Goal: Task Accomplishment & Management: Use online tool/utility

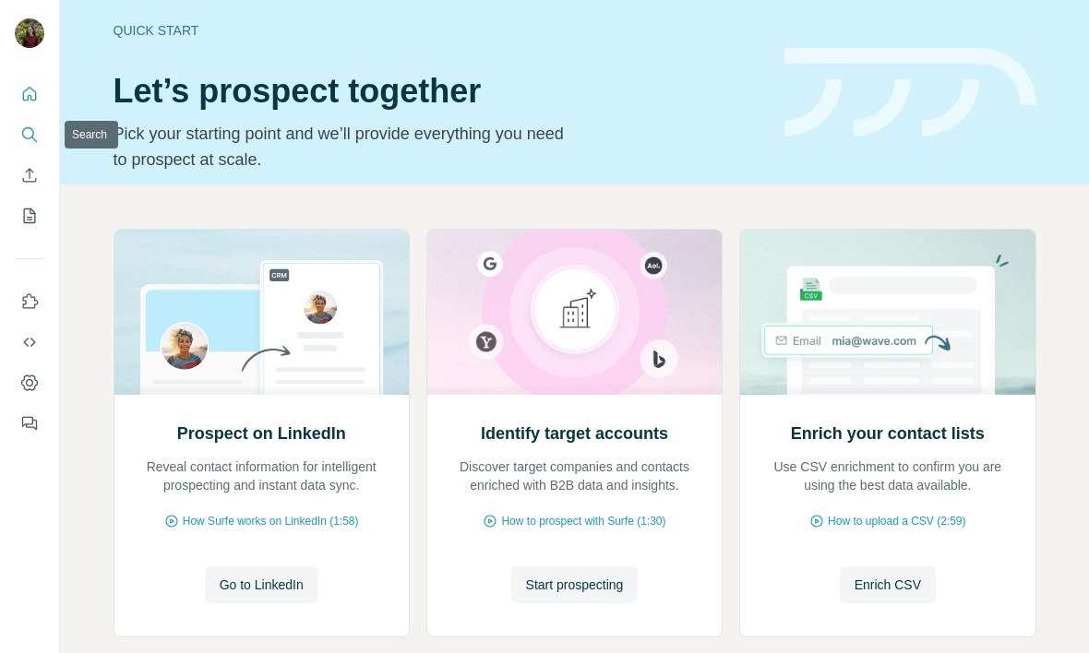
click at [33, 137] on icon "Search" at bounding box center [29, 134] width 18 height 18
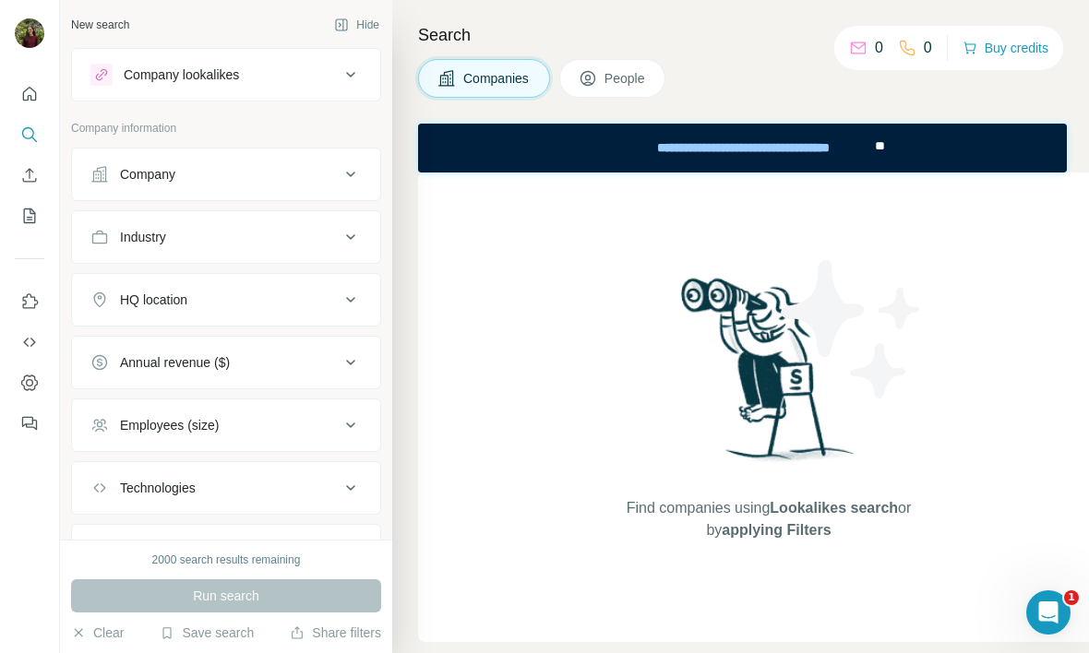
click at [197, 166] on div "Company" at bounding box center [214, 174] width 249 height 18
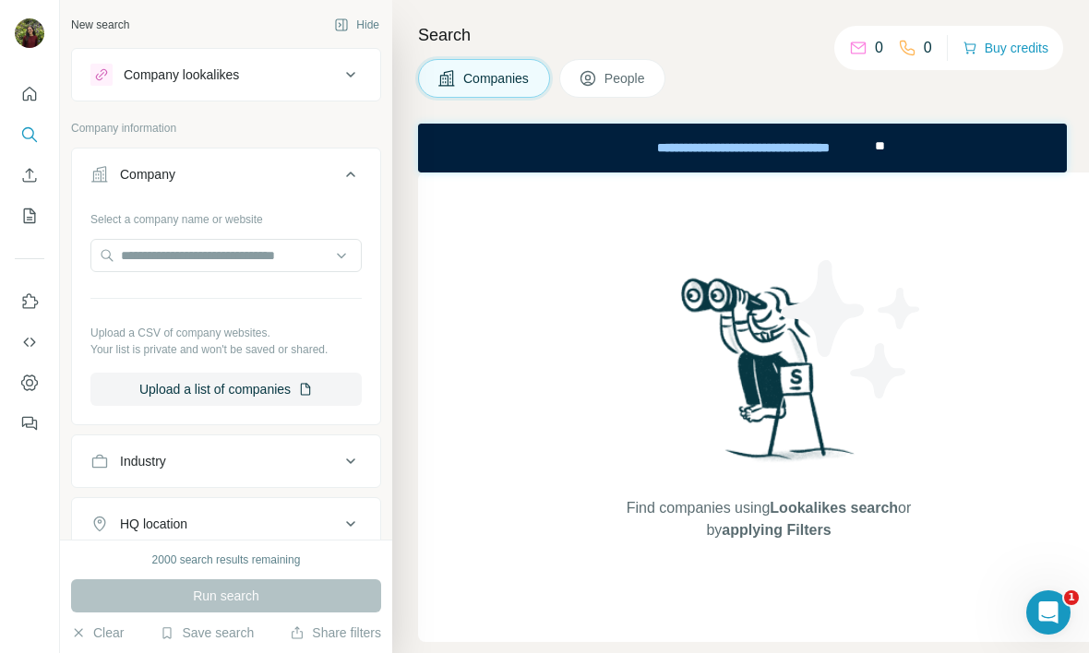
click at [589, 69] on icon at bounding box center [588, 78] width 18 height 18
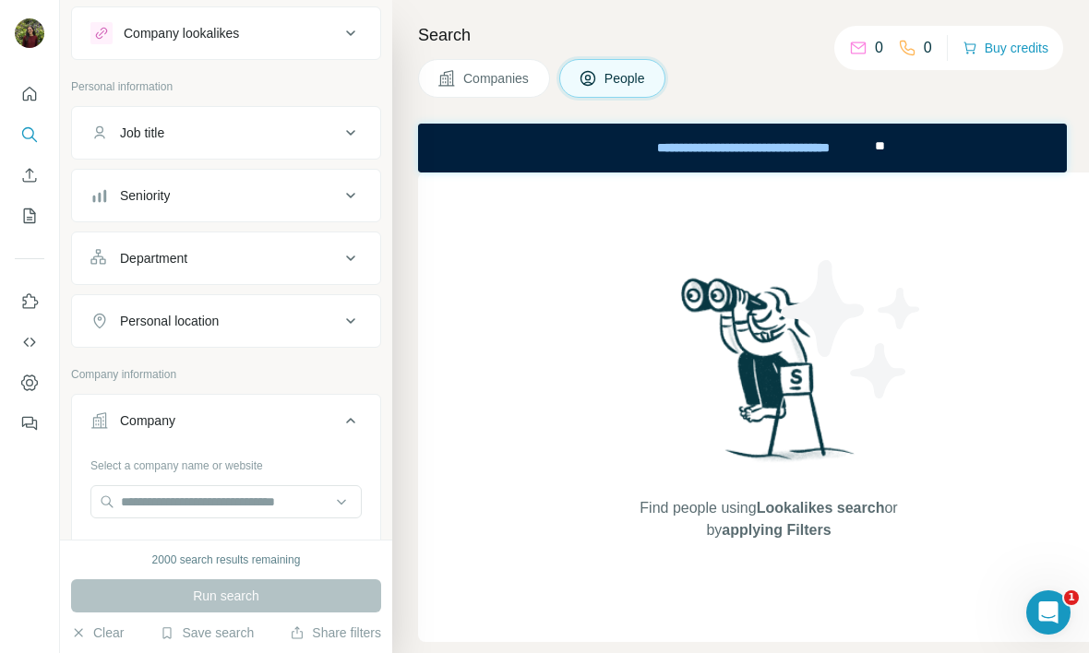
scroll to position [106, 0]
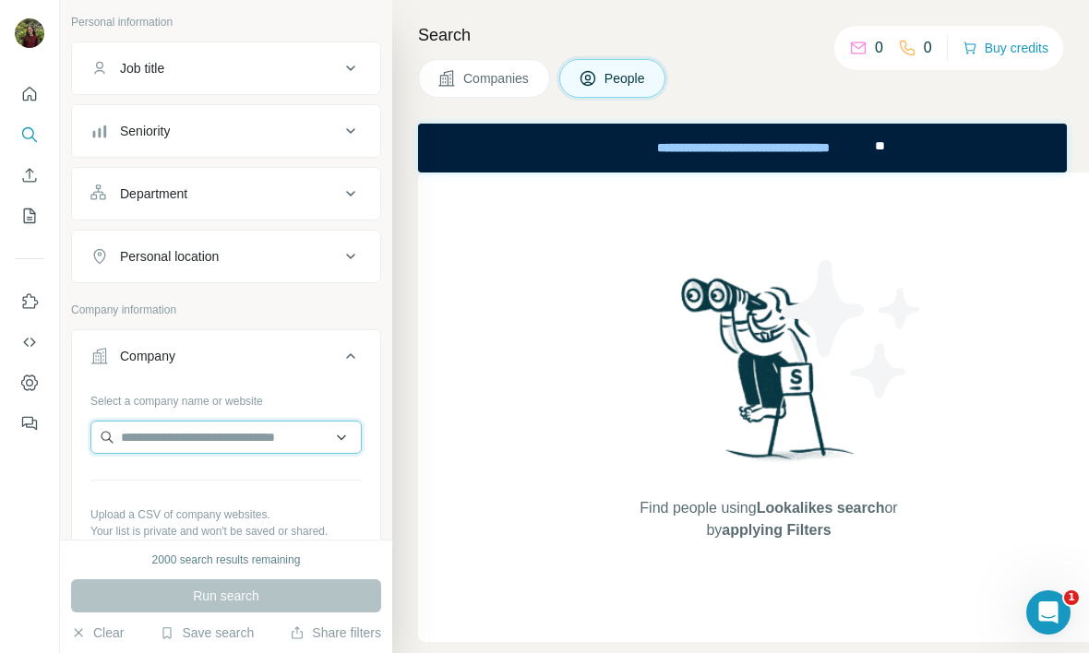
click at [156, 444] on input "text" at bounding box center [225, 437] width 271 height 33
paste input "**********"
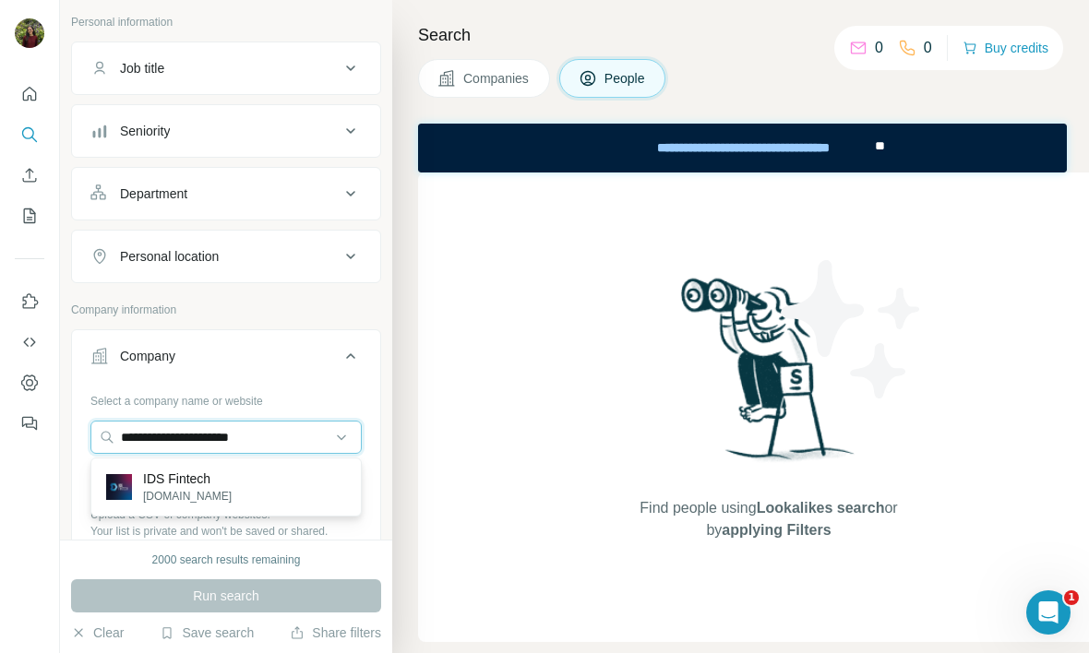
type input "**********"
click at [206, 479] on p "IDS Fintech" at bounding box center [187, 479] width 89 height 18
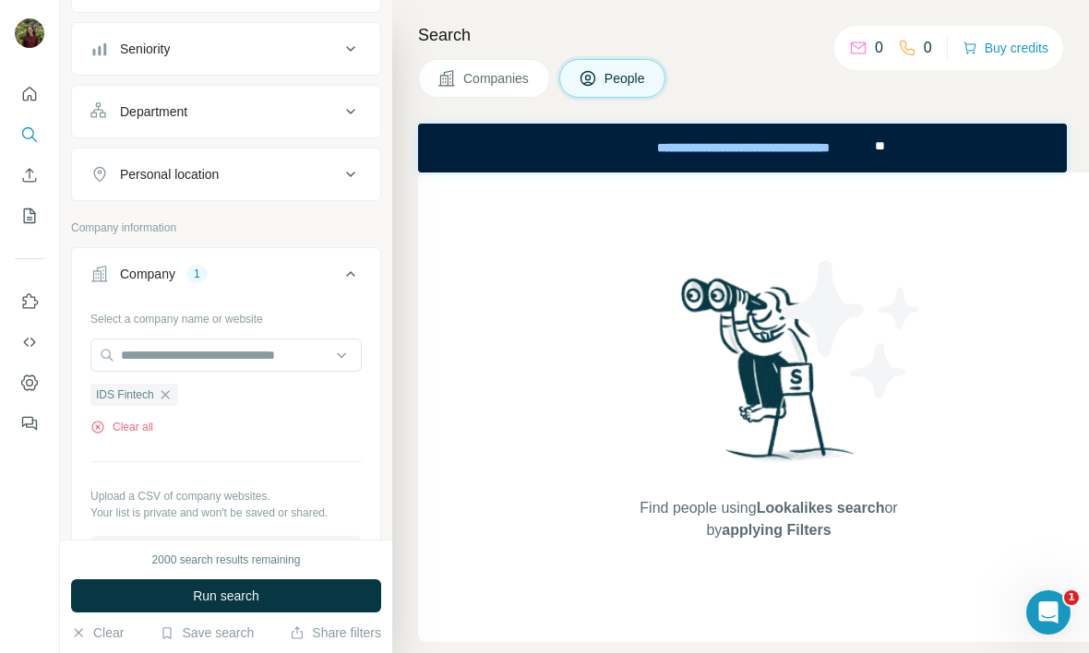
scroll to position [288, 0]
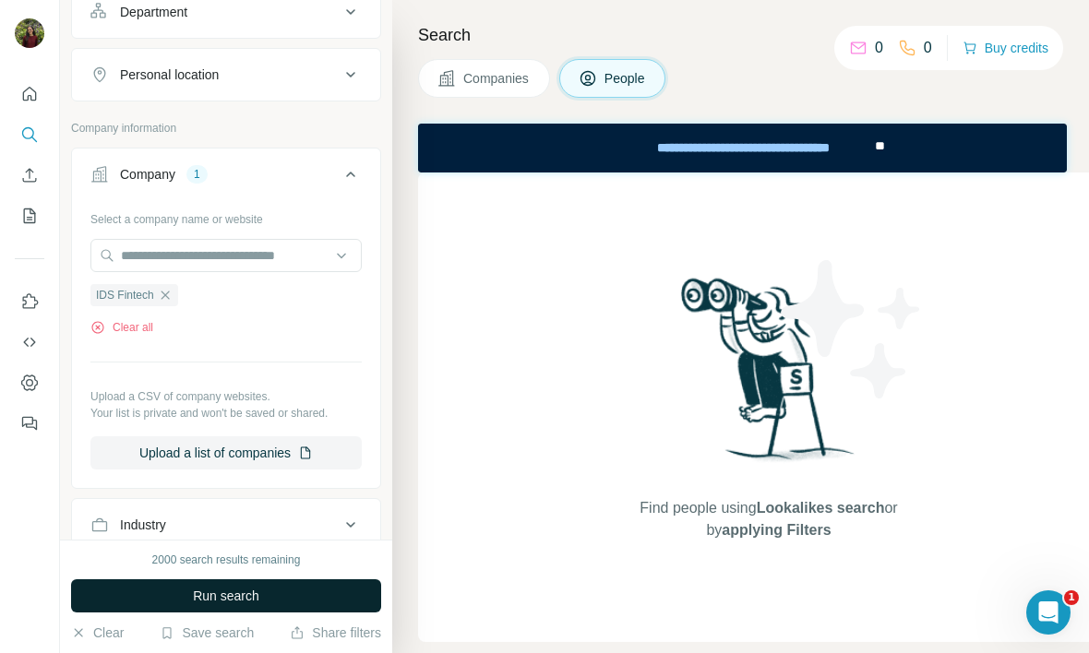
click at [251, 581] on button "Run search" at bounding box center [226, 595] width 310 height 33
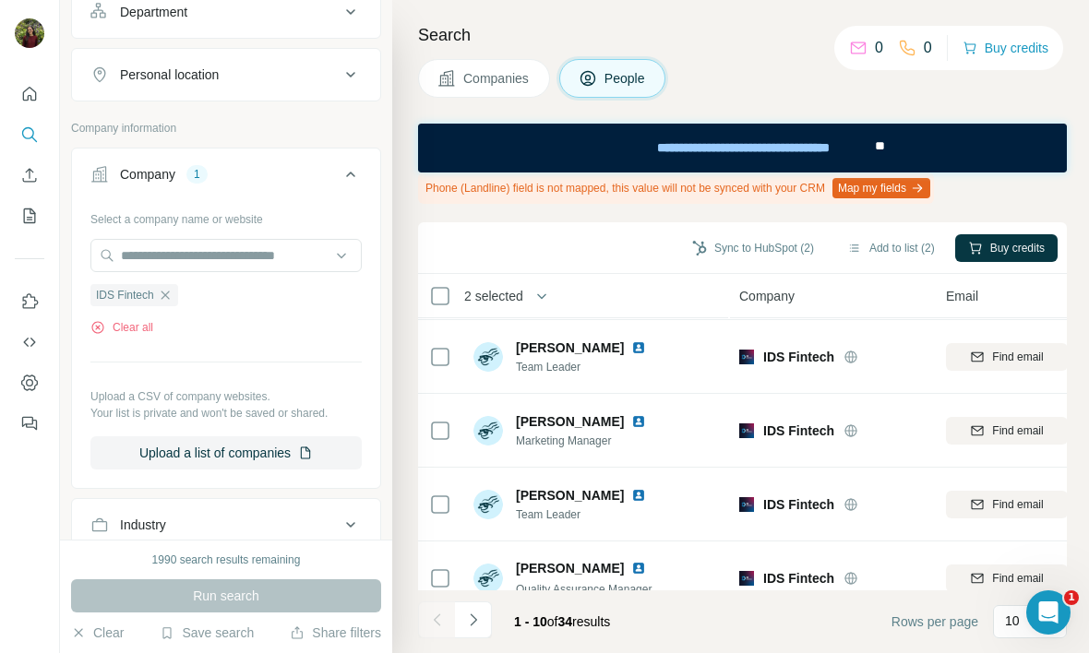
scroll to position [466, 0]
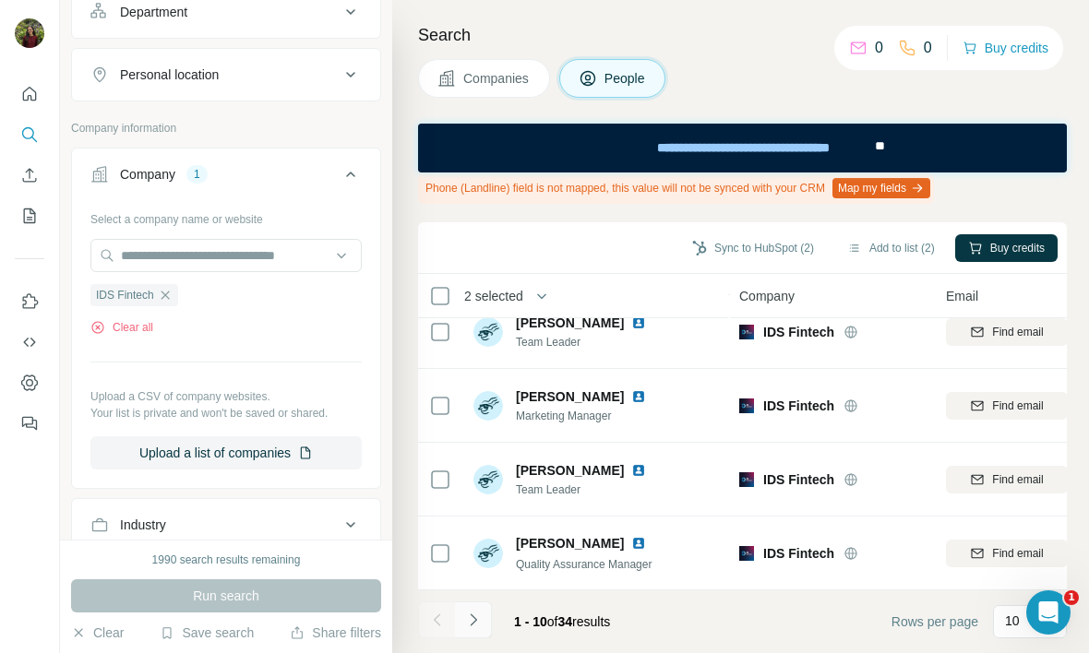
click at [475, 614] on icon "Navigate to next page" at bounding box center [473, 620] width 18 height 18
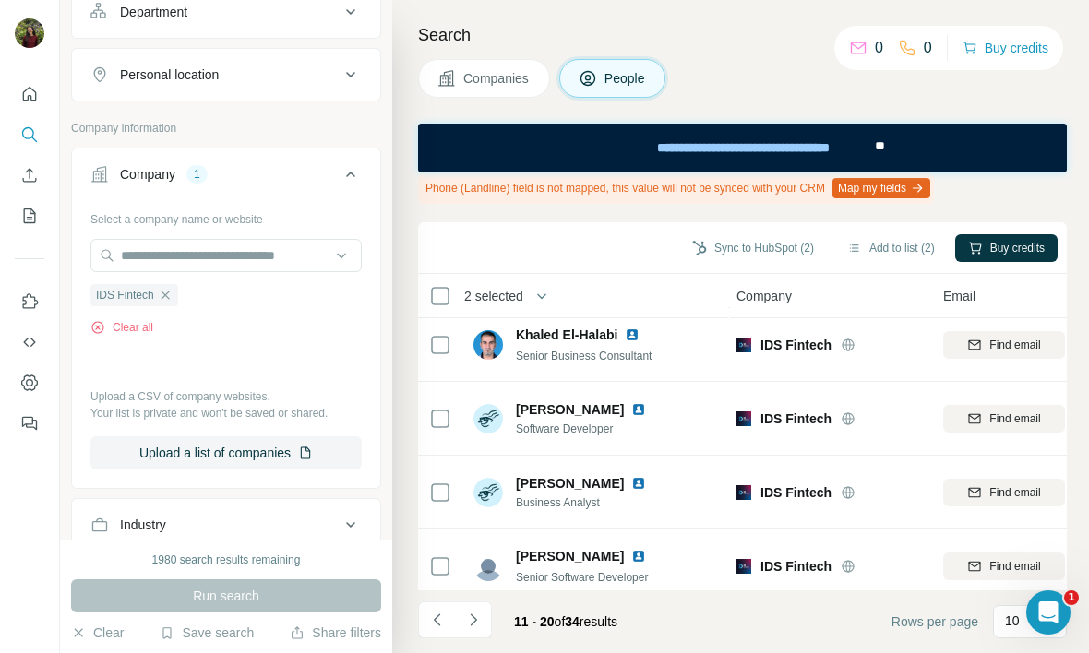
scroll to position [466, 3]
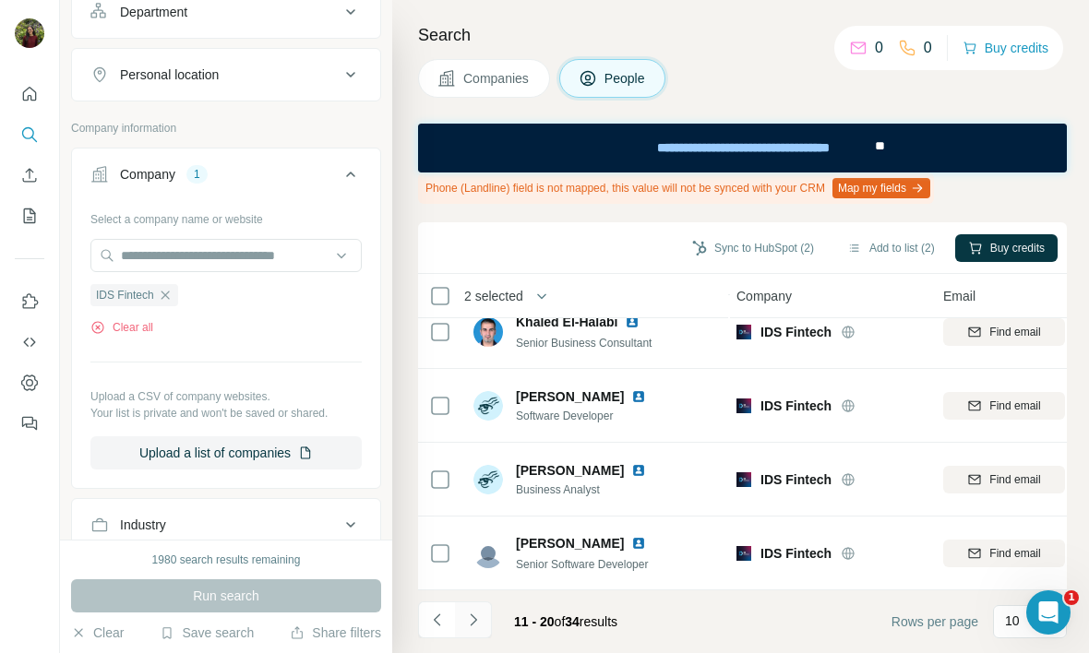
click at [471, 613] on icon "Navigate to next page" at bounding box center [473, 620] width 18 height 18
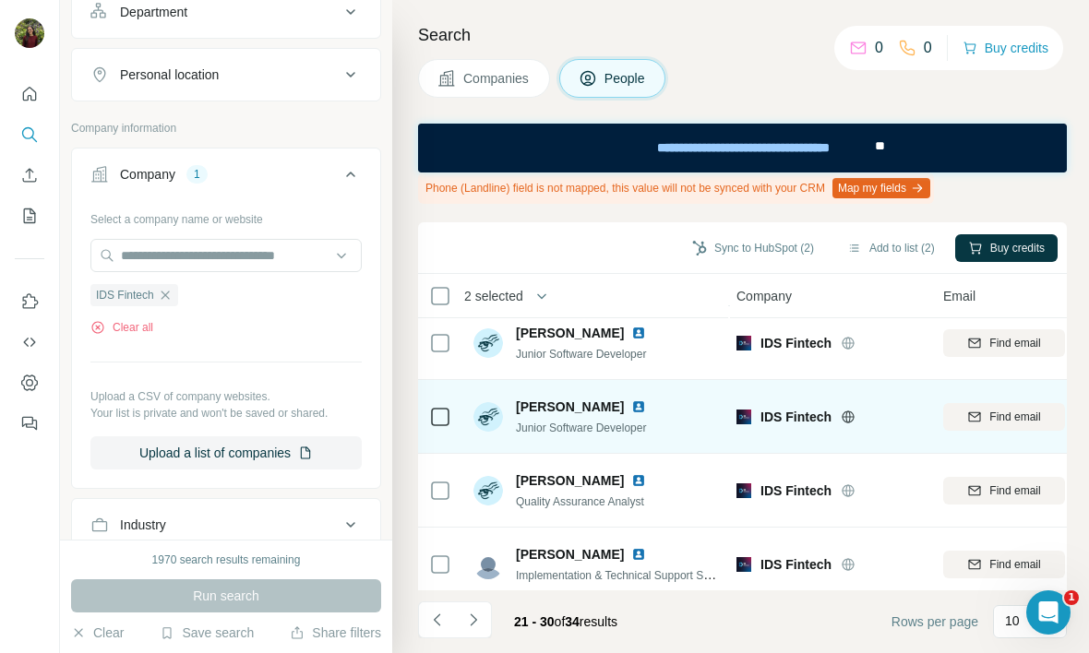
scroll to position [0, 3]
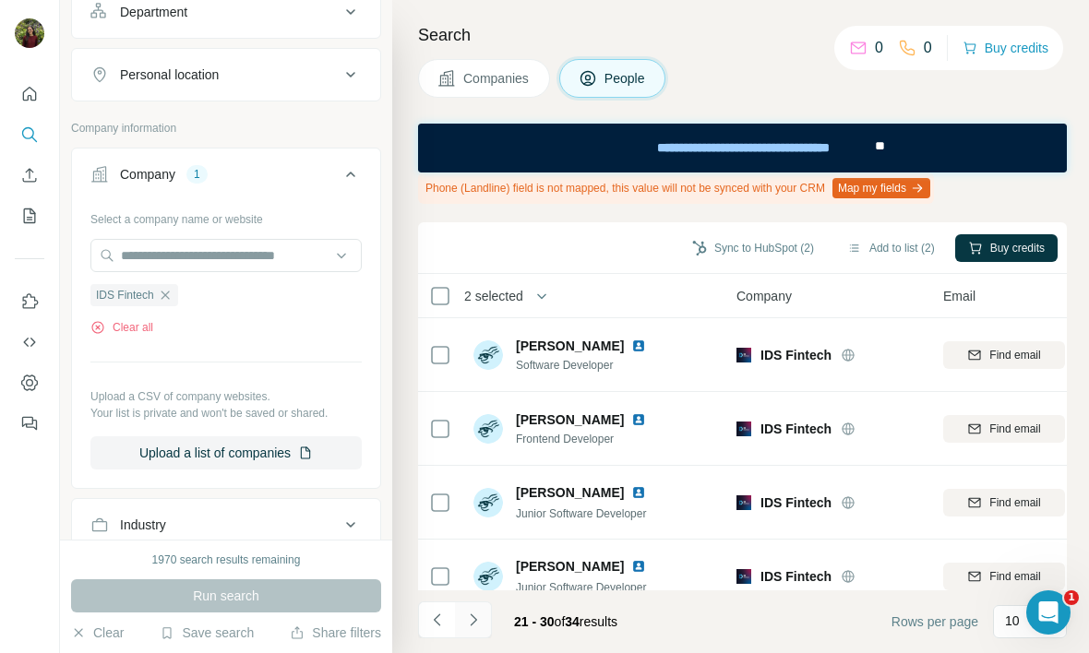
click at [487, 626] on button "Navigate to next page" at bounding box center [473, 620] width 37 height 37
click at [425, 610] on button "Navigate to previous page" at bounding box center [436, 620] width 37 height 37
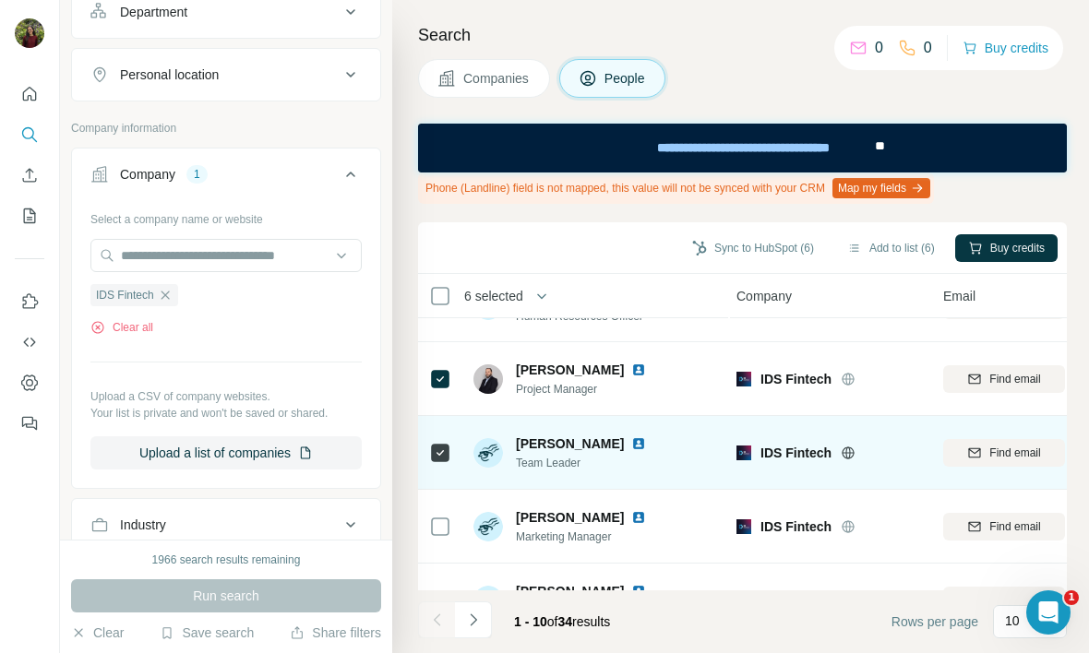
scroll to position [466, 3]
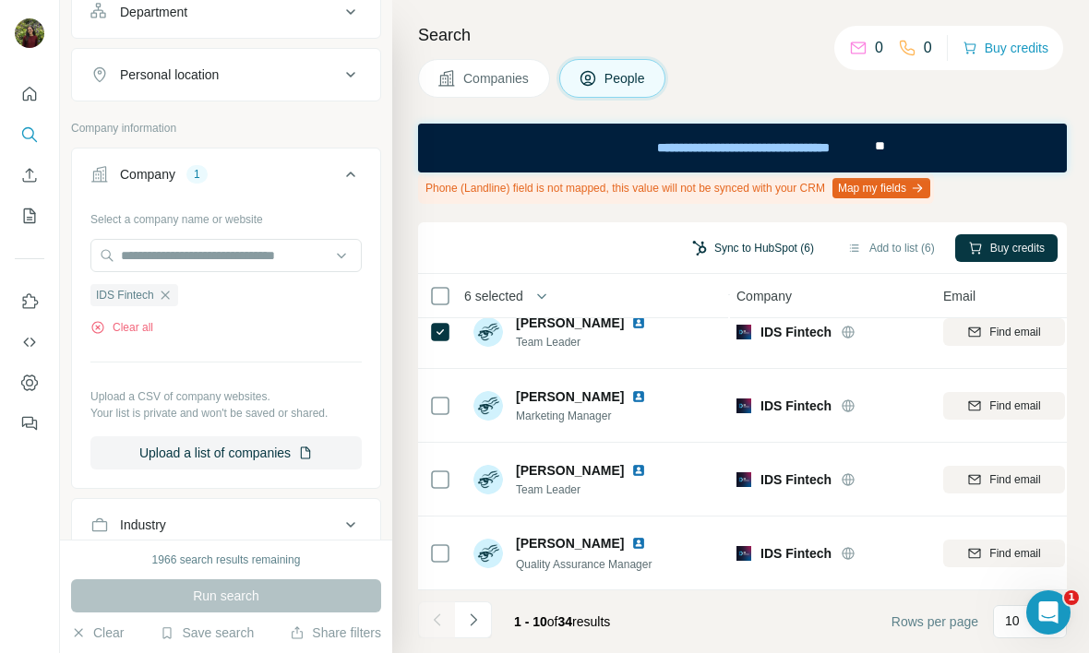
click at [755, 250] on button "Sync to HubSpot (6)" at bounding box center [753, 248] width 148 height 28
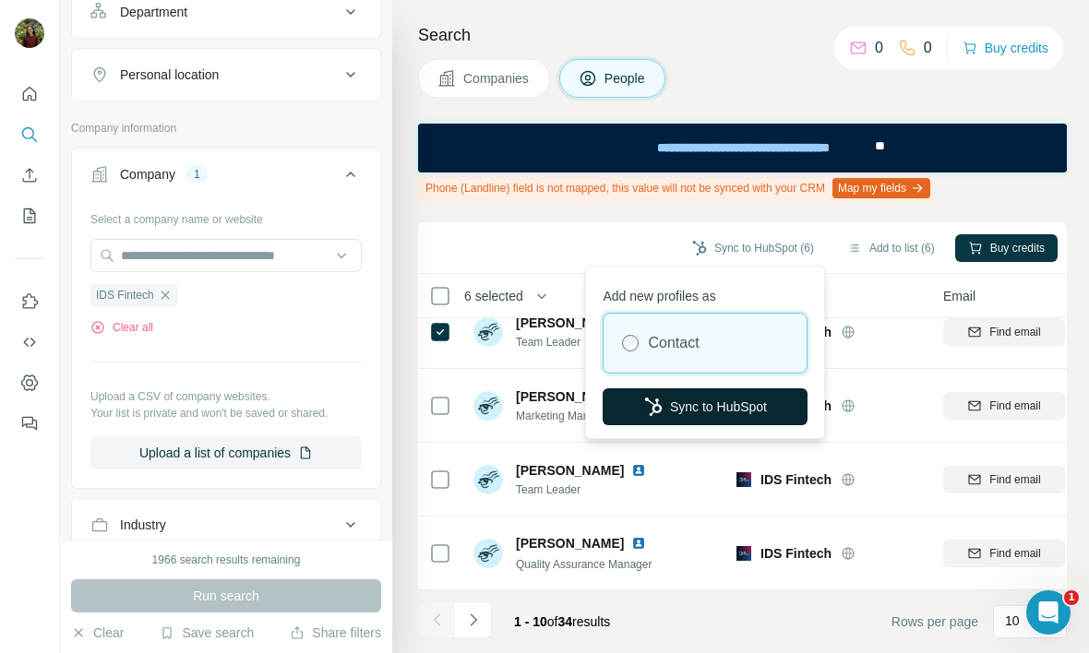
click at [715, 408] on button "Sync to HubSpot" at bounding box center [704, 406] width 205 height 37
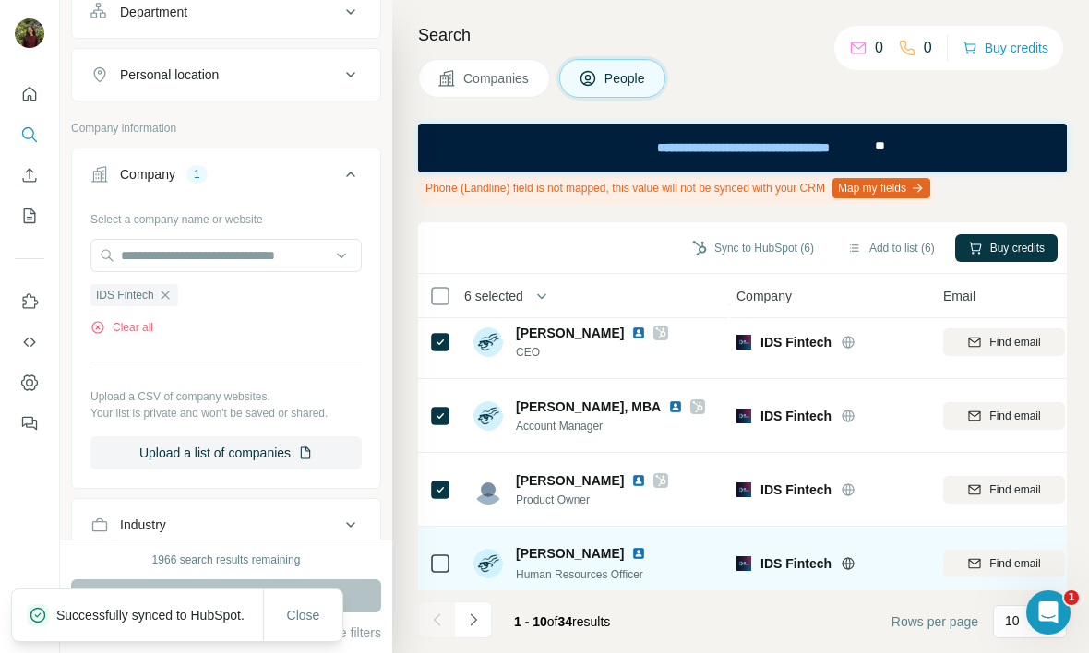
scroll to position [0, 3]
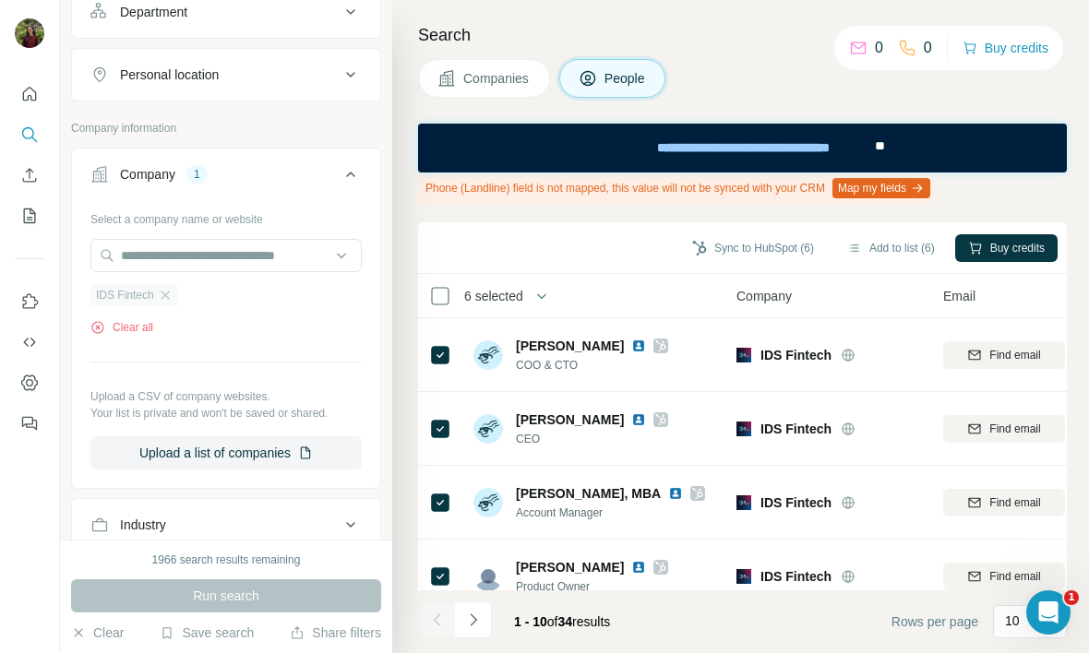
click at [169, 287] on div "IDS Fintech" at bounding box center [134, 295] width 88 height 22
click at [175, 258] on input "text" at bounding box center [225, 255] width 271 height 33
click at [256, 340] on div "Select a company name or website IDS Fintech Clear all Upload a CSV of company …" at bounding box center [225, 337] width 271 height 266
click at [169, 302] on icon "button" at bounding box center [165, 295] width 15 height 15
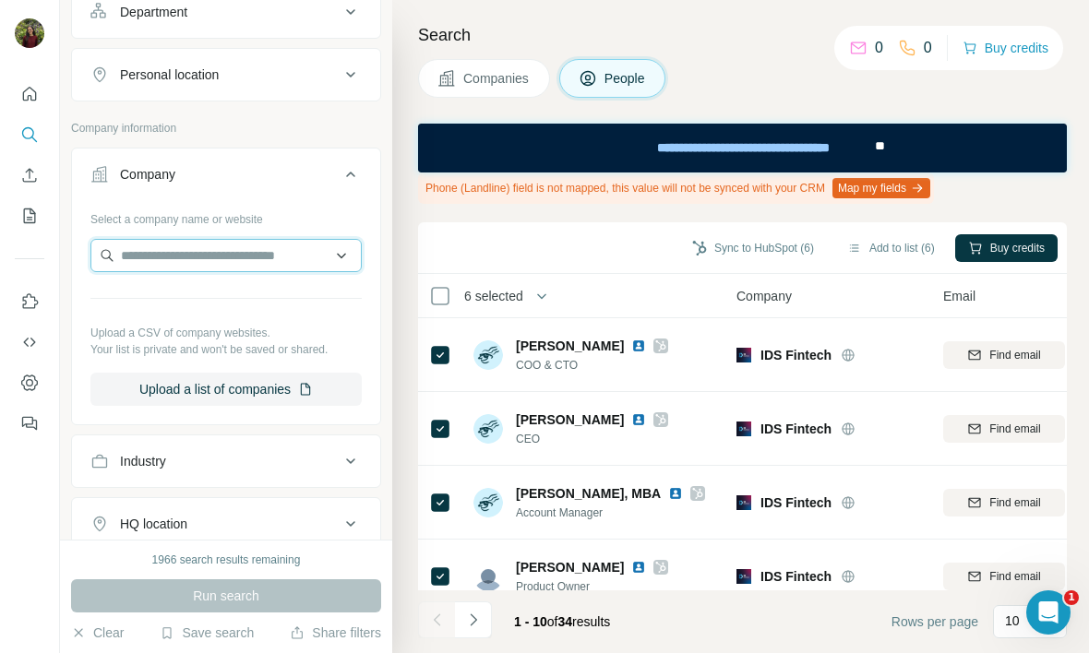
click at [174, 245] on input "text" at bounding box center [225, 255] width 271 height 33
type input "**********"
click at [185, 300] on div "No results" at bounding box center [226, 298] width 262 height 37
click at [193, 270] on input "text" at bounding box center [225, 255] width 271 height 33
paste input "**********"
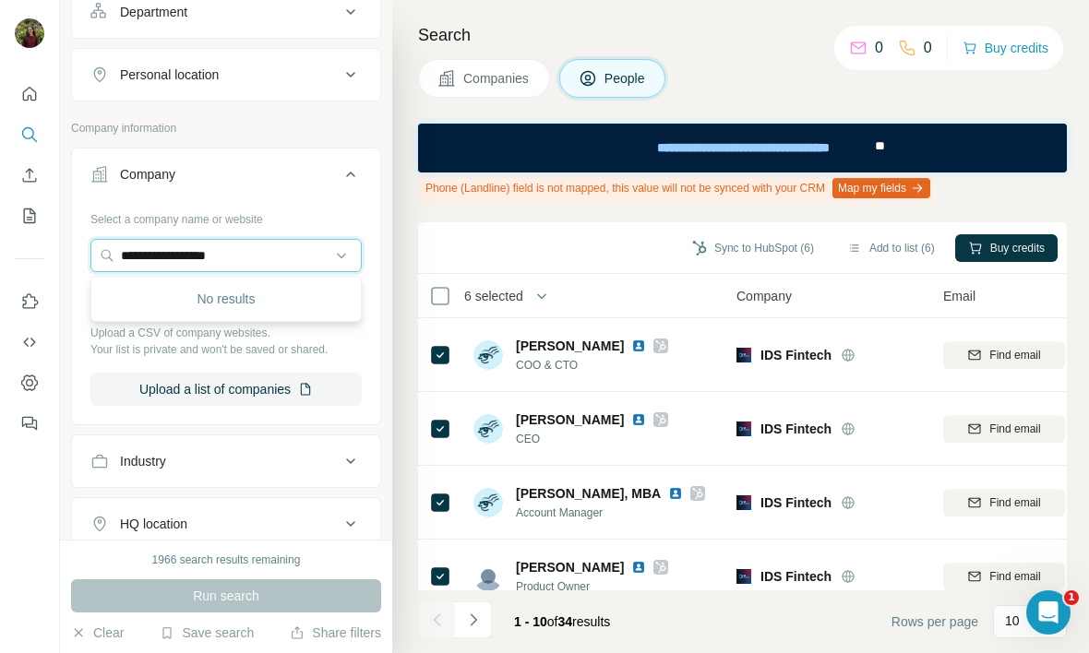
drag, startPoint x: 171, startPoint y: 252, endPoint x: 0, endPoint y: 233, distance: 171.8
click at [0, 236] on div "**********" at bounding box center [544, 326] width 1089 height 653
drag, startPoint x: 199, startPoint y: 265, endPoint x: 2, endPoint y: 267, distance: 197.5
click at [2, 268] on div "**********" at bounding box center [544, 326] width 1089 height 653
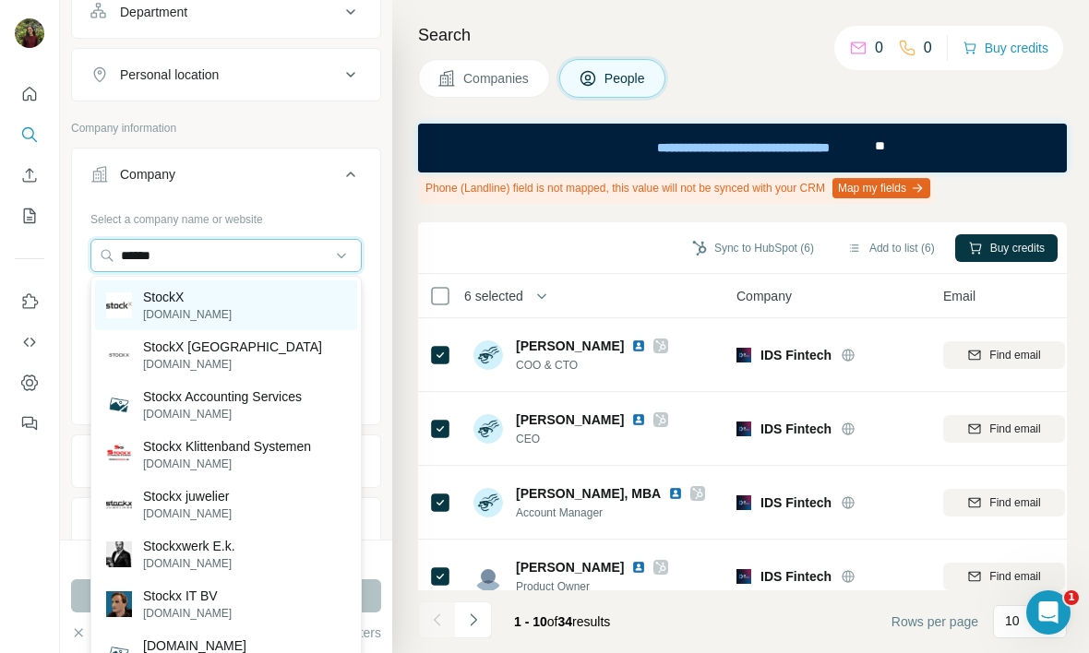
type input "******"
click at [252, 305] on div "StockX [DOMAIN_NAME]" at bounding box center [226, 305] width 262 height 50
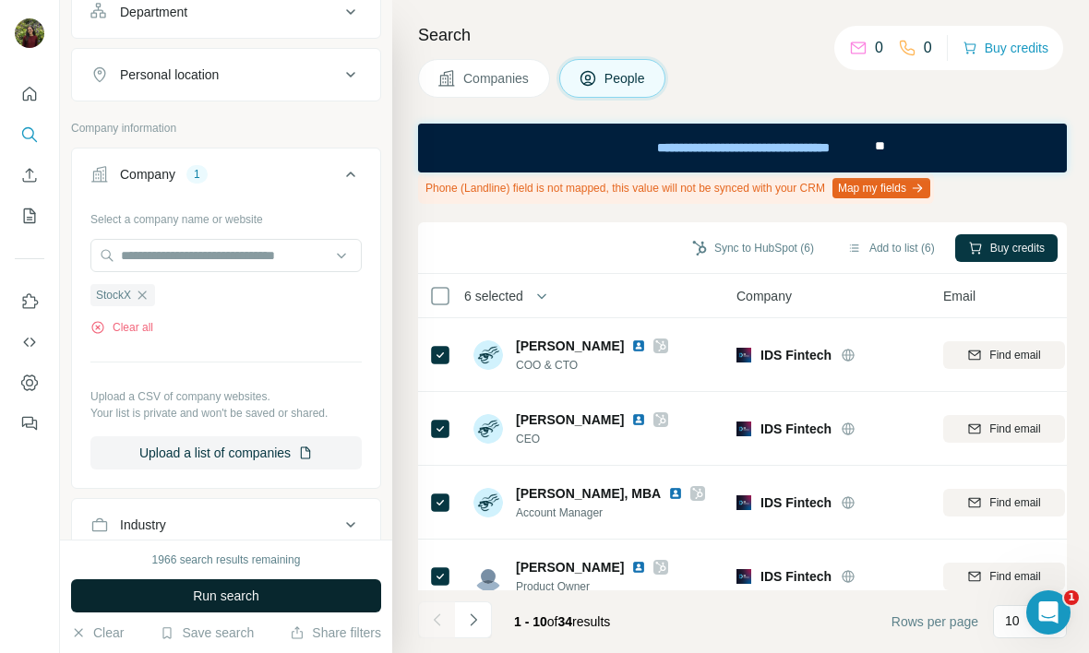
click at [252, 604] on span "Run search" at bounding box center [226, 596] width 66 height 18
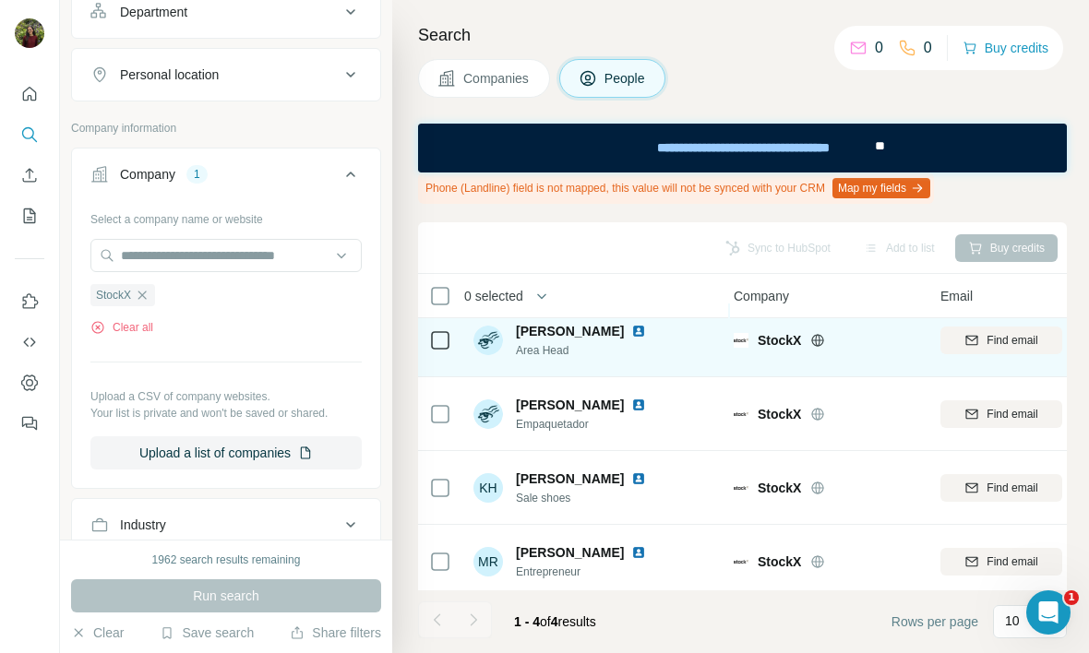
scroll to position [15, 6]
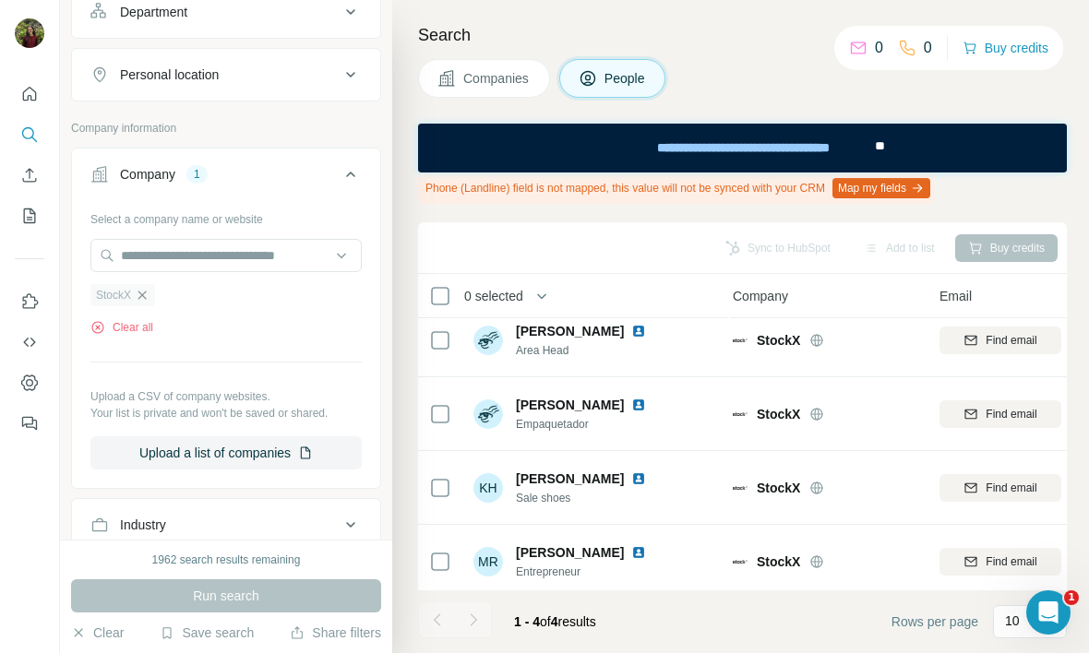
click at [145, 298] on icon "button" at bounding box center [142, 295] width 15 height 15
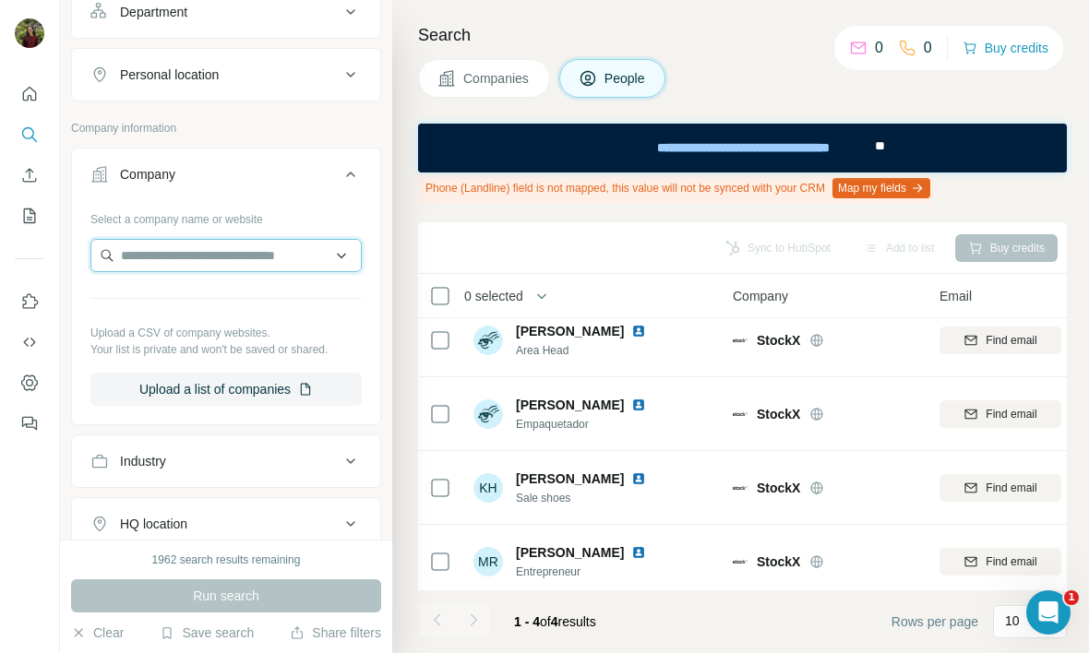
click at [158, 269] on input "text" at bounding box center [225, 255] width 271 height 33
paste input "**********"
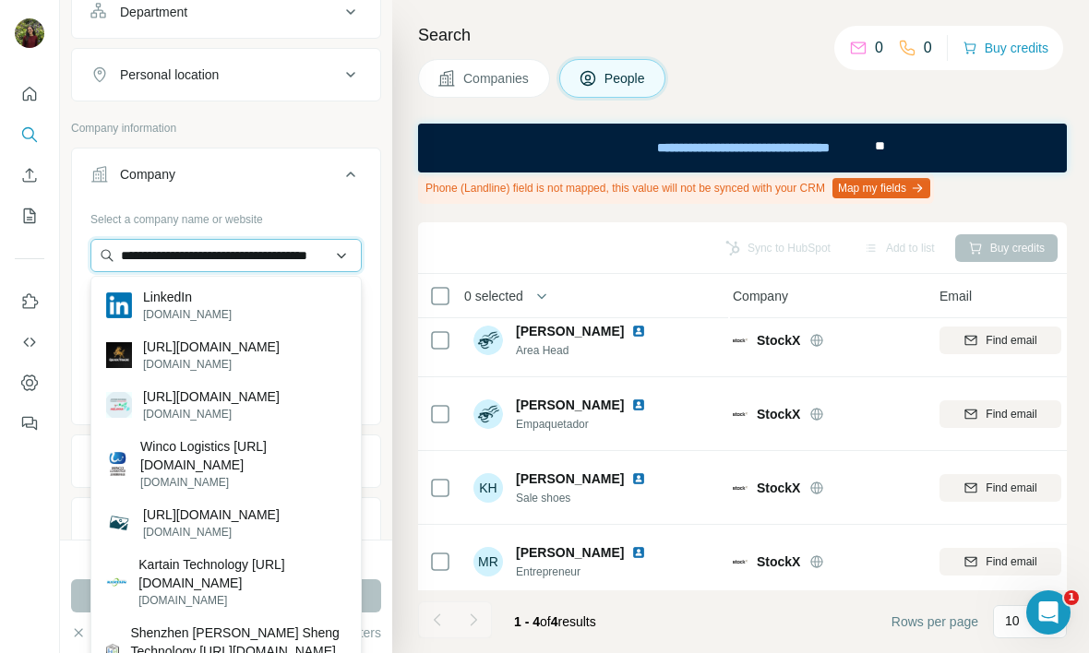
type input "*"
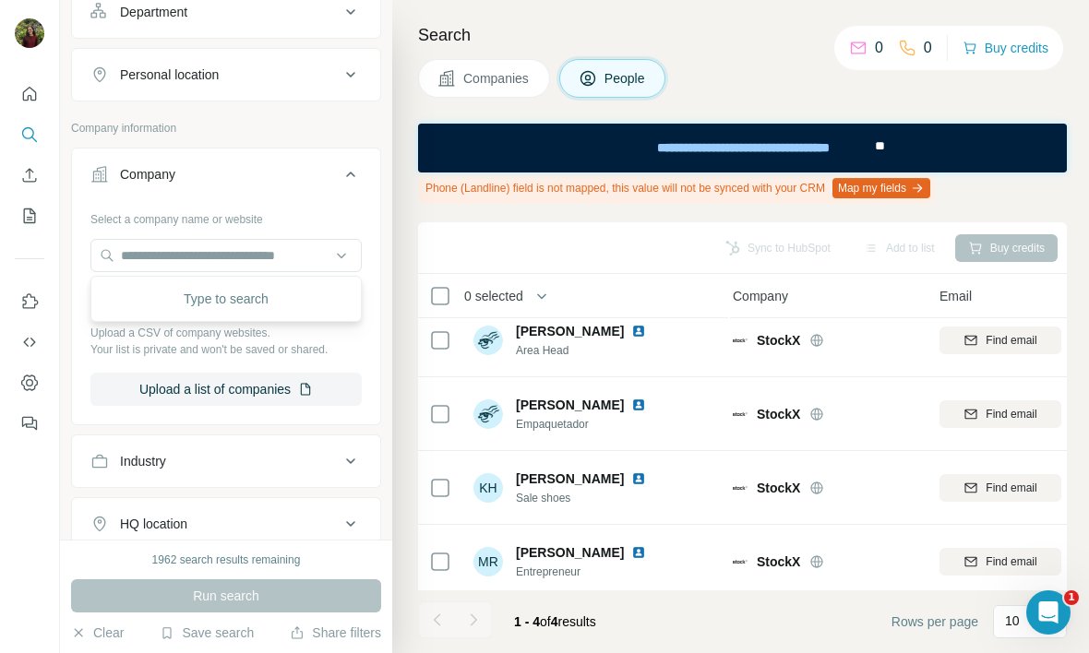
click at [157, 439] on button "Industry" at bounding box center [226, 461] width 308 height 44
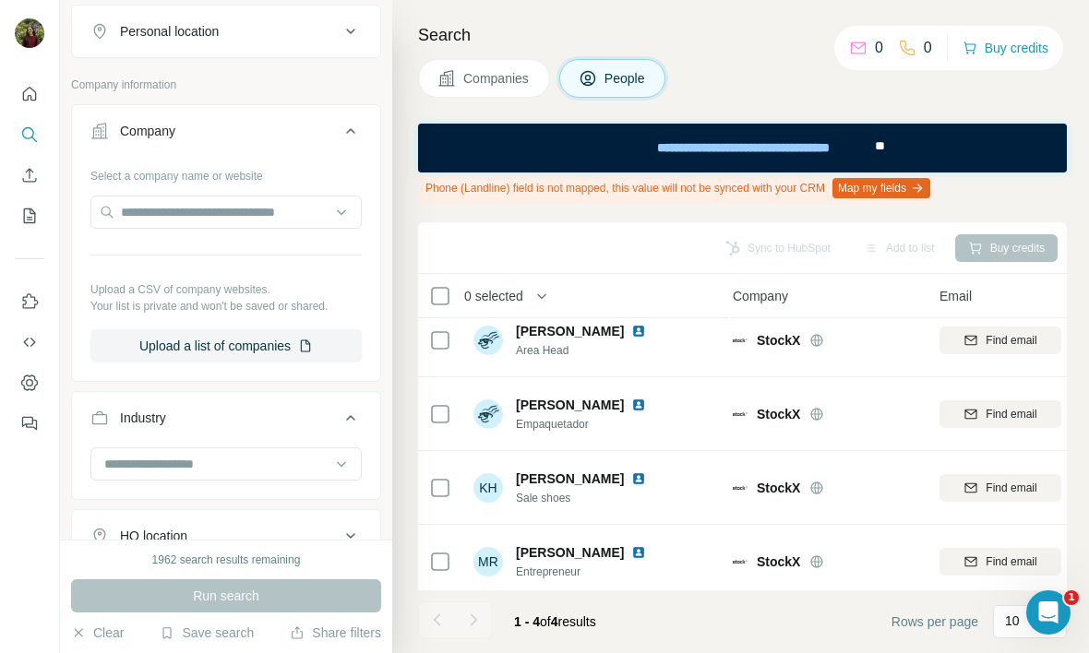
scroll to position [254, 0]
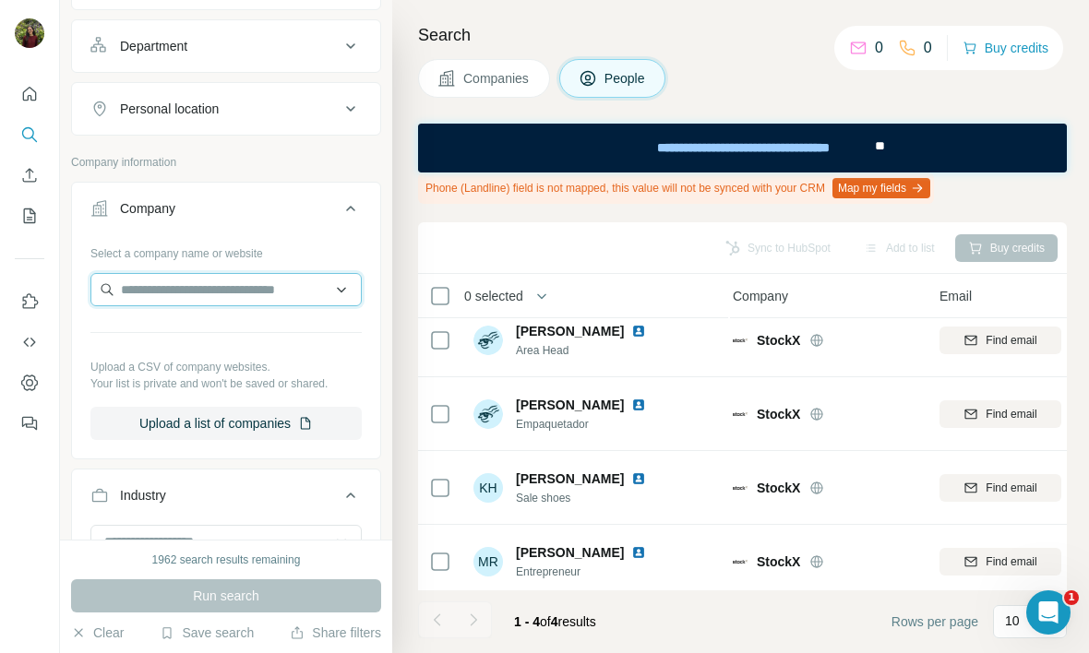
click at [158, 282] on input "text" at bounding box center [225, 289] width 271 height 33
paste input "**********"
click at [166, 287] on input "**********" at bounding box center [225, 289] width 271 height 33
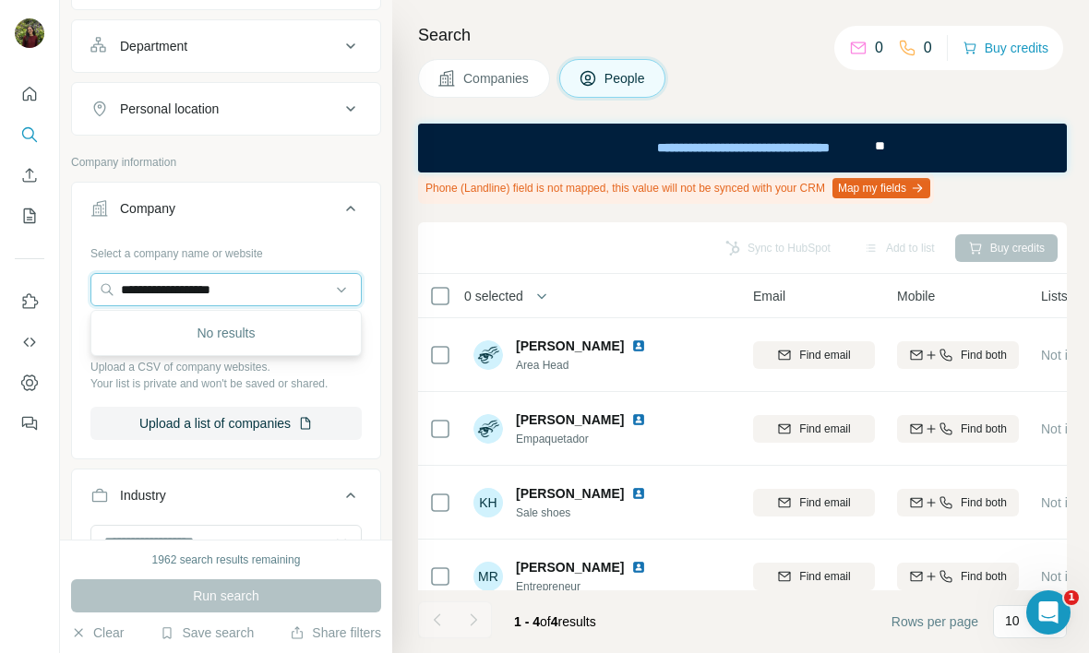
scroll to position [23, 193]
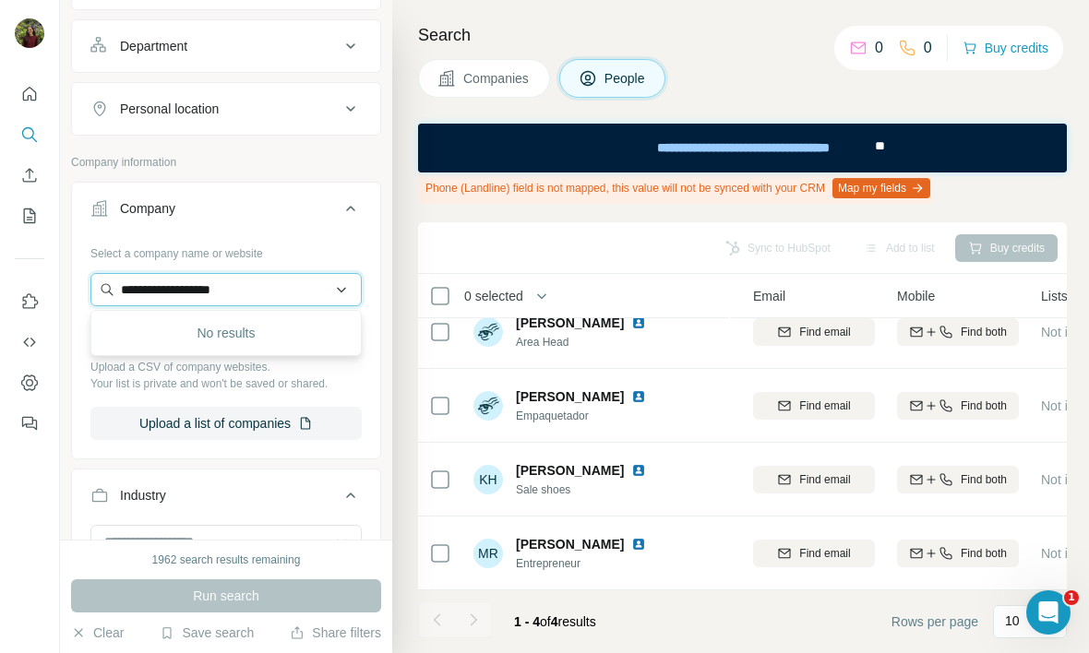
click at [254, 304] on input "**********" at bounding box center [225, 289] width 271 height 33
paste input "**********"
type input "**********"
paste input "**********"
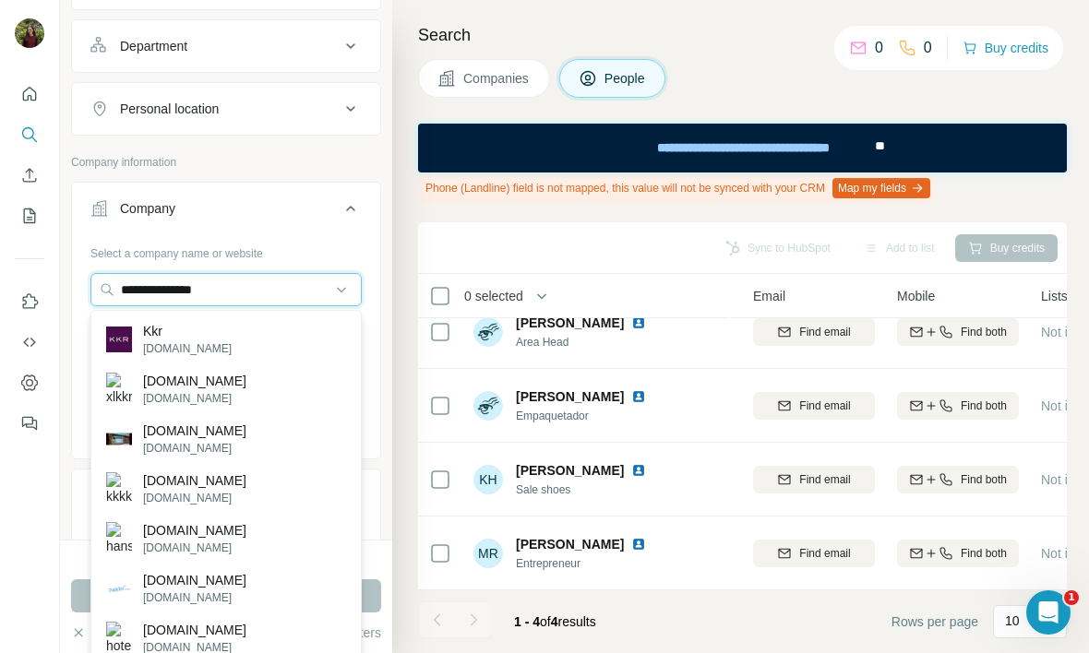
type input "**********"
click at [249, 328] on div "Kkr [DOMAIN_NAME]" at bounding box center [226, 340] width 262 height 50
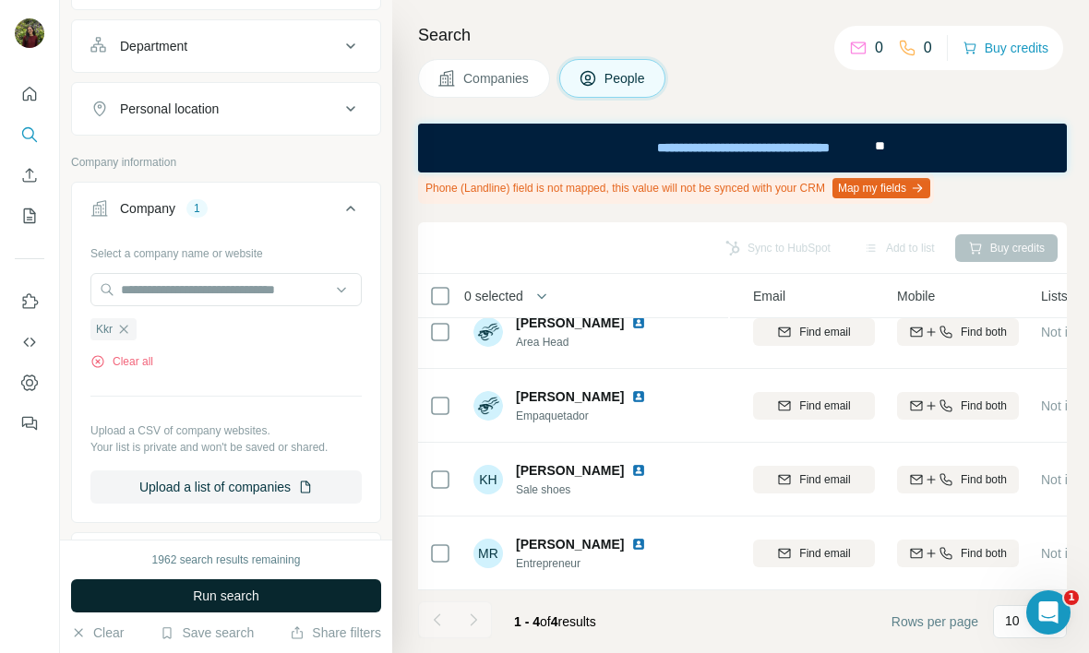
click at [229, 591] on span "Run search" at bounding box center [226, 596] width 66 height 18
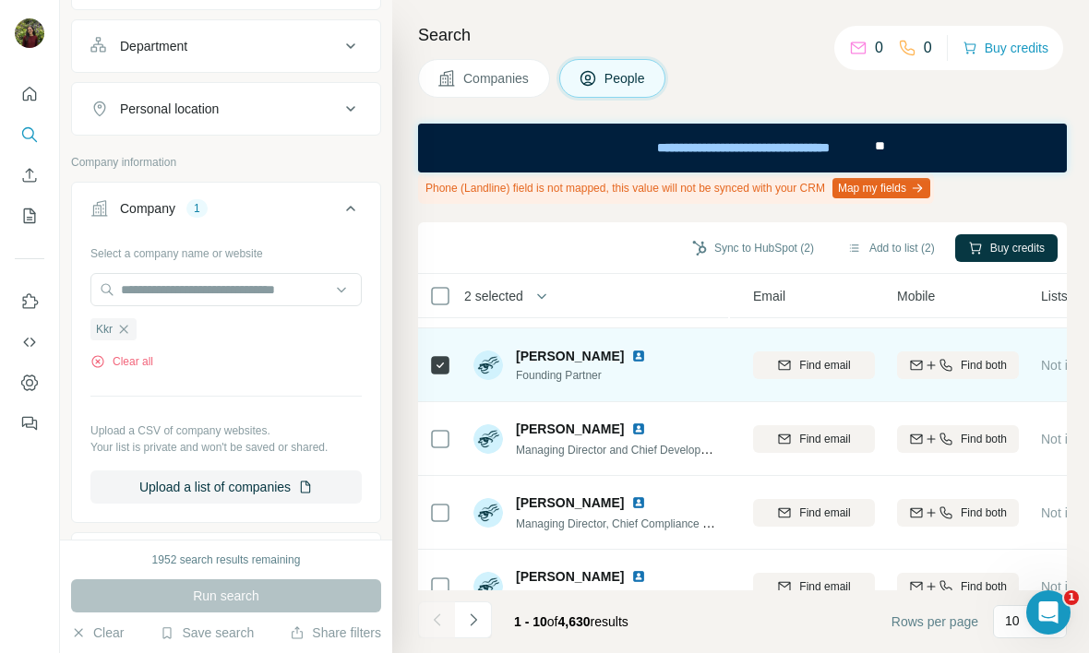
scroll to position [69, 193]
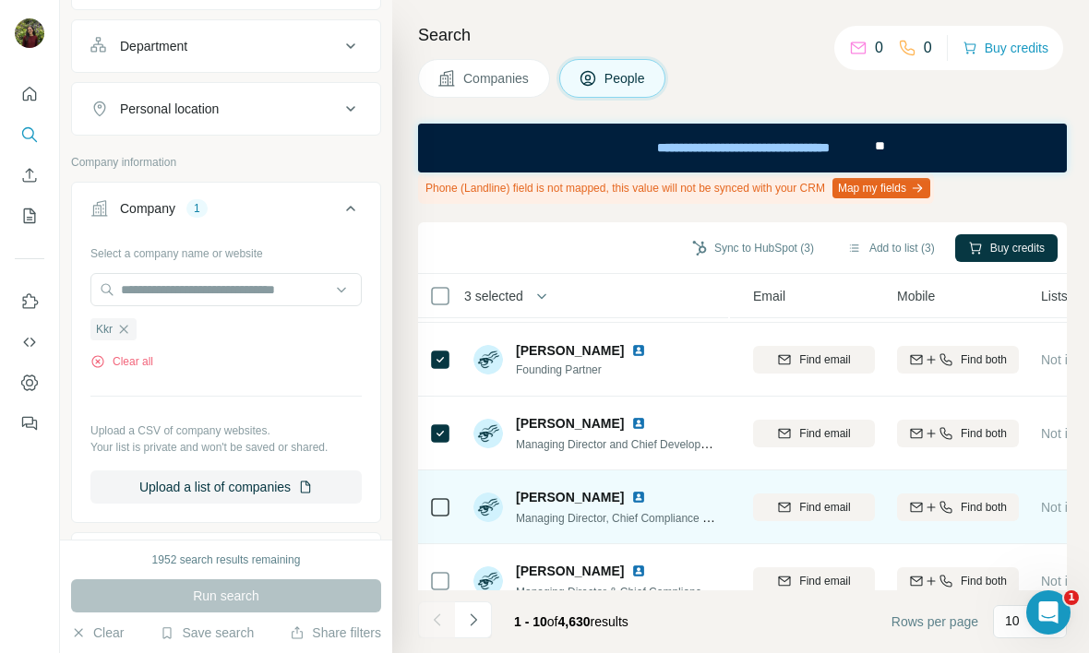
click at [449, 503] on icon at bounding box center [440, 507] width 22 height 22
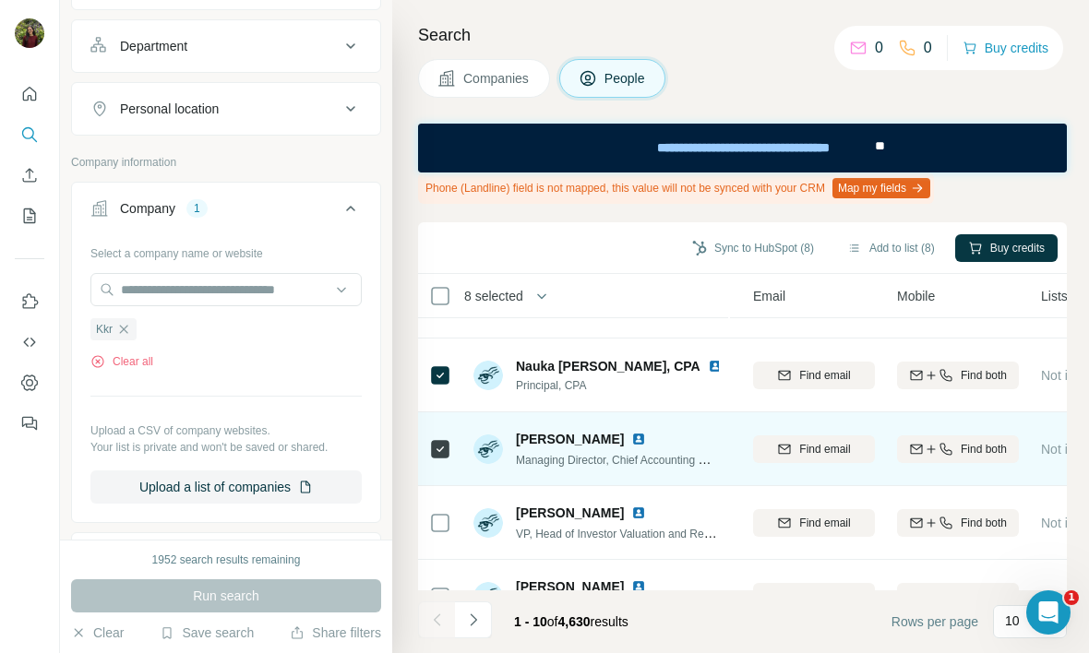
scroll to position [466, 193]
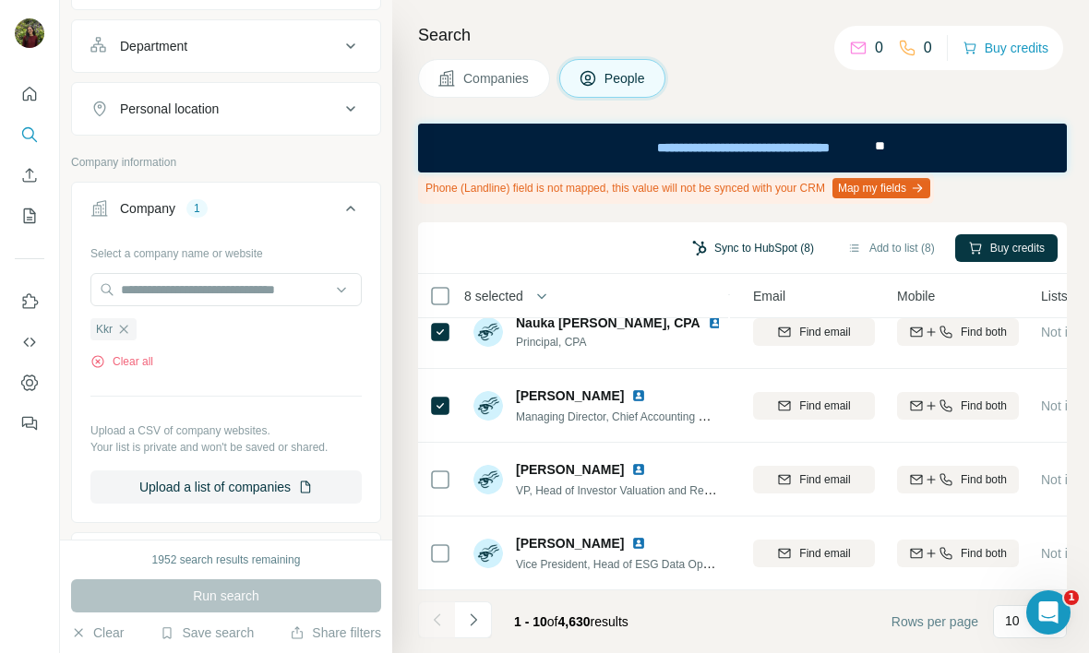
click at [778, 259] on button "Sync to HubSpot (8)" at bounding box center [753, 248] width 148 height 28
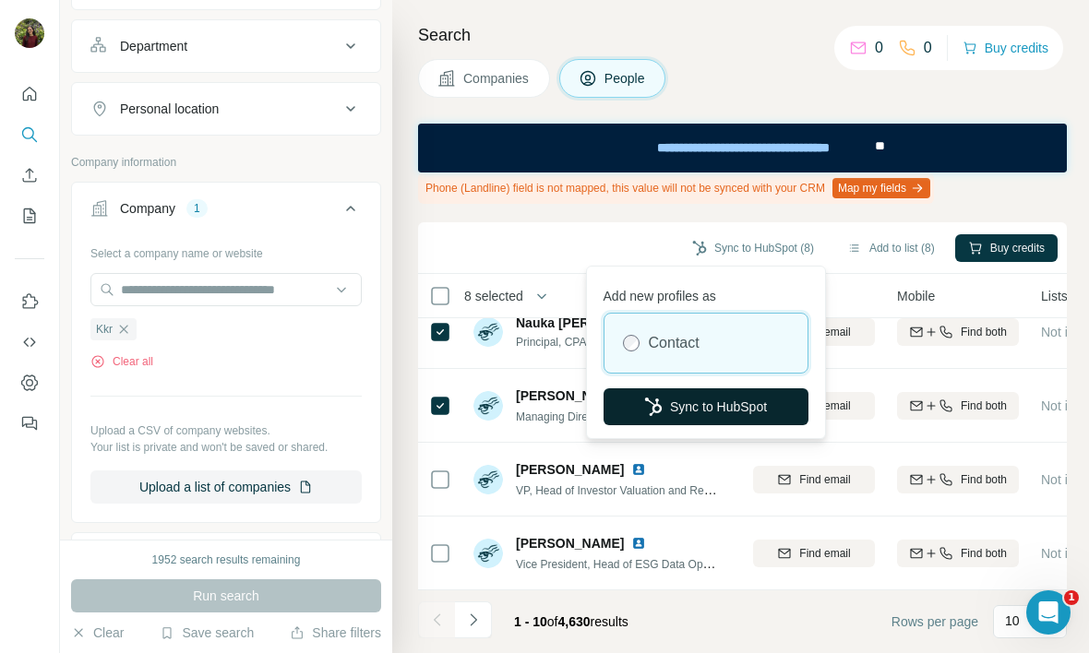
click at [684, 418] on button "Sync to HubSpot" at bounding box center [705, 406] width 205 height 37
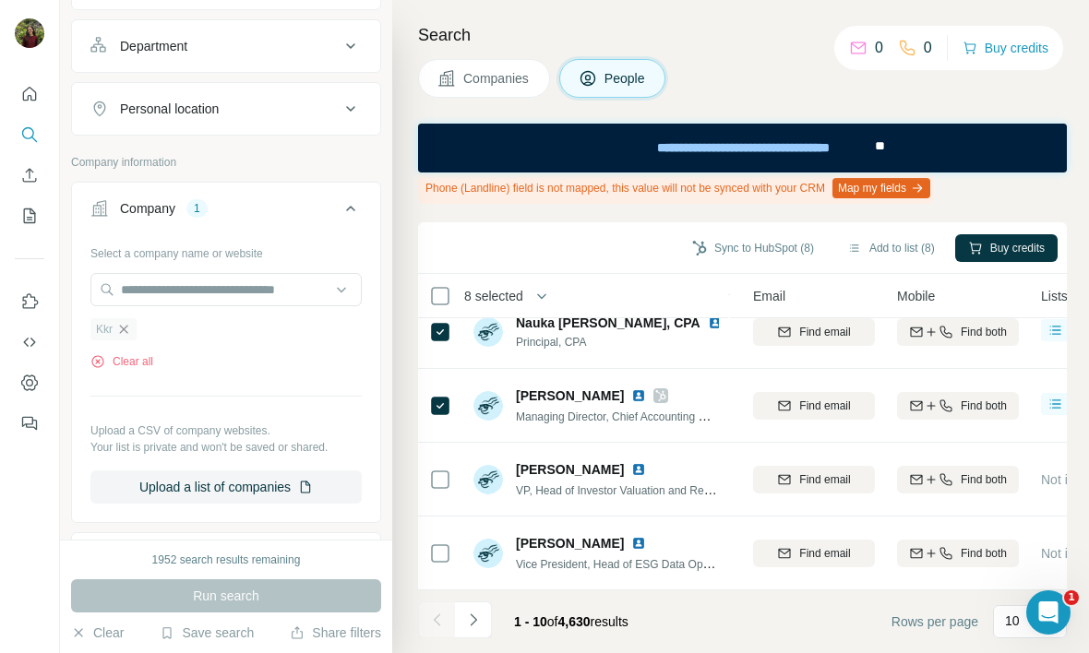
click at [129, 328] on icon "button" at bounding box center [123, 329] width 15 height 15
click at [129, 328] on div "Select a company name or website Kkr Clear all Upload a CSV of company websites…" at bounding box center [225, 371] width 271 height 266
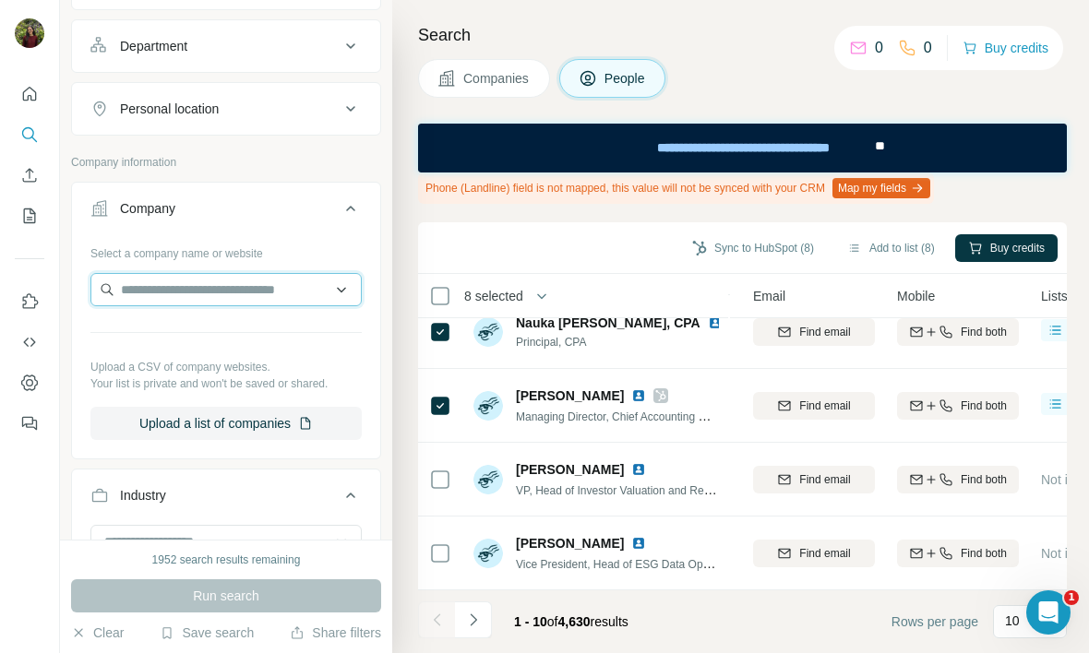
click at [155, 291] on input "text" at bounding box center [225, 289] width 271 height 33
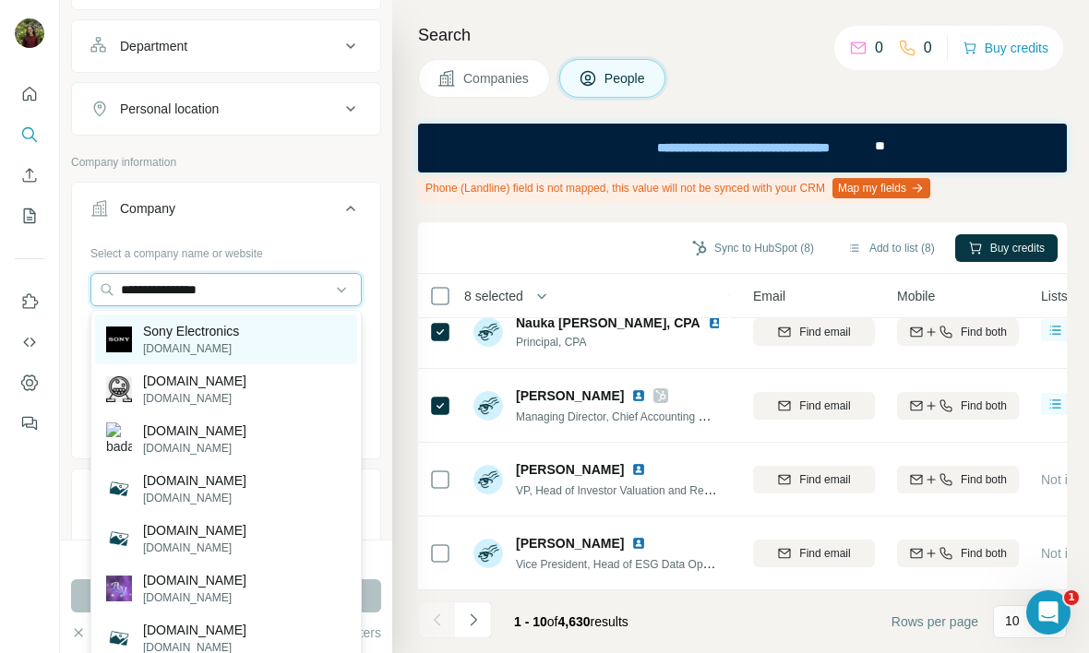
type input "**********"
click at [268, 349] on div "Sony Electronics [DOMAIN_NAME]" at bounding box center [226, 340] width 262 height 50
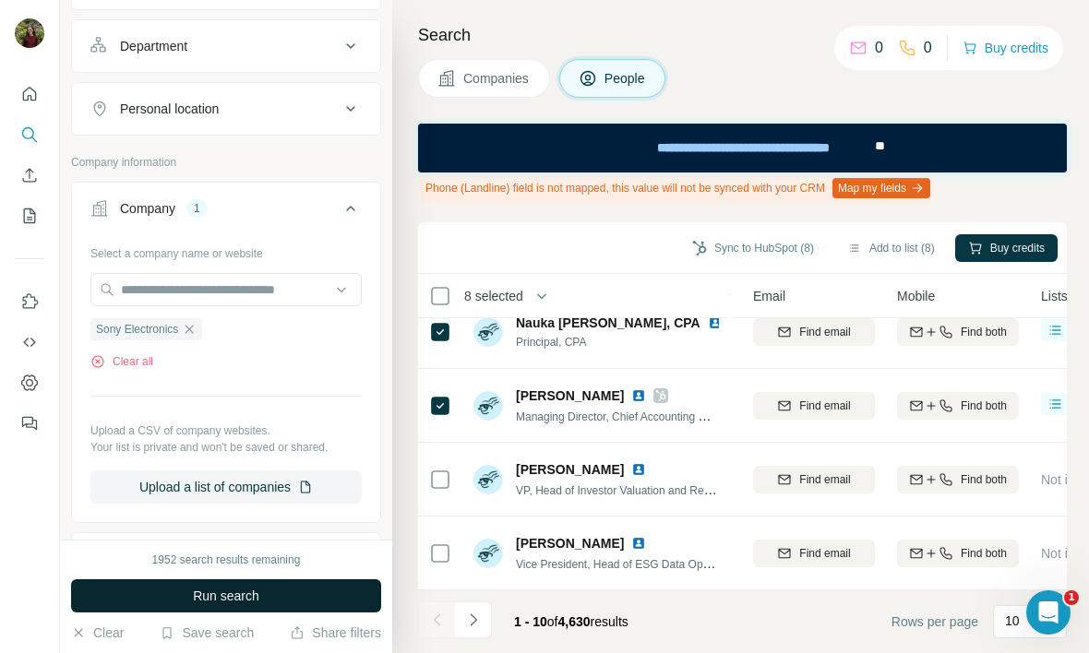
click at [220, 605] on button "Run search" at bounding box center [226, 595] width 310 height 33
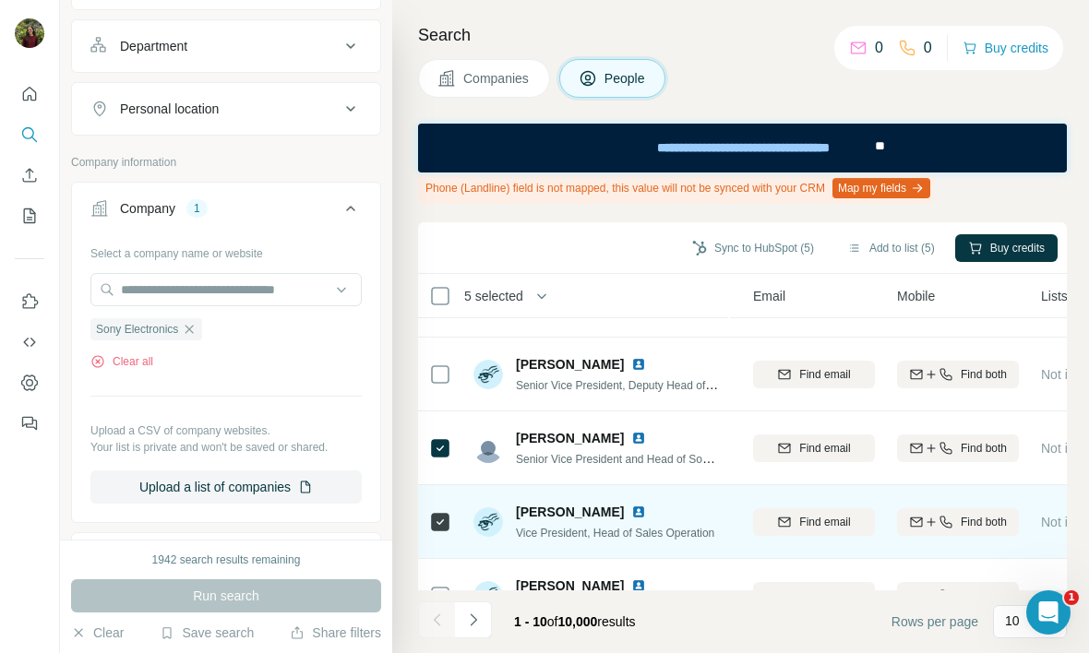
scroll to position [466, 193]
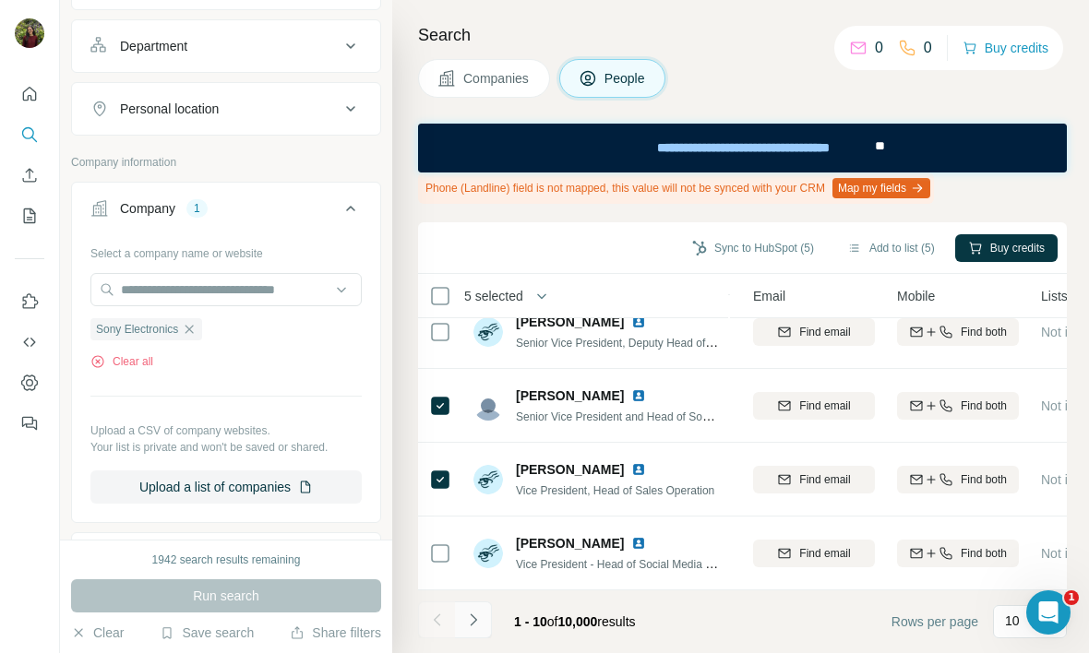
click at [475, 620] on icon "Navigate to next page" at bounding box center [473, 620] width 6 height 12
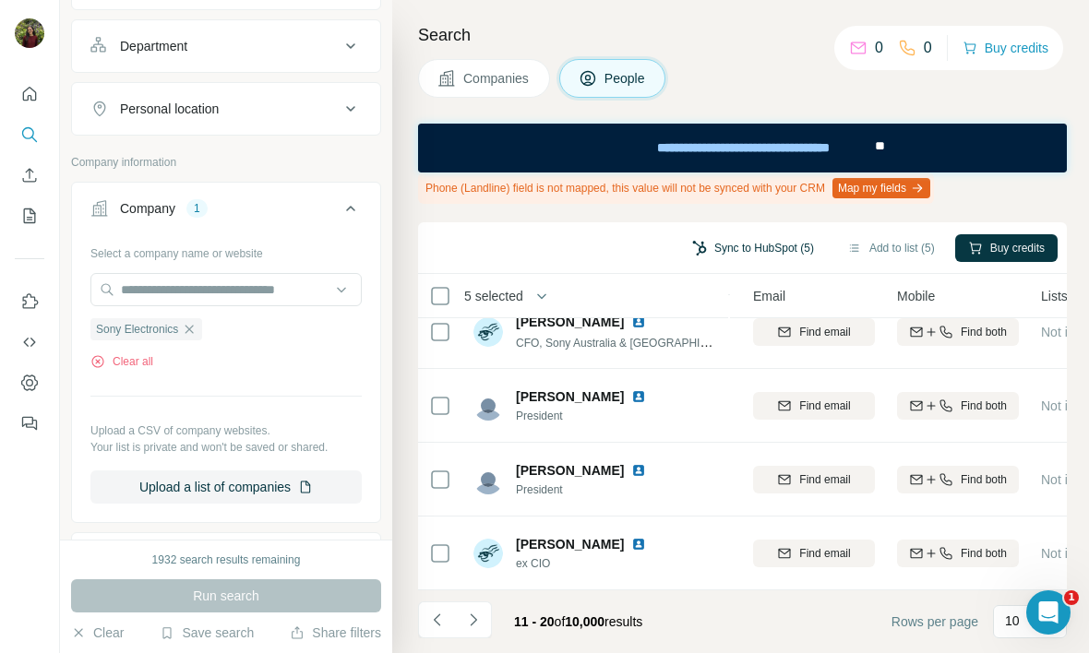
click at [769, 240] on button "Sync to HubSpot (5)" at bounding box center [753, 248] width 148 height 28
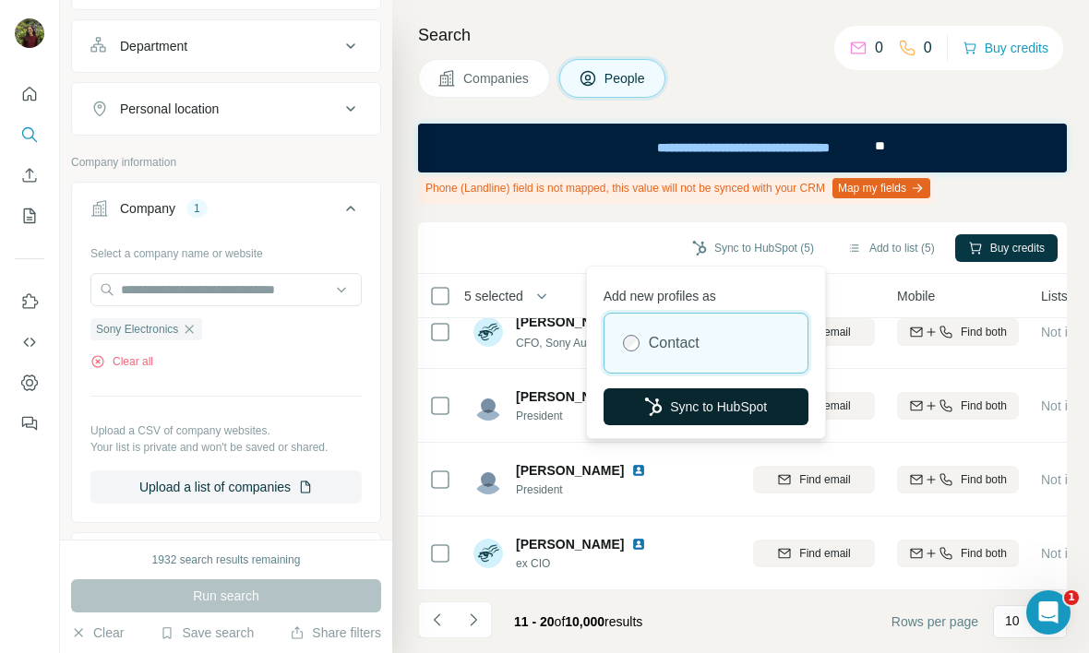
click at [717, 398] on button "Sync to HubSpot" at bounding box center [705, 406] width 205 height 37
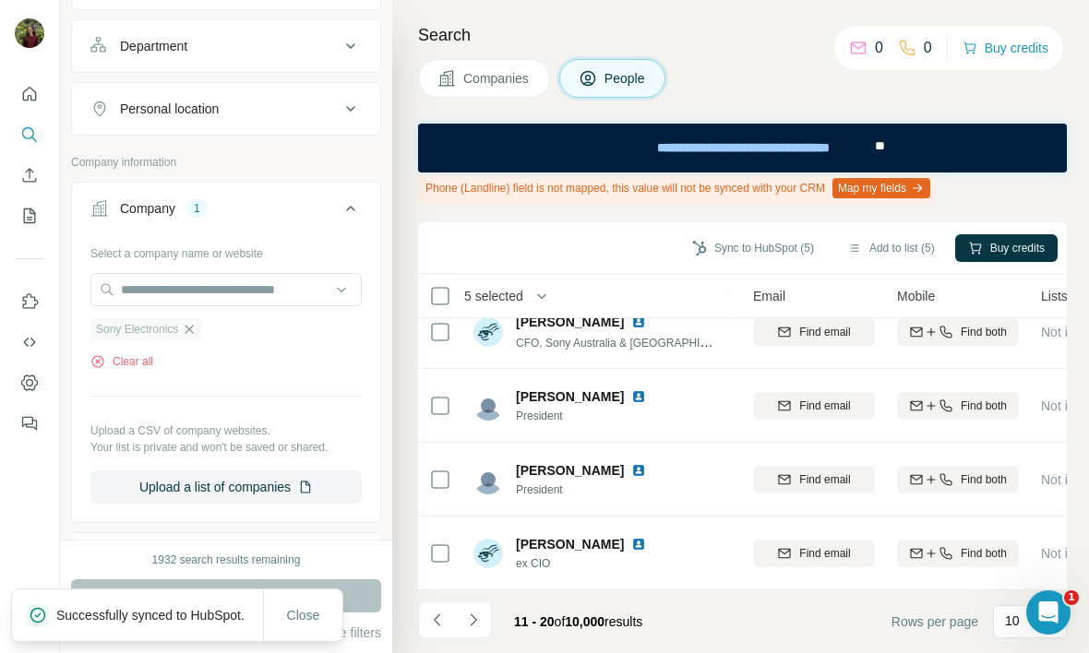
click at [188, 328] on icon "button" at bounding box center [189, 329] width 15 height 15
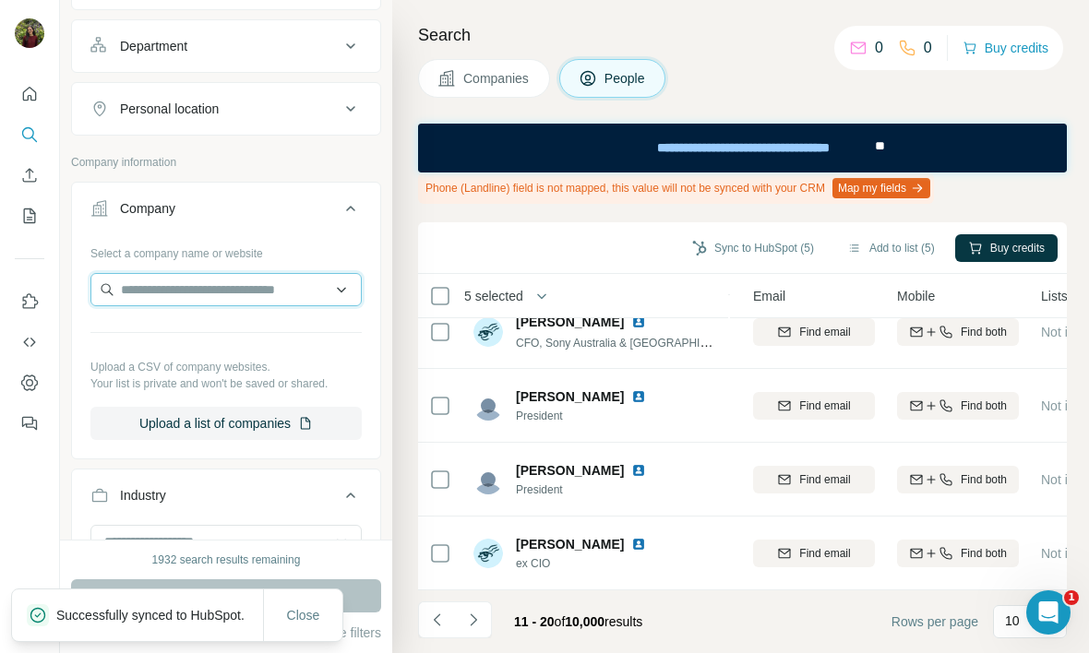
click at [200, 293] on input "text" at bounding box center [225, 289] width 271 height 33
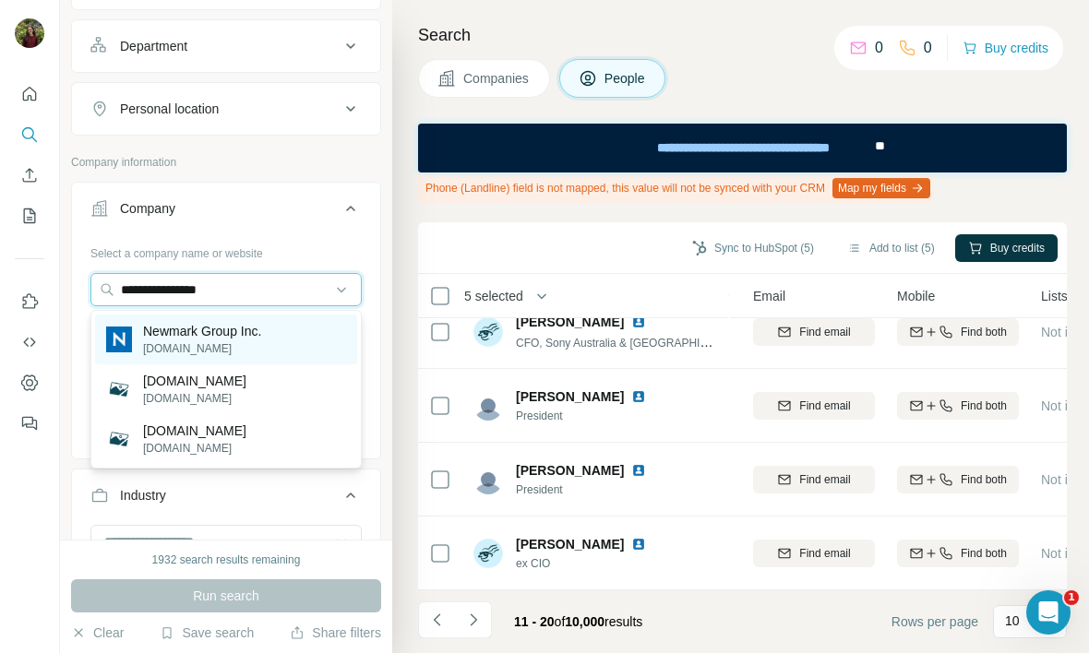
type input "**********"
click at [253, 345] on p "[DOMAIN_NAME]" at bounding box center [202, 348] width 118 height 17
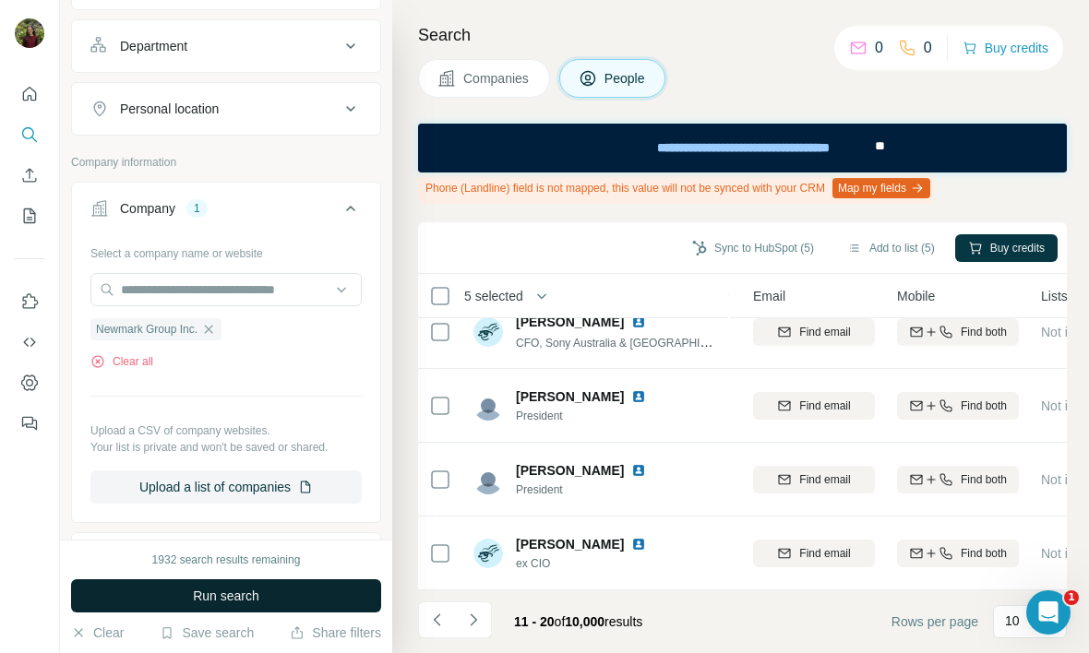
click at [233, 588] on span "Run search" at bounding box center [226, 596] width 66 height 18
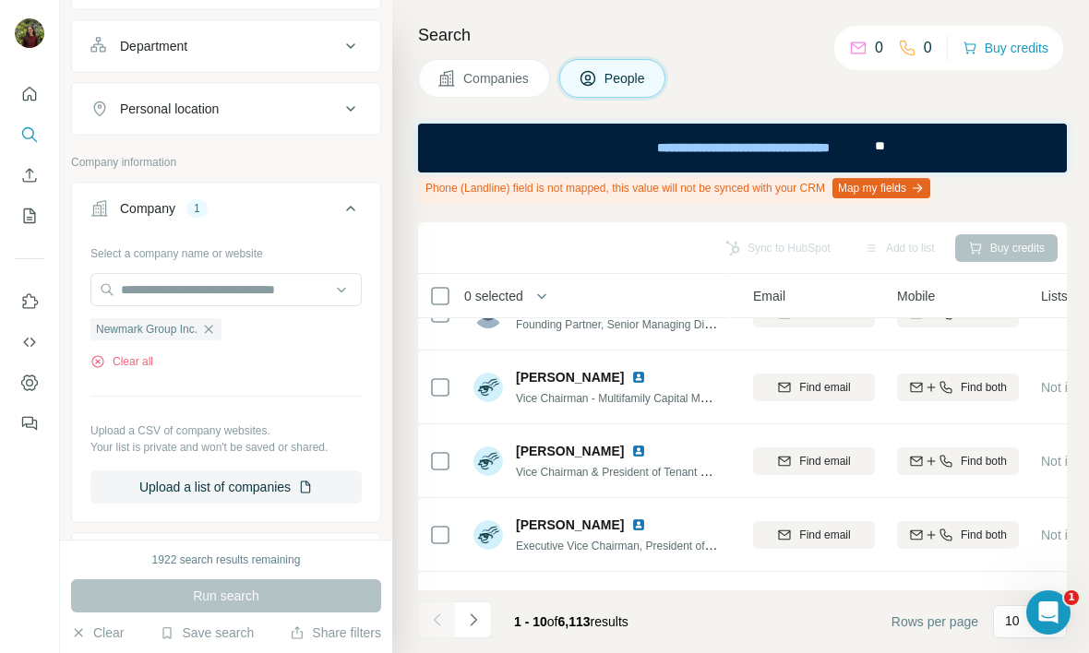
scroll to position [0, 193]
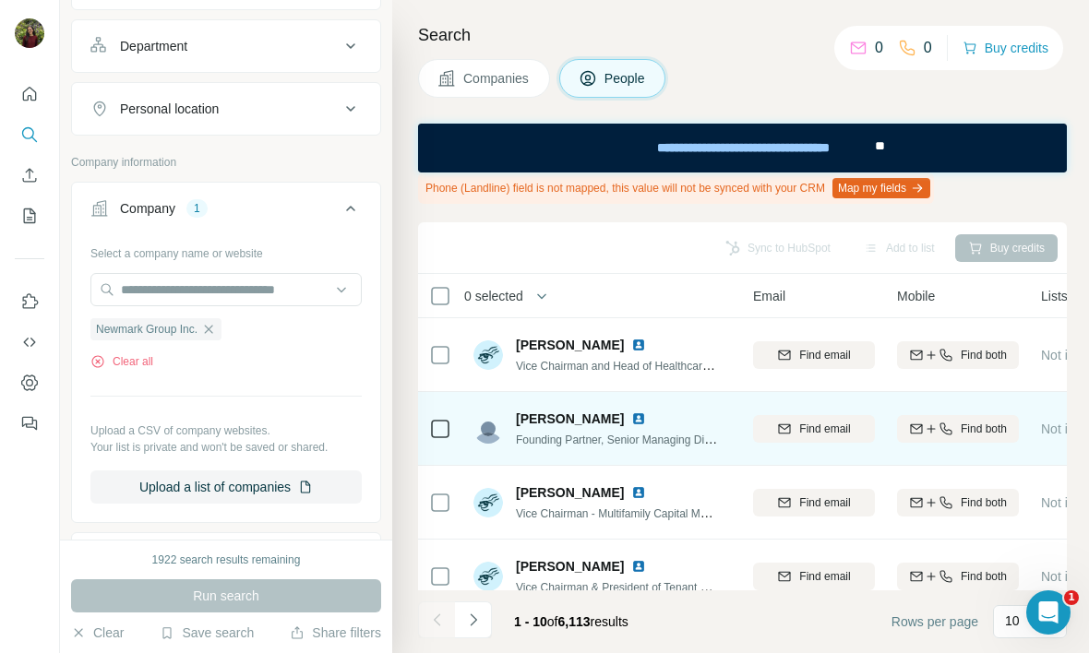
click at [423, 430] on td at bounding box center [440, 429] width 44 height 74
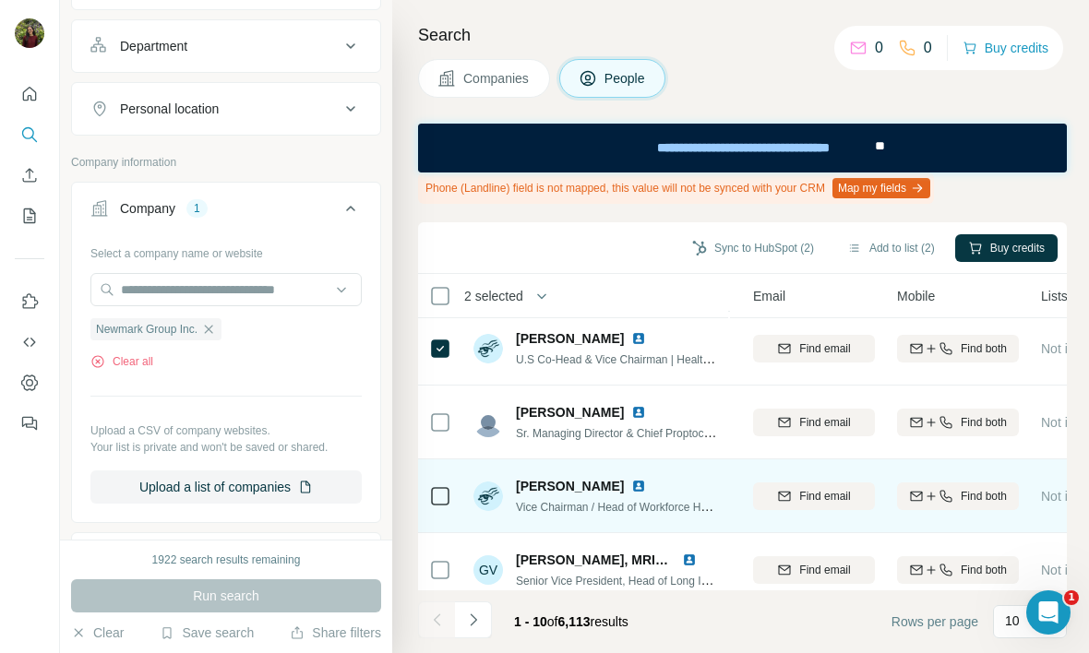
scroll to position [466, 193]
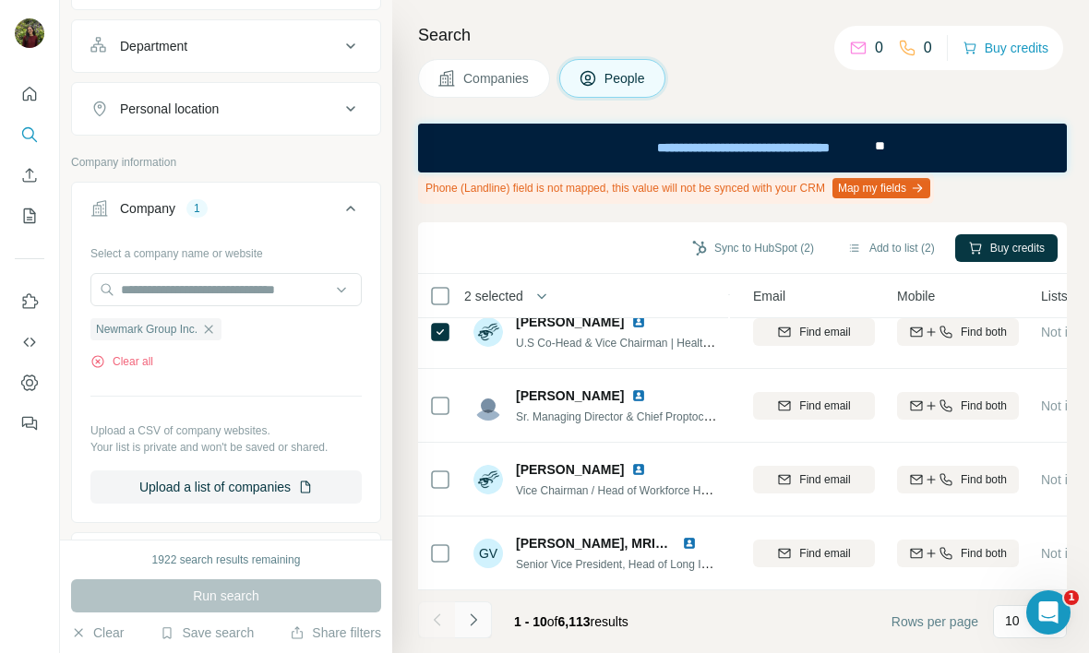
click at [481, 617] on icon "Navigate to next page" at bounding box center [473, 620] width 18 height 18
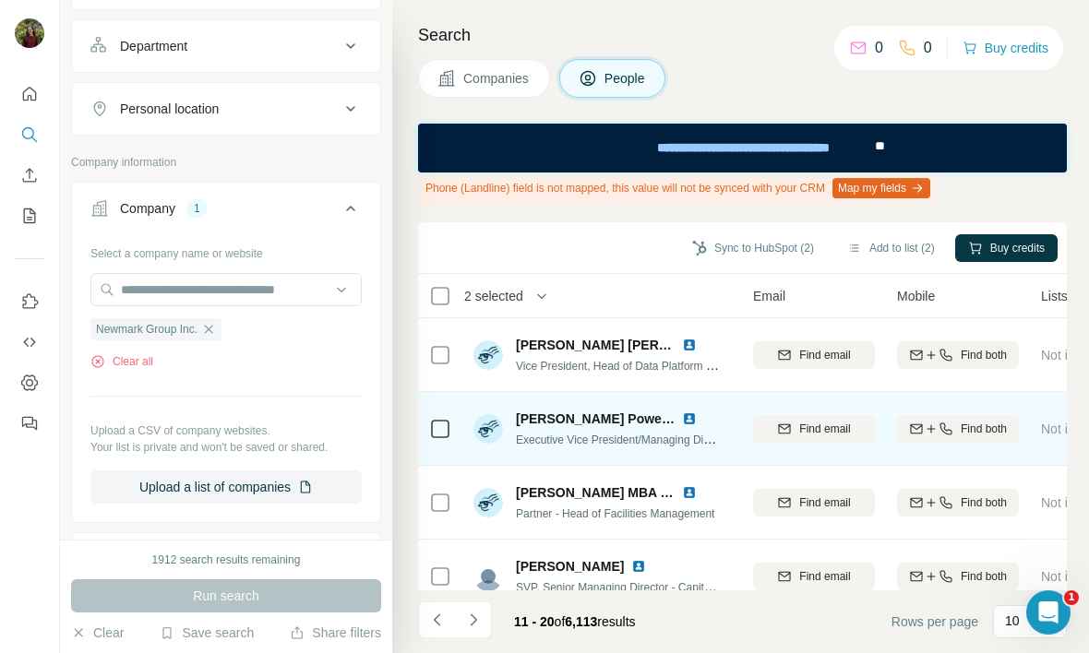
scroll to position [5, 193]
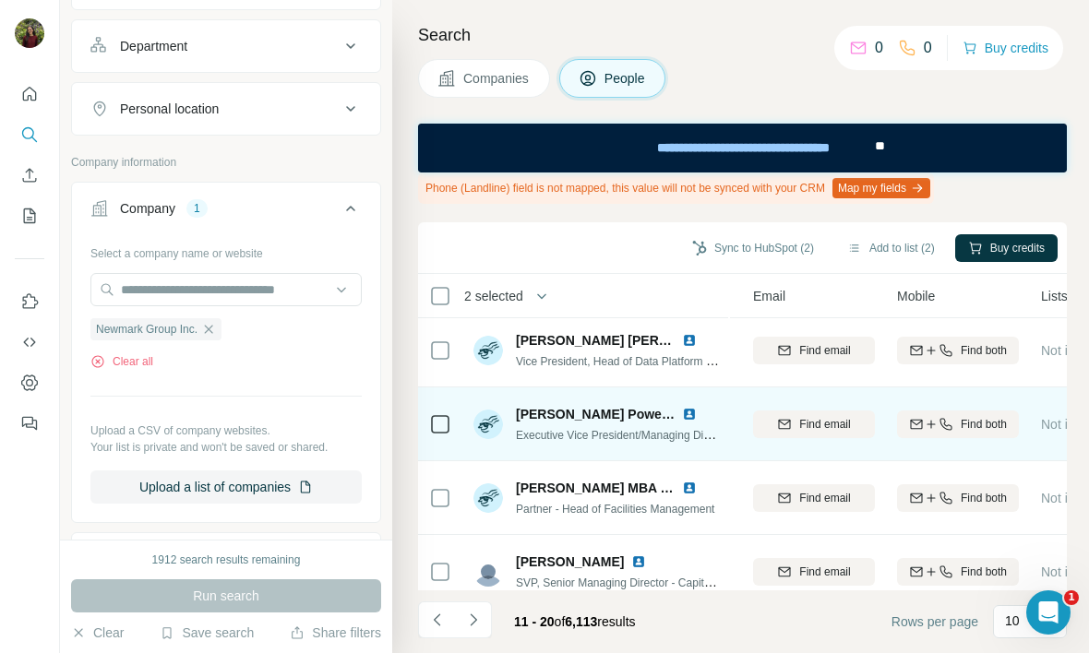
click at [454, 420] on td at bounding box center [440, 425] width 44 height 74
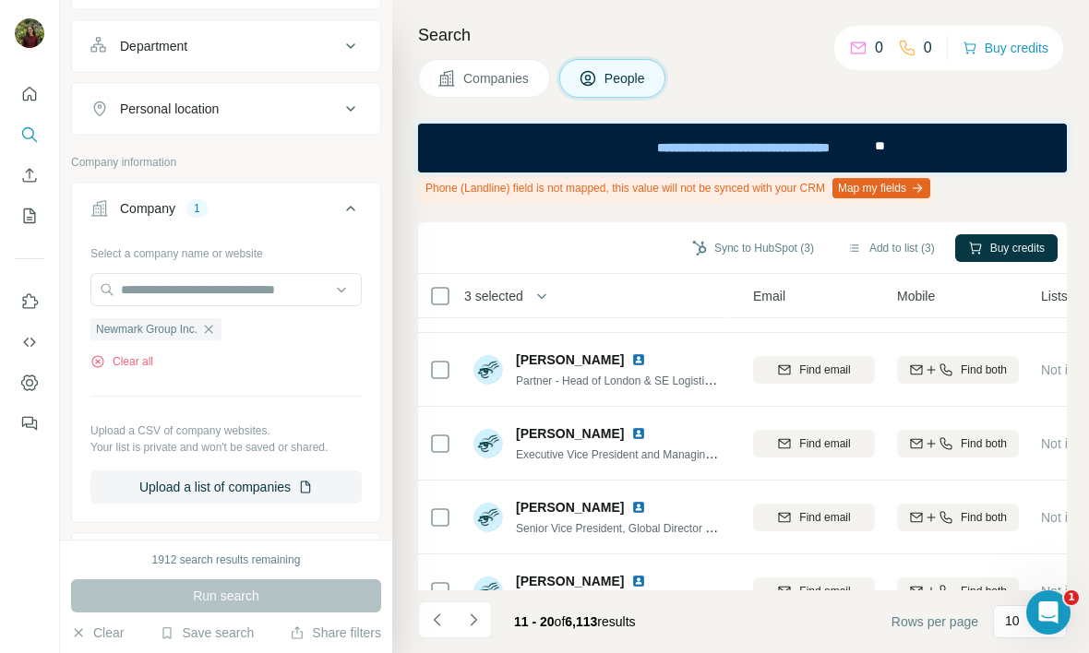
scroll to position [466, 193]
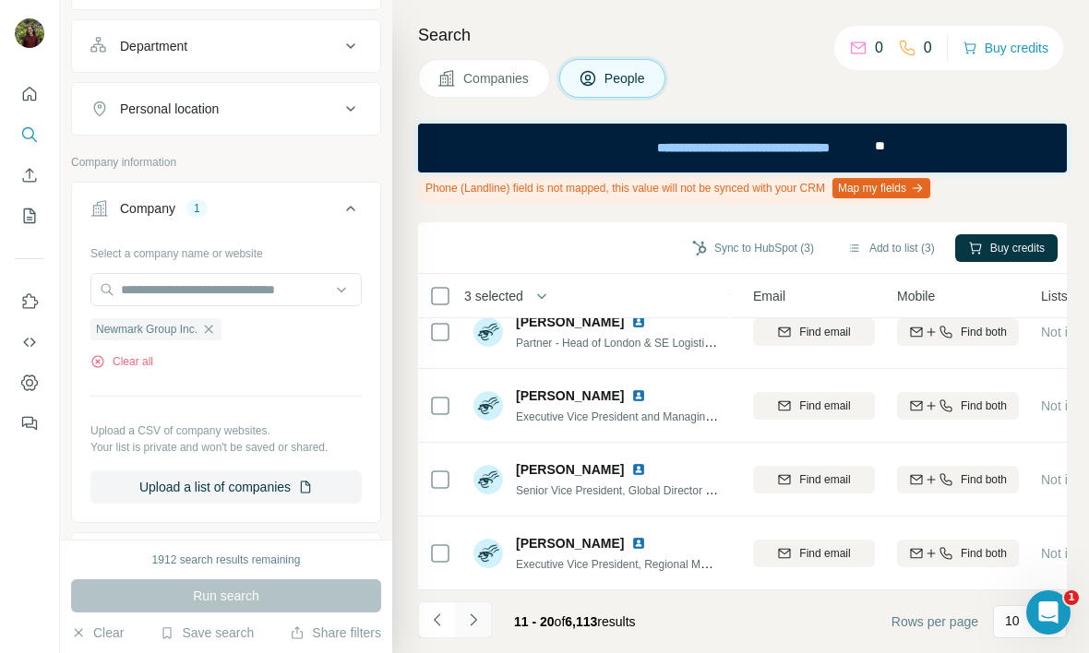
click at [482, 614] on button "Navigate to next page" at bounding box center [473, 620] width 37 height 37
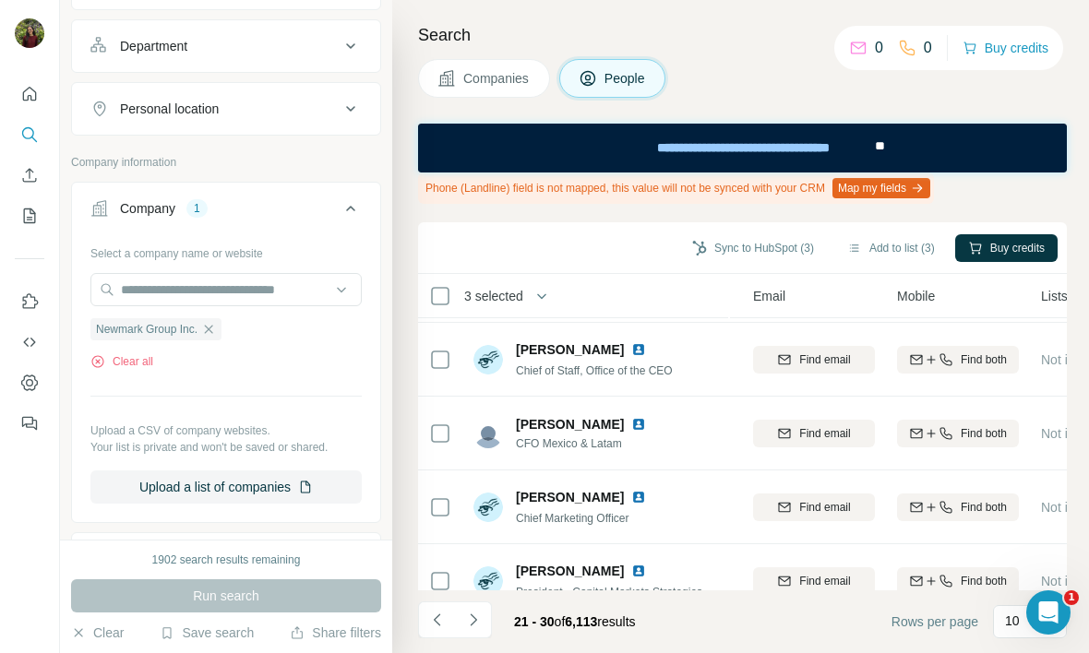
scroll to position [0, 193]
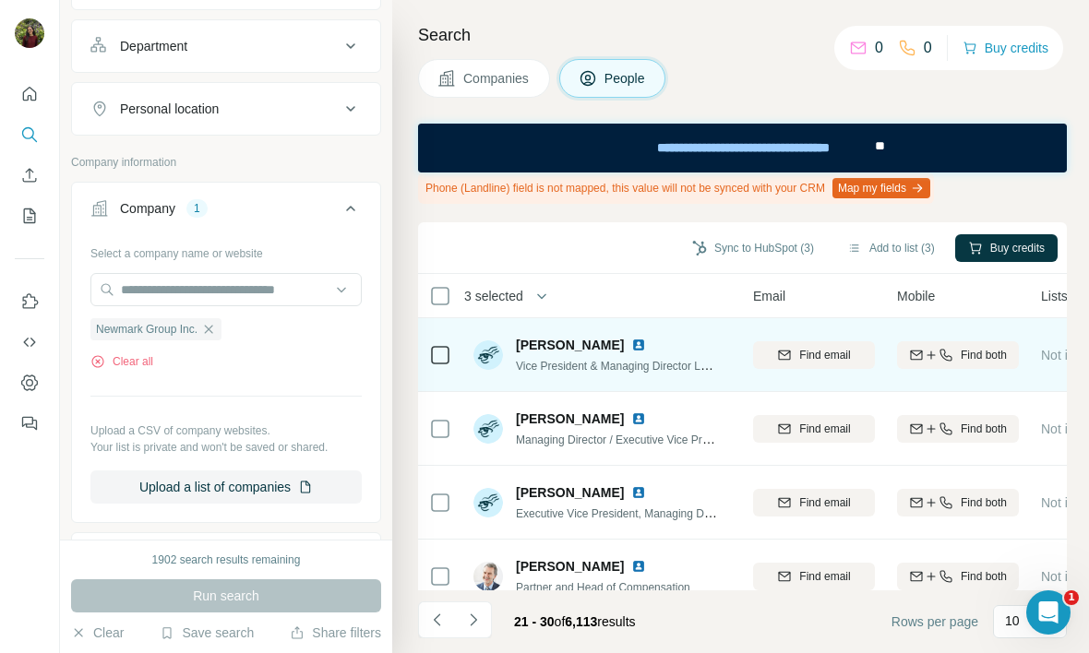
click at [449, 351] on icon at bounding box center [440, 355] width 22 height 22
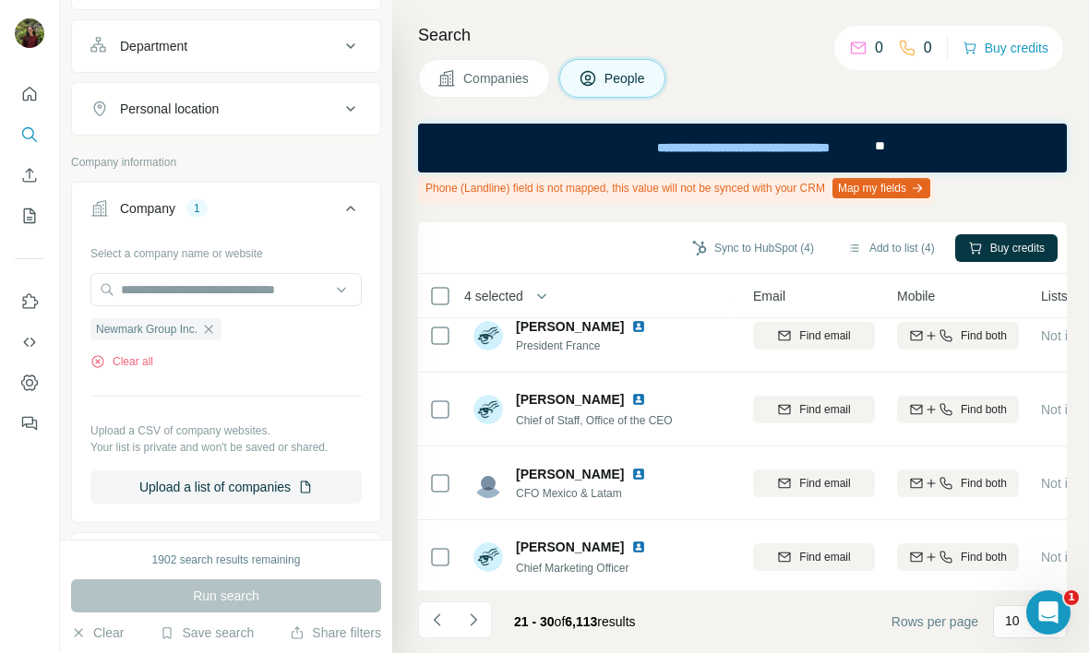
scroll to position [466, 193]
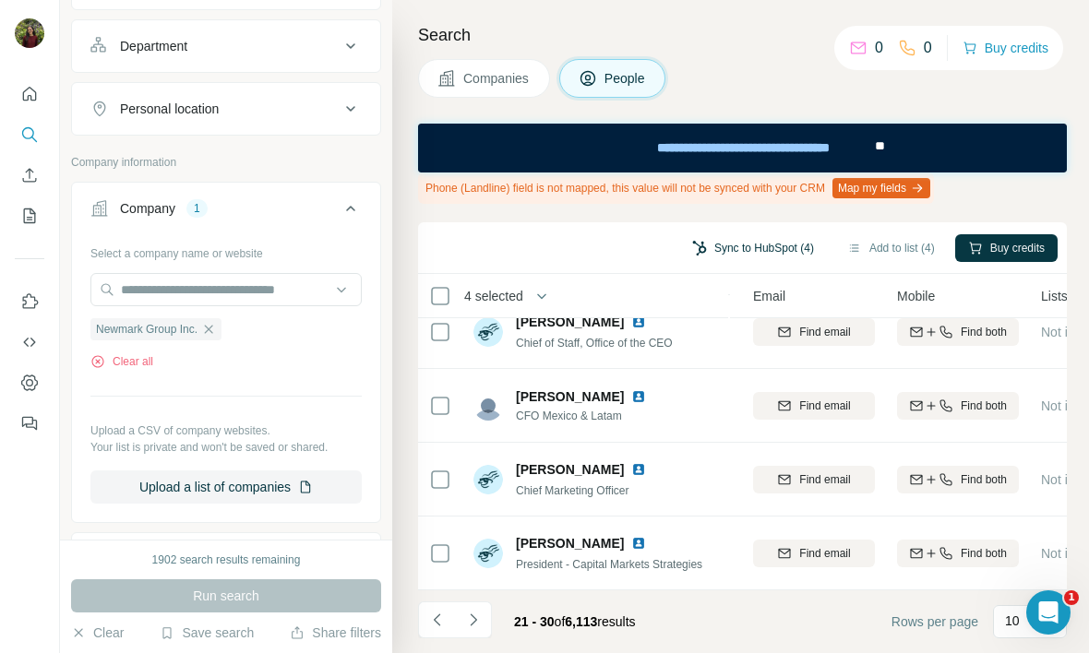
click at [773, 245] on button "Sync to HubSpot (4)" at bounding box center [753, 248] width 148 height 28
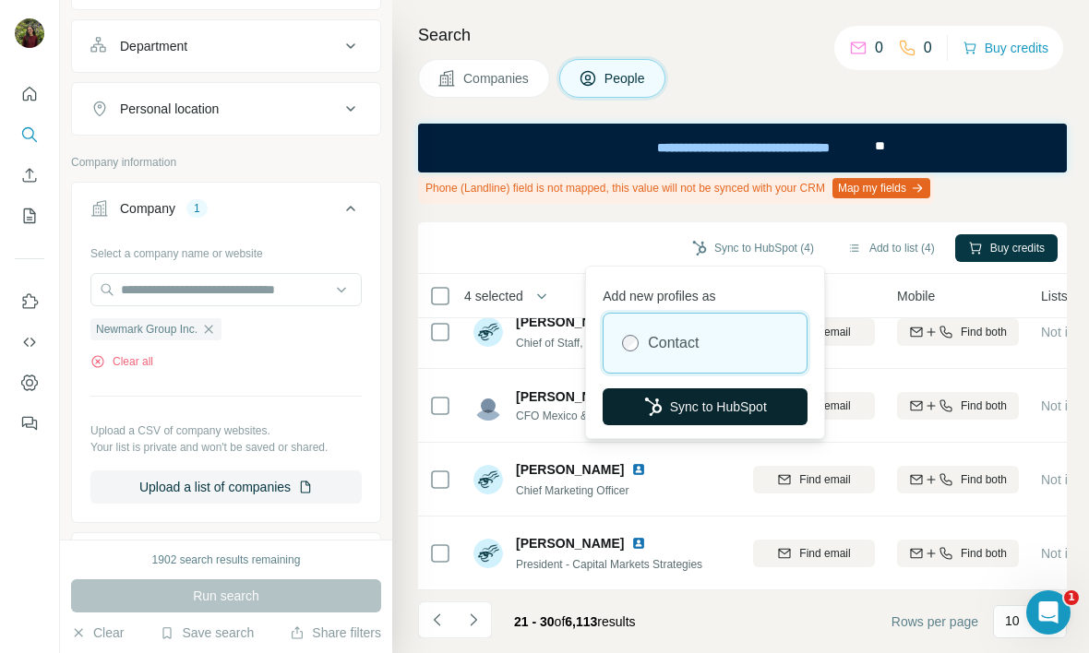
click at [694, 420] on button "Sync to HubSpot" at bounding box center [704, 406] width 205 height 37
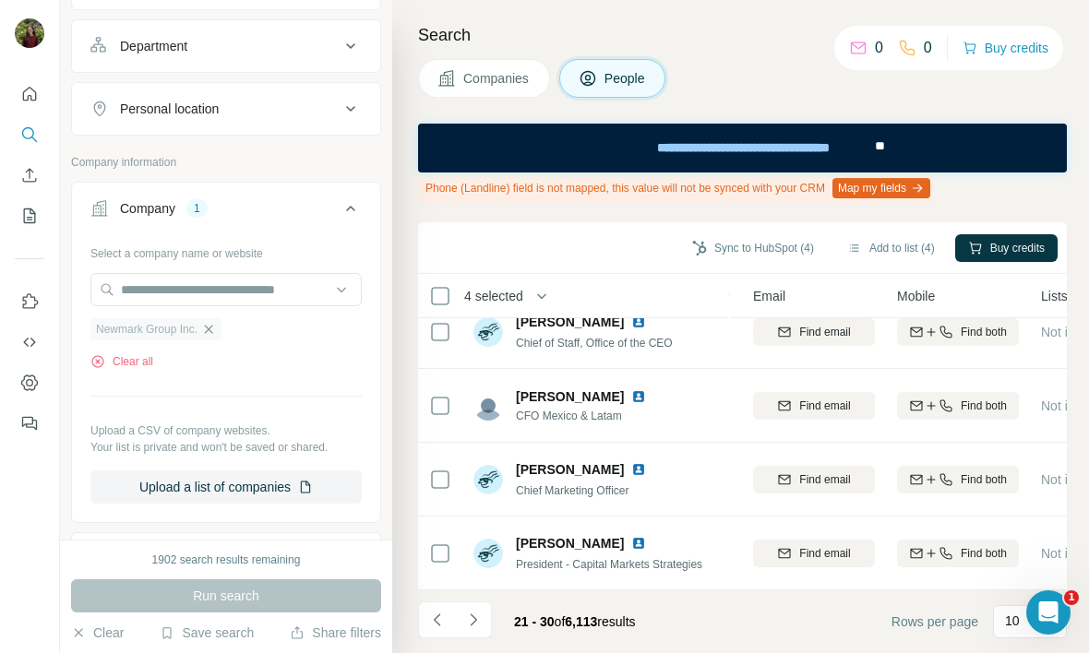
click at [216, 330] on icon "button" at bounding box center [208, 329] width 15 height 15
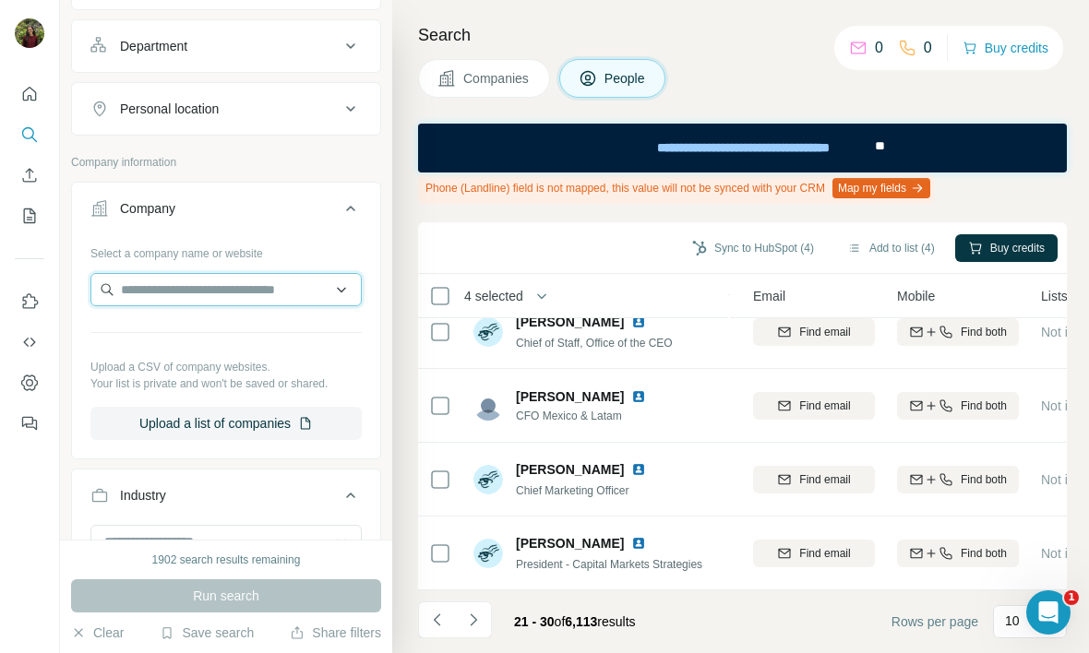
click at [212, 285] on input "text" at bounding box center [225, 289] width 271 height 33
paste input "**********"
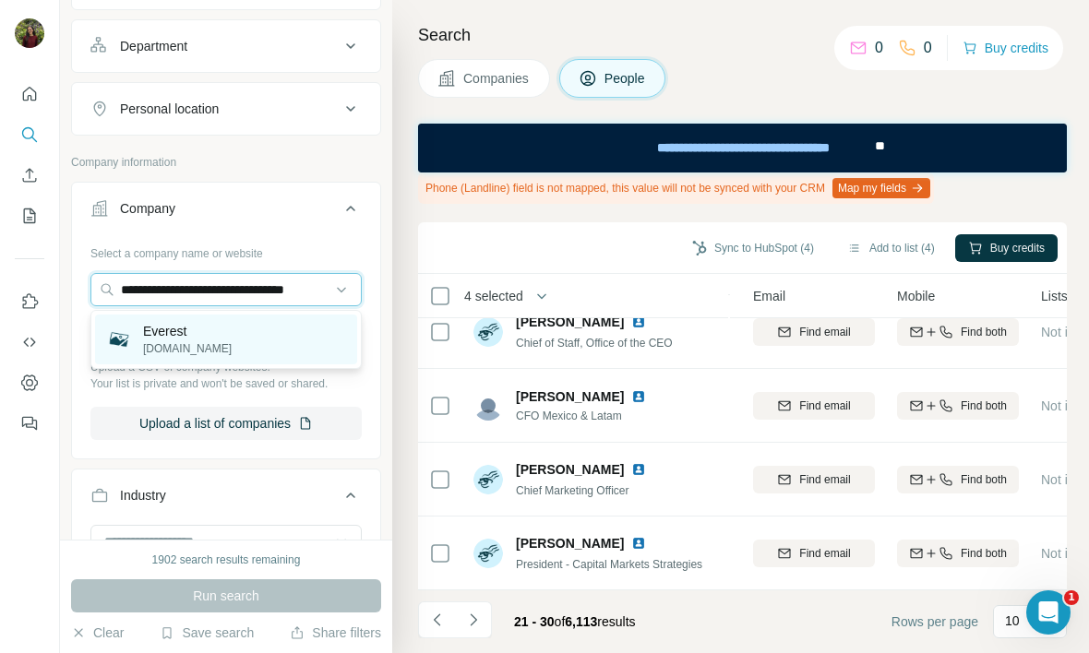
type input "**********"
click at [217, 342] on p "[DOMAIN_NAME]" at bounding box center [187, 348] width 89 height 17
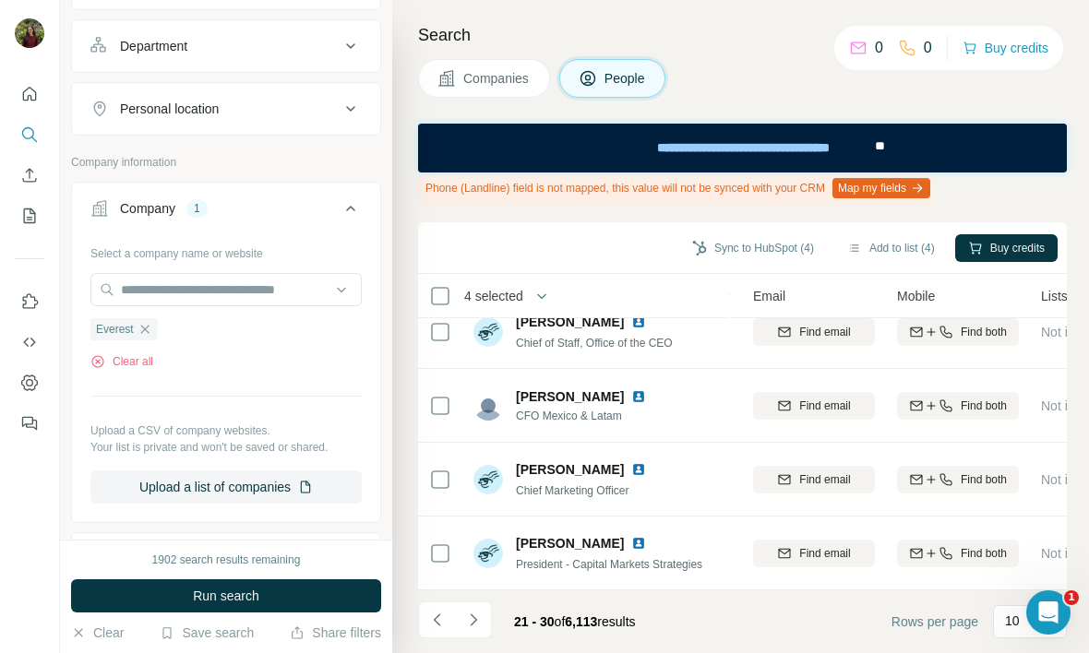
scroll to position [0, 0]
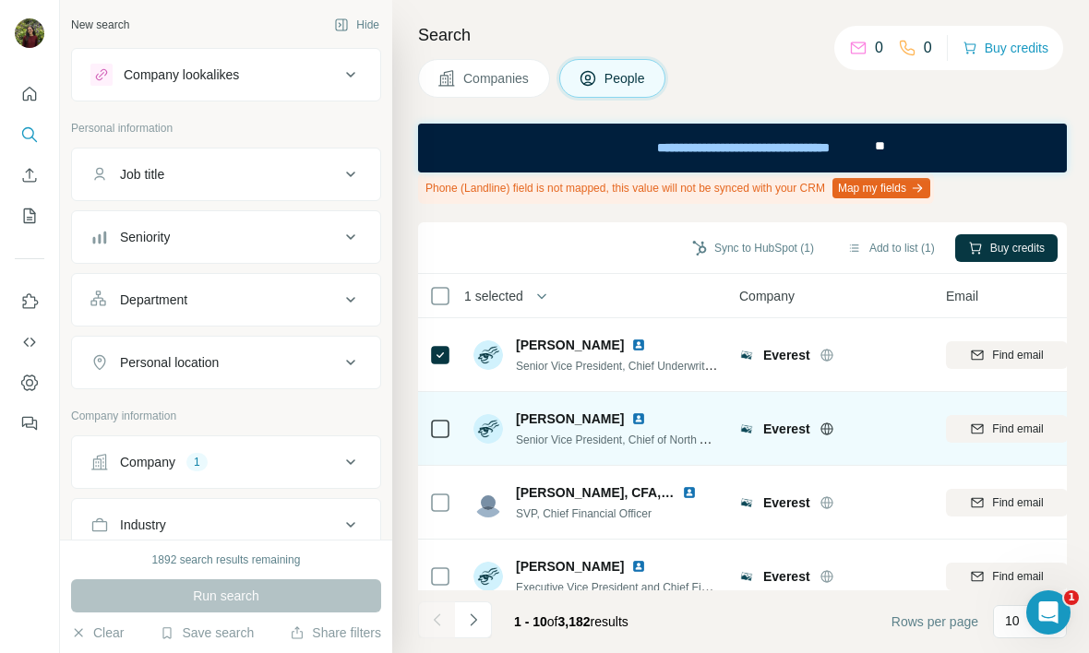
click at [433, 409] on div at bounding box center [440, 428] width 22 height 51
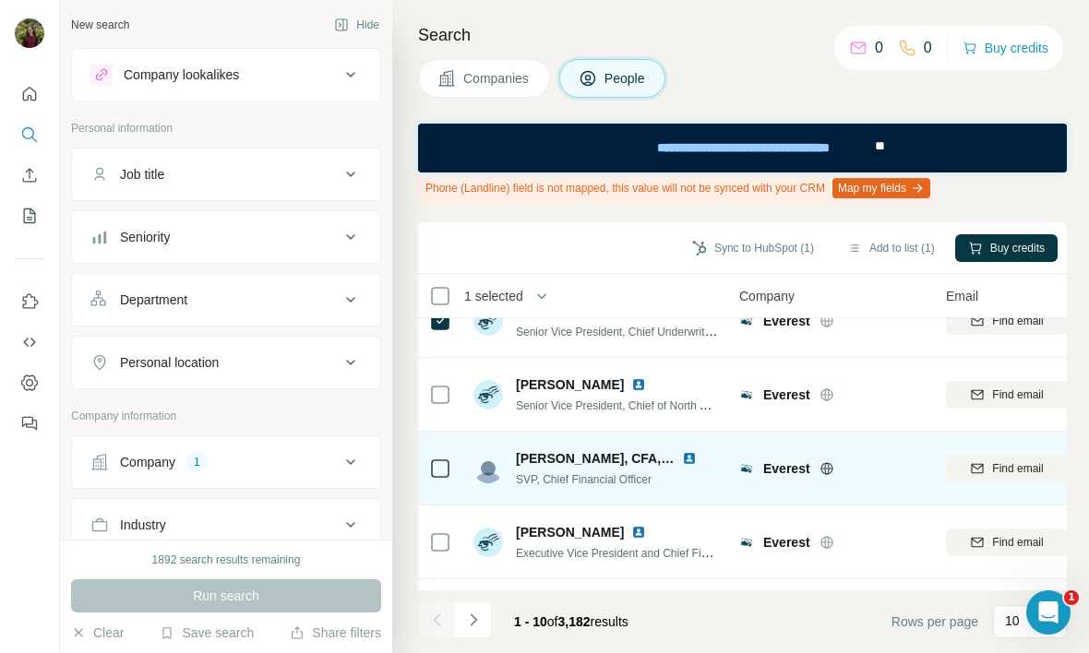
click at [453, 470] on td at bounding box center [440, 469] width 44 height 74
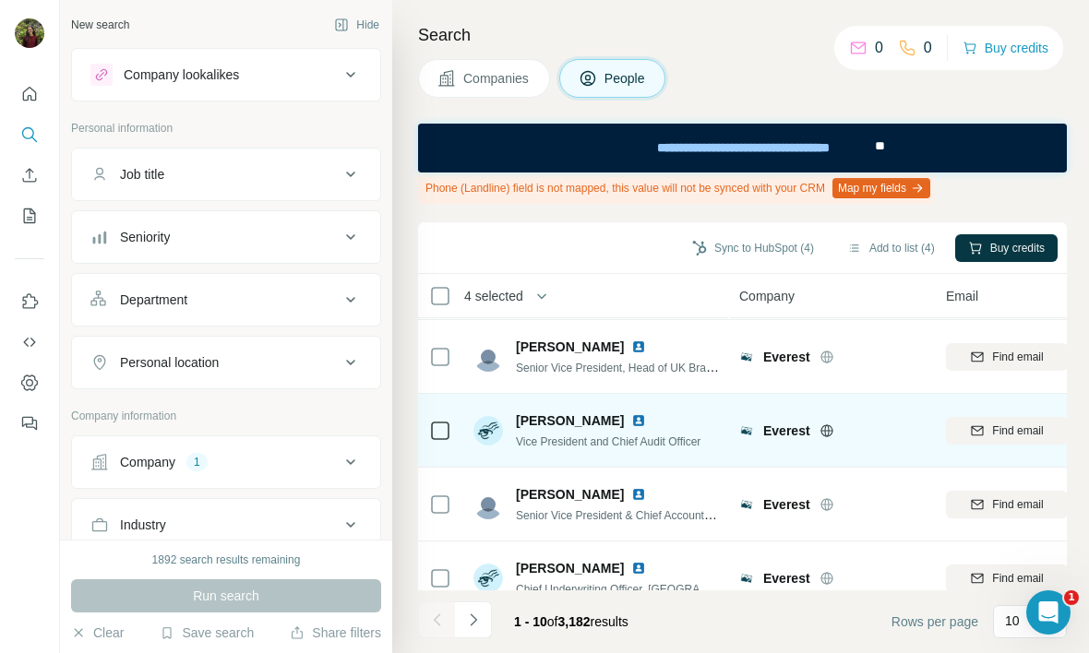
scroll to position [372, 0]
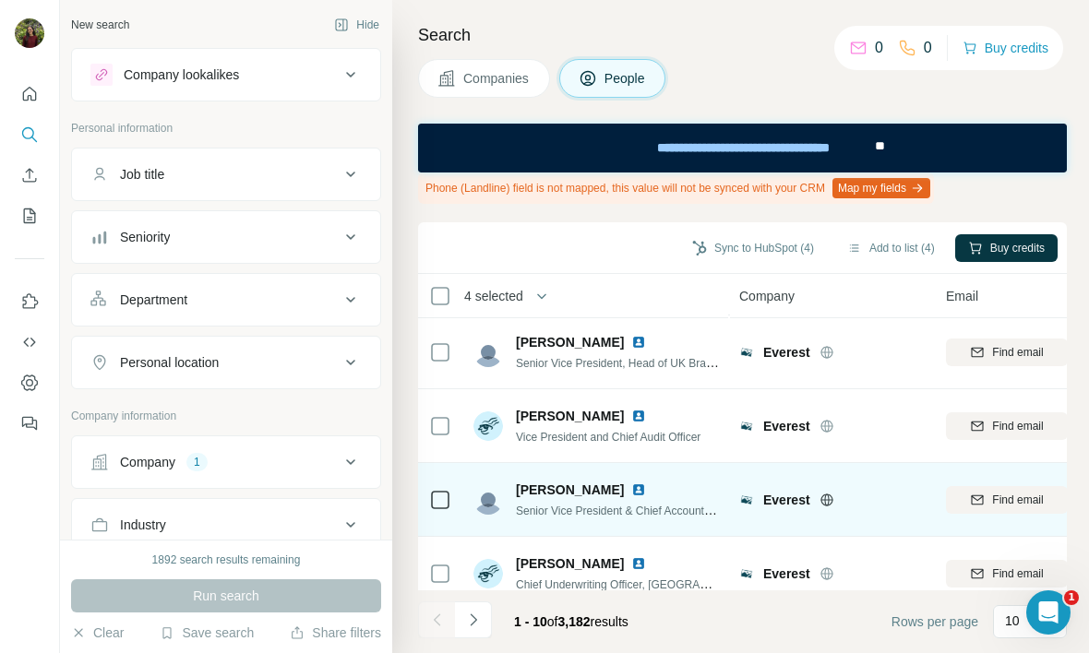
click at [437, 483] on div at bounding box center [440, 499] width 22 height 51
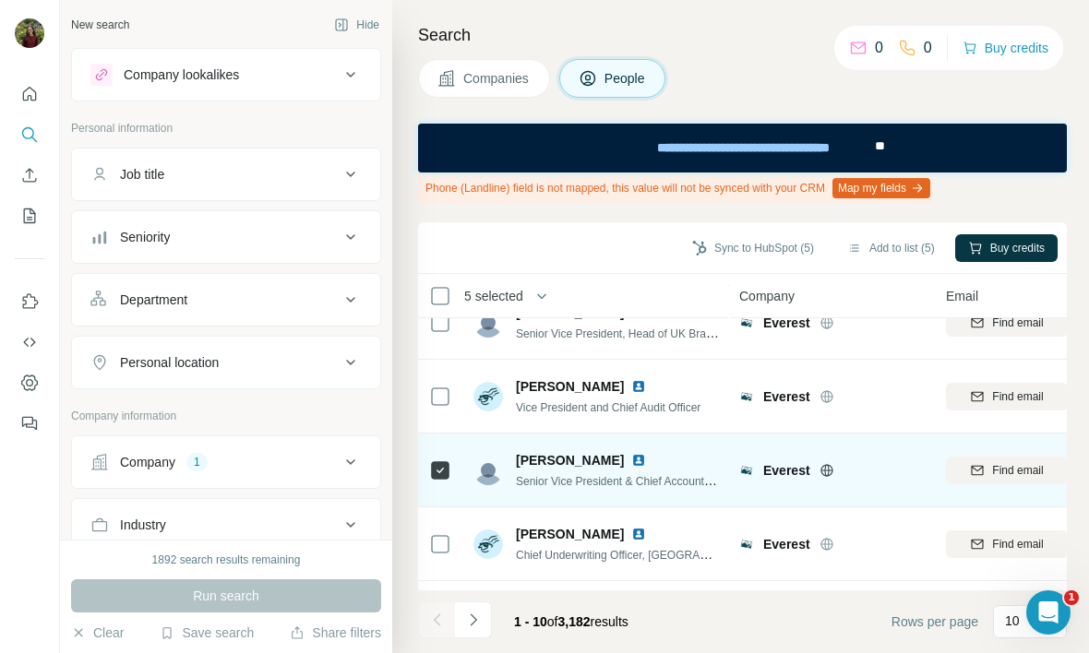
scroll to position [466, 0]
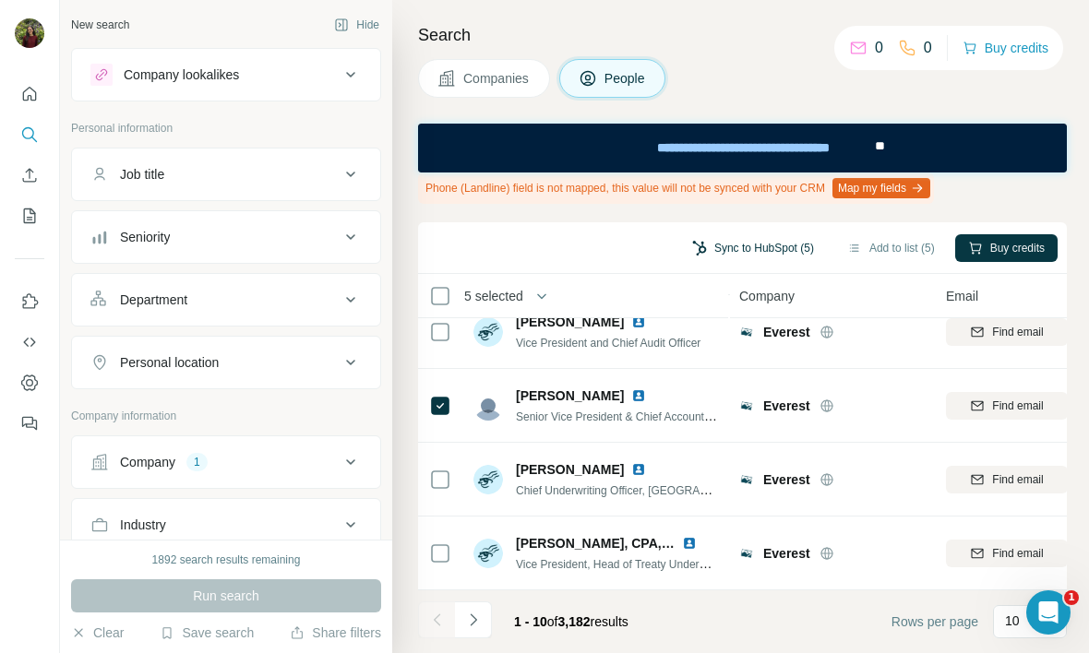
click at [760, 240] on button "Sync to HubSpot (5)" at bounding box center [753, 248] width 148 height 28
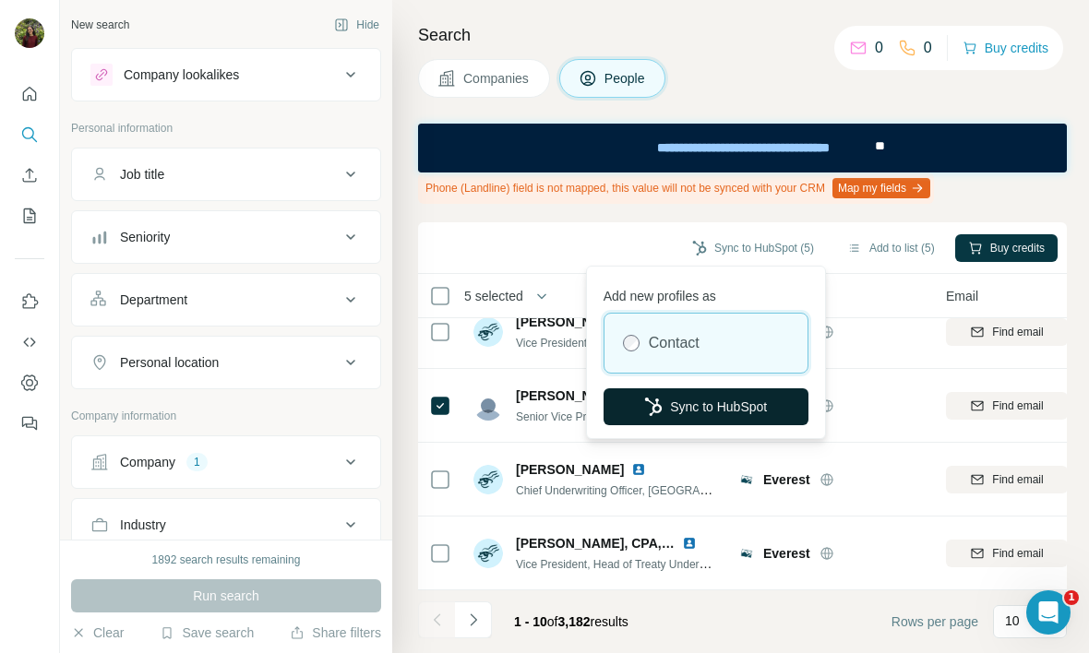
click at [709, 402] on button "Sync to HubSpot" at bounding box center [705, 406] width 205 height 37
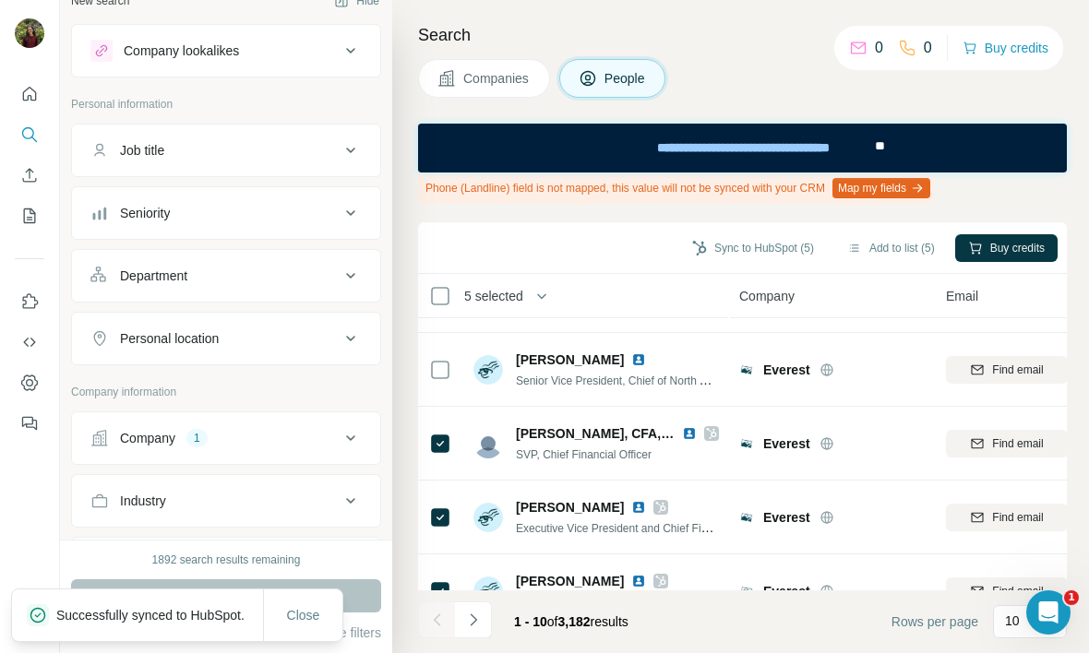
scroll to position [0, 0]
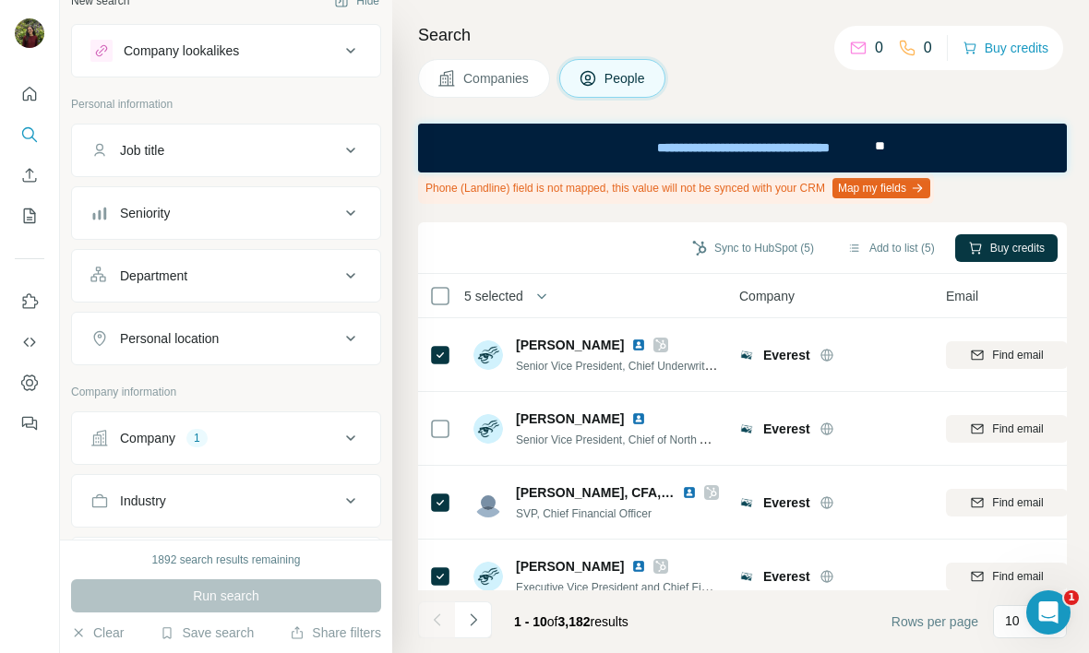
click at [193, 428] on button "Company 1" at bounding box center [226, 438] width 308 height 44
click at [196, 436] on div "1" at bounding box center [196, 438] width 21 height 17
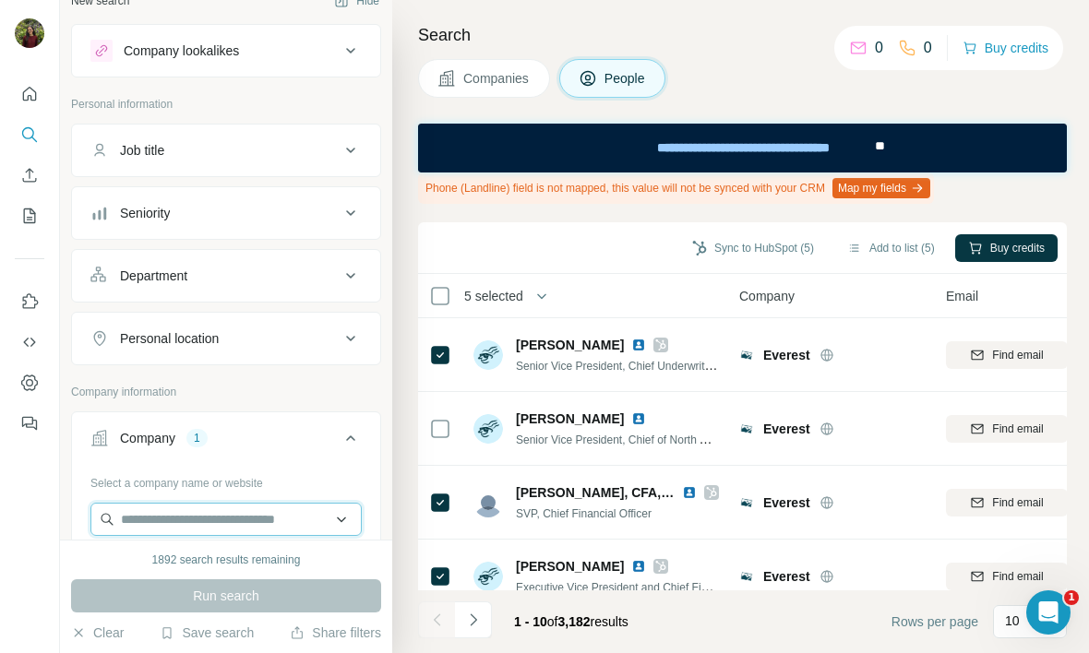
click at [168, 523] on input "text" at bounding box center [225, 519] width 271 height 33
paste input "**********"
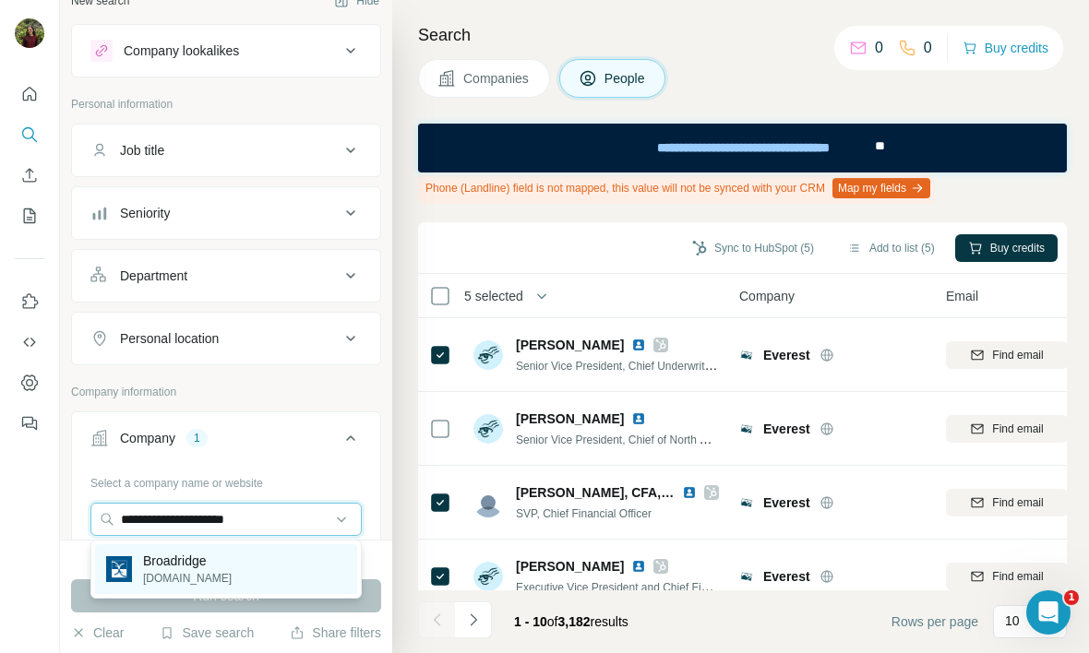
type input "**********"
click at [165, 584] on p "broadridge.com" at bounding box center [187, 578] width 89 height 17
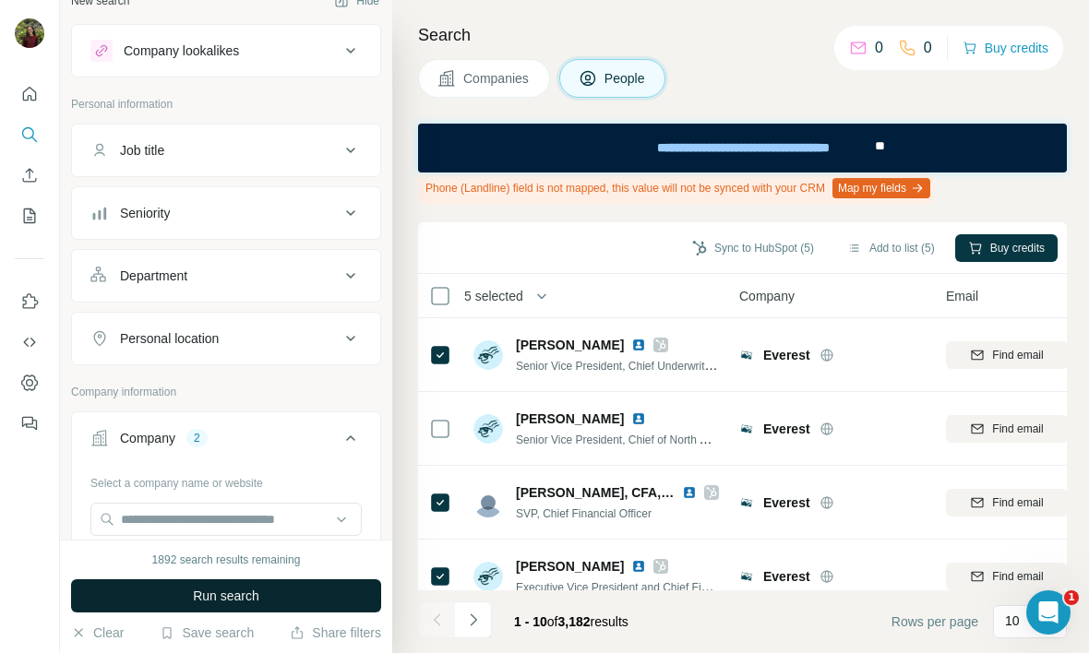
click at [184, 591] on button "Run search" at bounding box center [226, 595] width 310 height 33
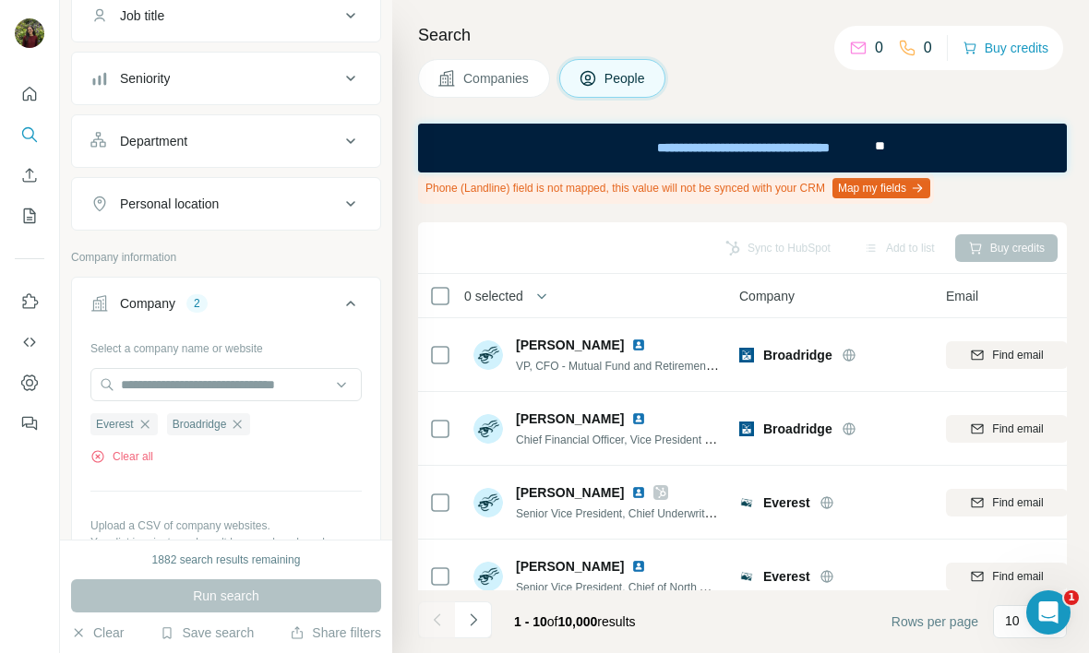
scroll to position [192, 0]
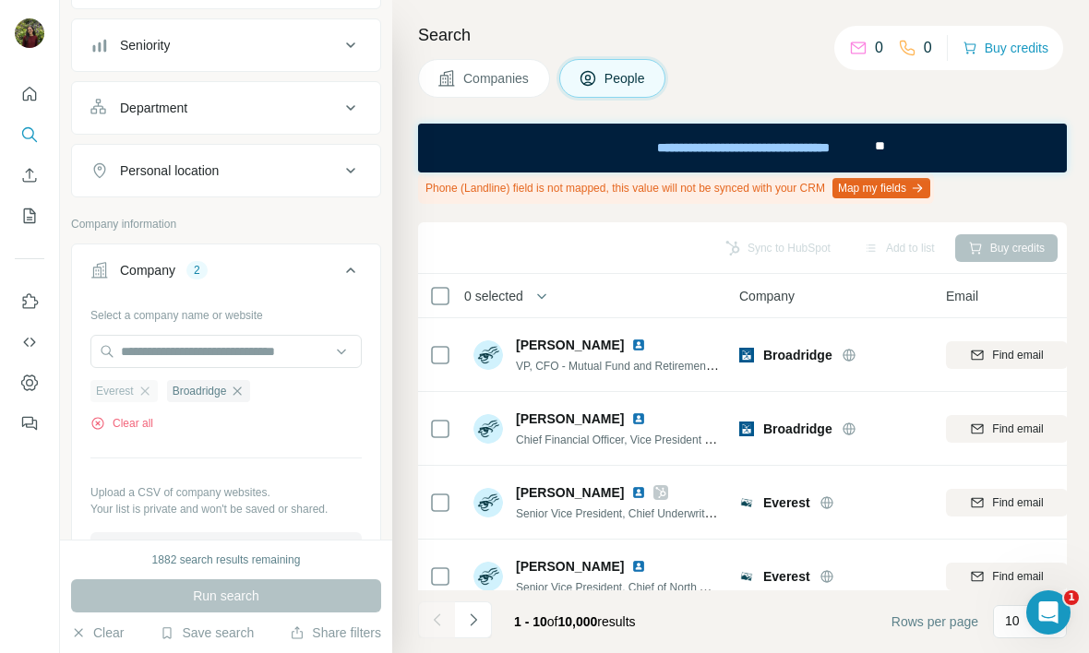
click at [155, 390] on div "Everest" at bounding box center [123, 391] width 67 height 22
click at [144, 391] on icon "button" at bounding box center [144, 391] width 15 height 15
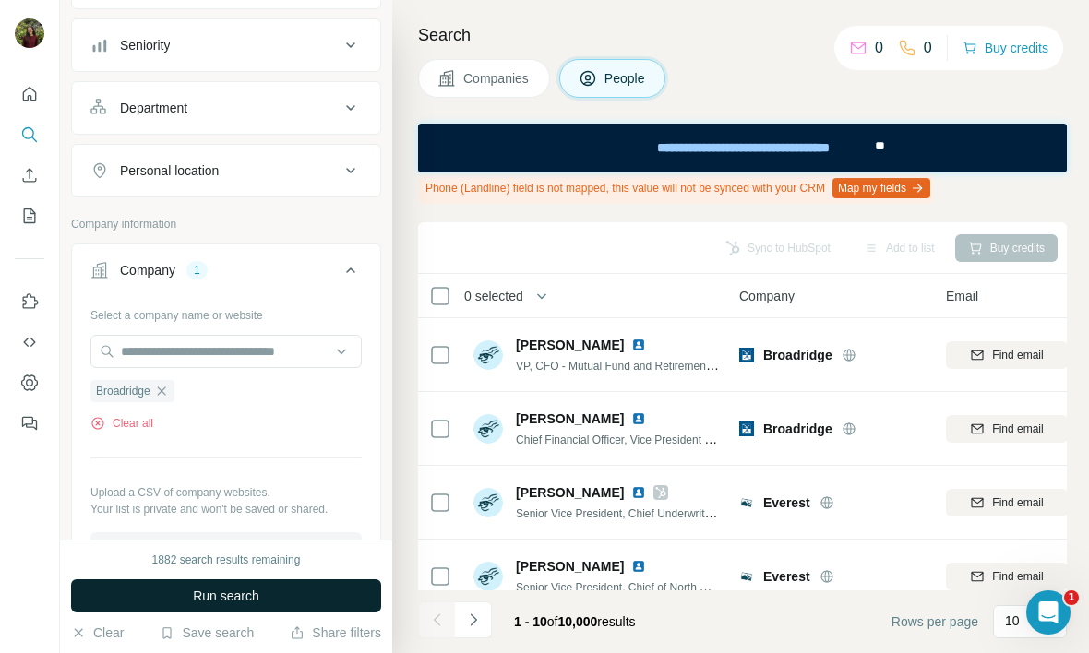
click at [143, 591] on button "Run search" at bounding box center [226, 595] width 310 height 33
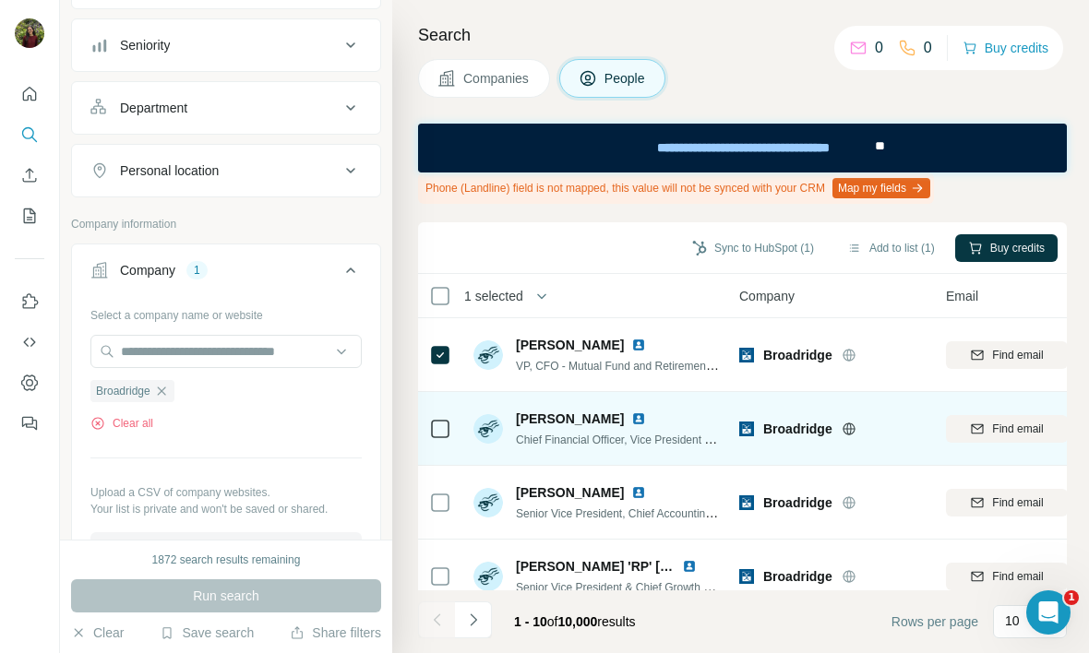
click at [456, 420] on td at bounding box center [440, 429] width 44 height 74
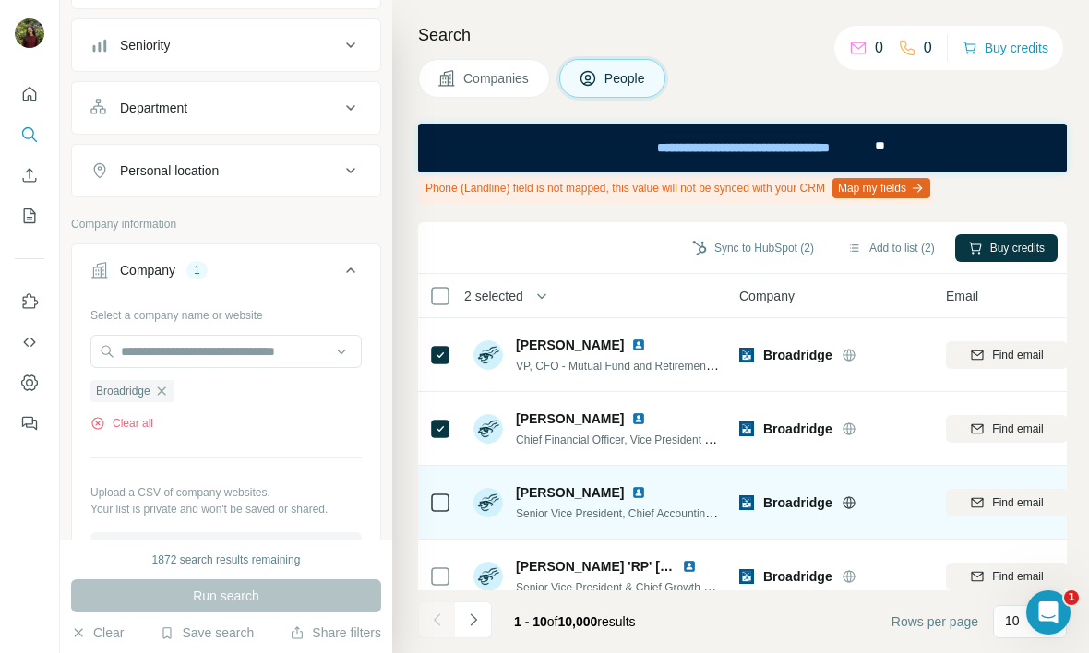
click at [443, 511] on icon at bounding box center [440, 503] width 22 height 22
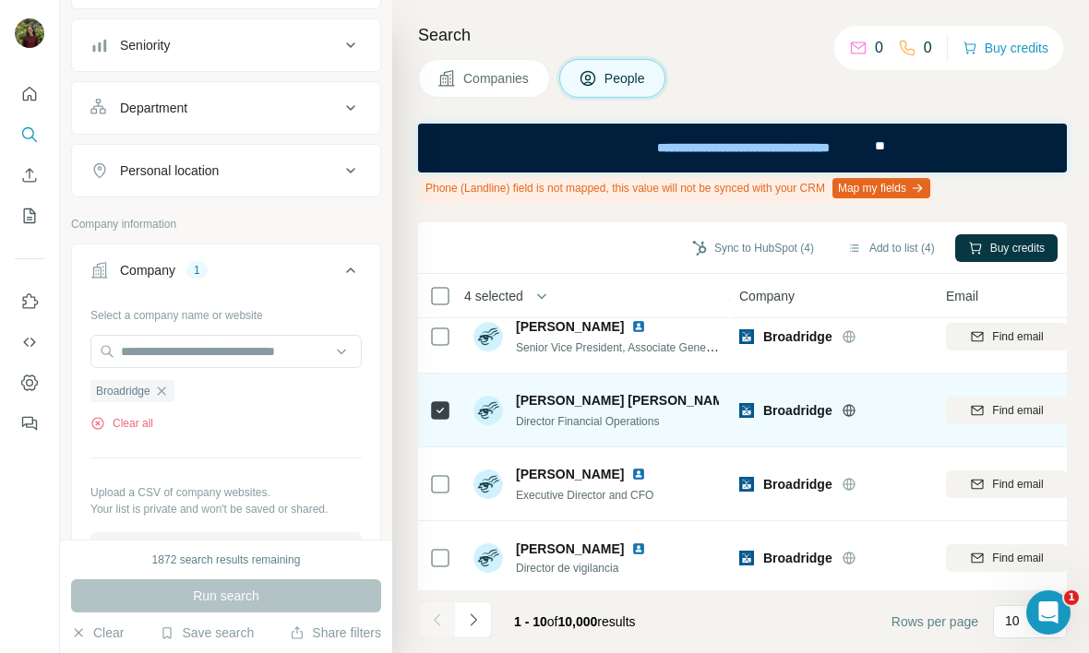
scroll to position [403, 0]
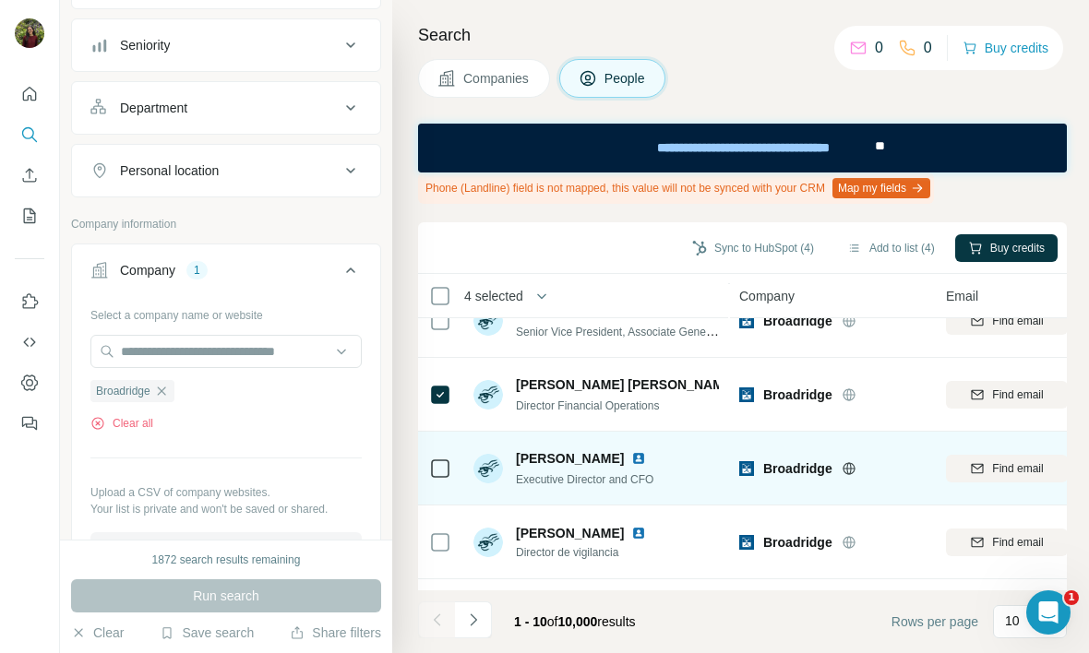
click at [443, 477] on icon at bounding box center [440, 469] width 22 height 22
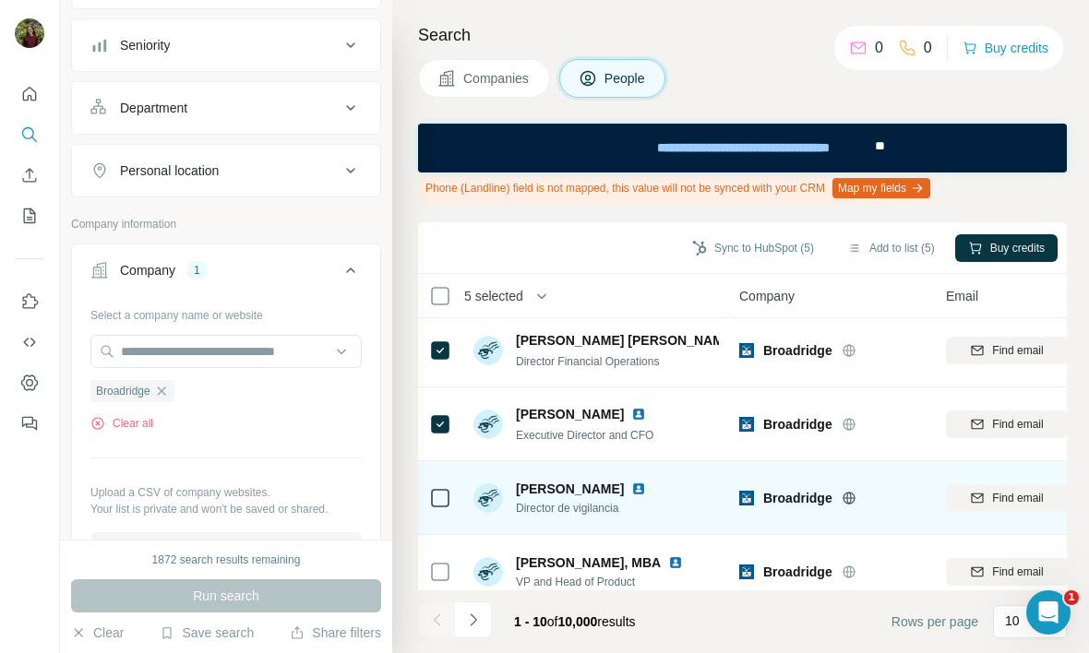
scroll to position [466, 0]
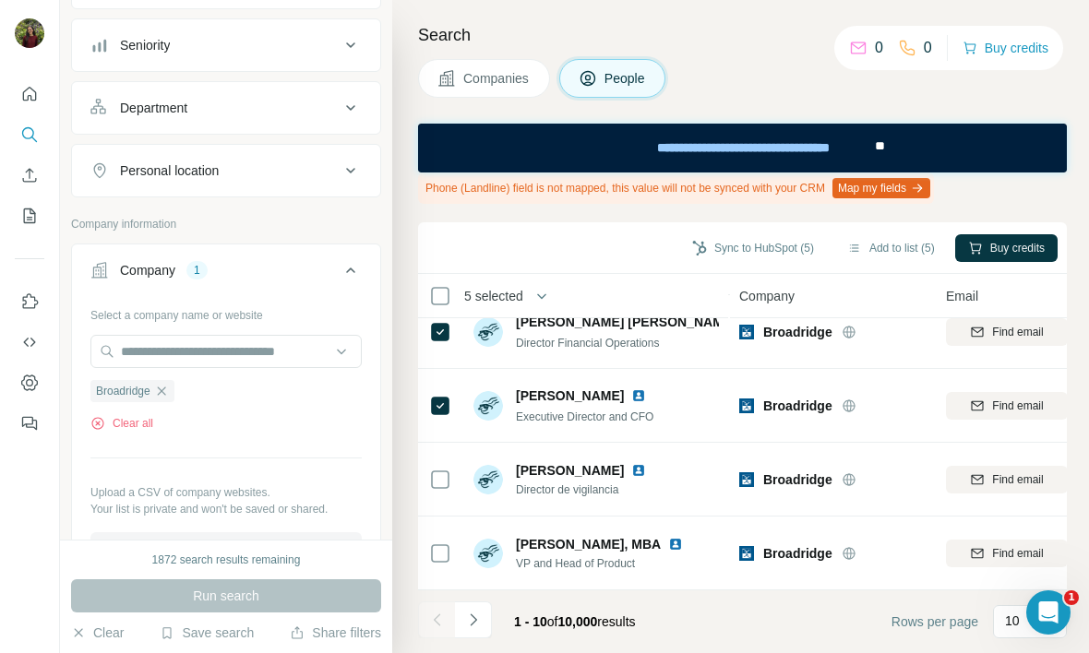
click at [800, 232] on div "Sync to HubSpot (5) Add to list (5) Buy credits" at bounding box center [742, 248] width 630 height 32
click at [794, 237] on button "Sync to HubSpot (5)" at bounding box center [753, 248] width 148 height 28
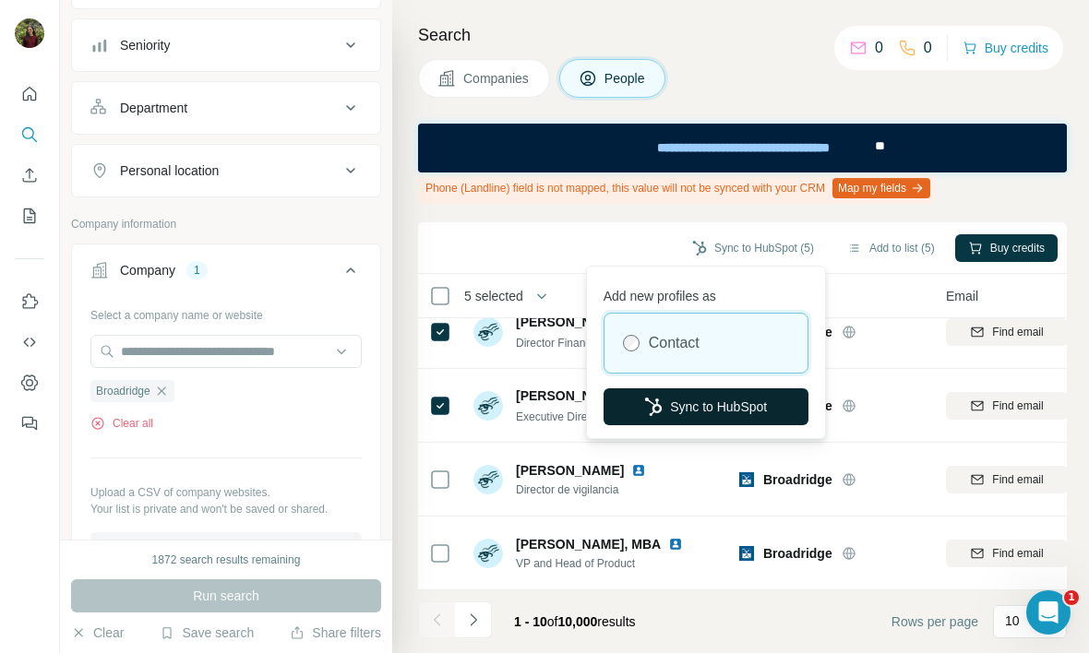
click at [669, 410] on button "Sync to HubSpot" at bounding box center [705, 406] width 205 height 37
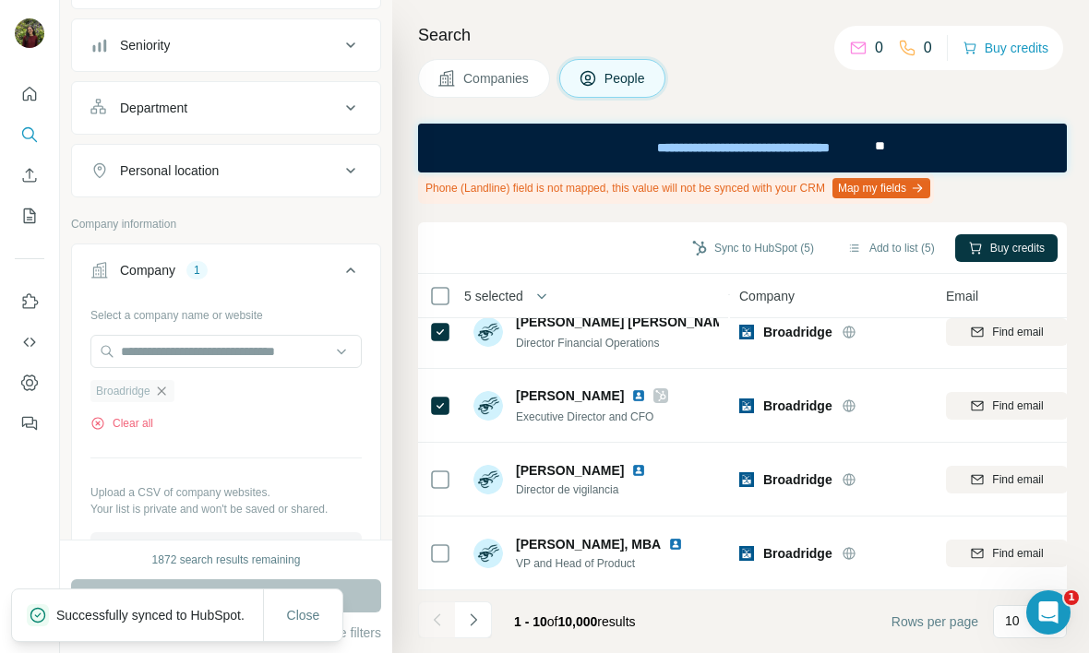
click at [168, 391] on icon "button" at bounding box center [161, 391] width 15 height 15
click at [168, 391] on div "Select a company name or website Broadridge Clear all Upload a CSV of company w…" at bounding box center [225, 433] width 271 height 266
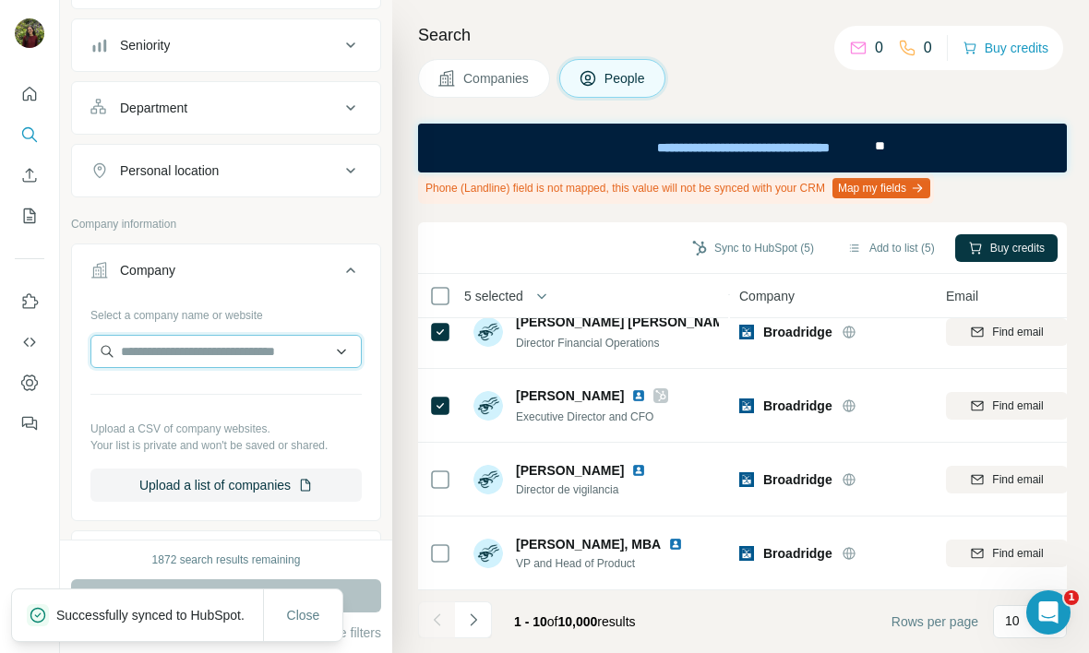
click at [166, 341] on input "text" at bounding box center [225, 351] width 271 height 33
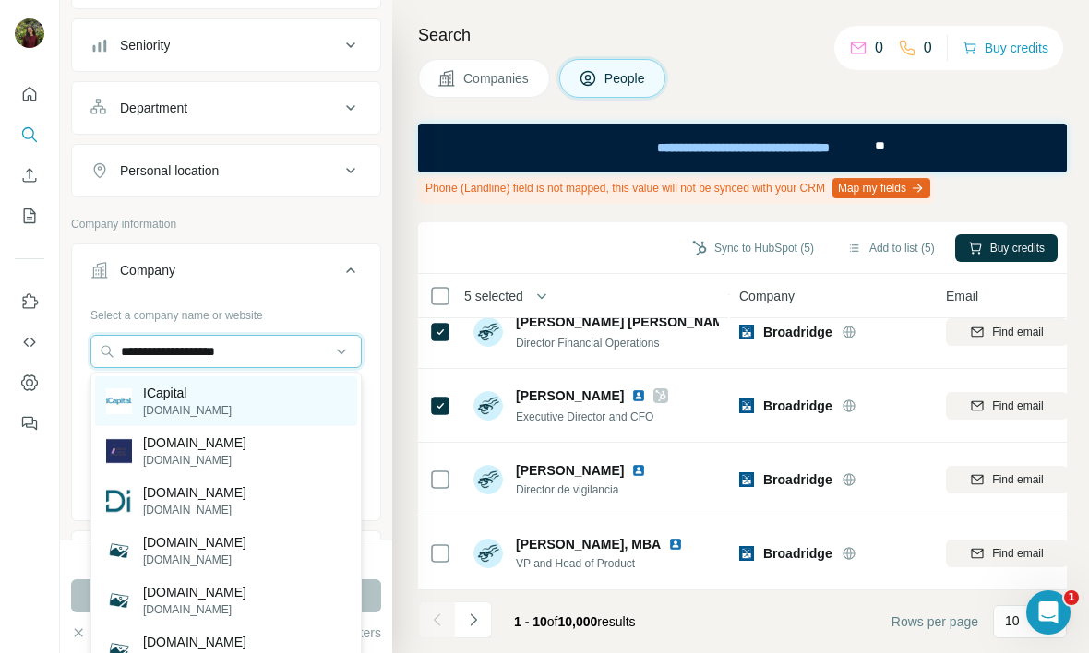
type input "**********"
click at [197, 393] on p "ICapital" at bounding box center [187, 393] width 89 height 18
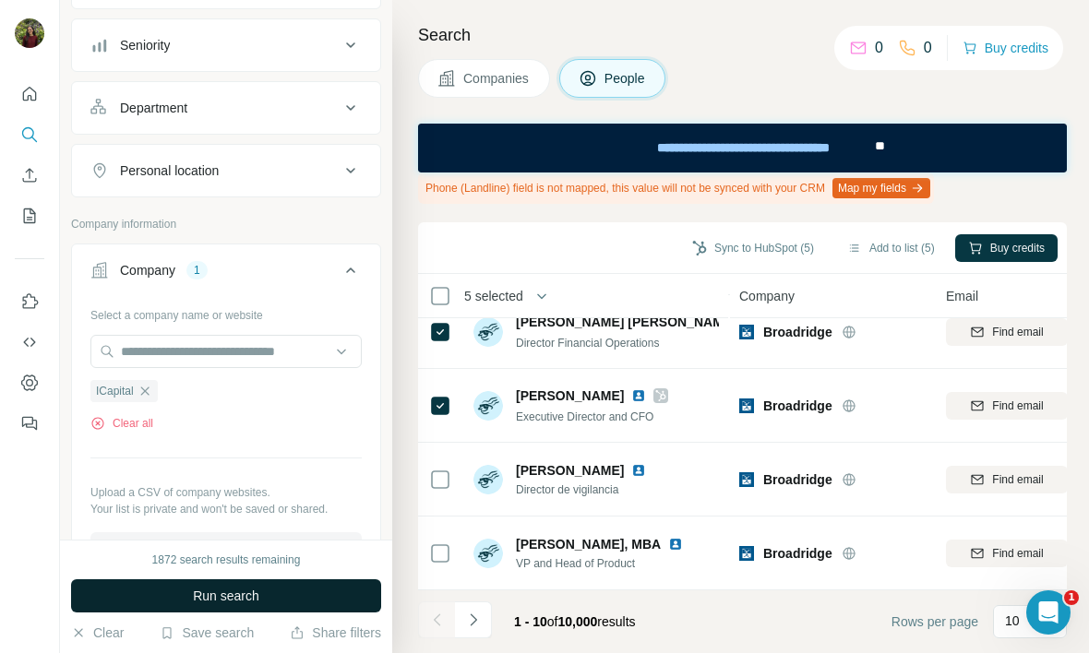
click at [208, 591] on span "Run search" at bounding box center [226, 596] width 66 height 18
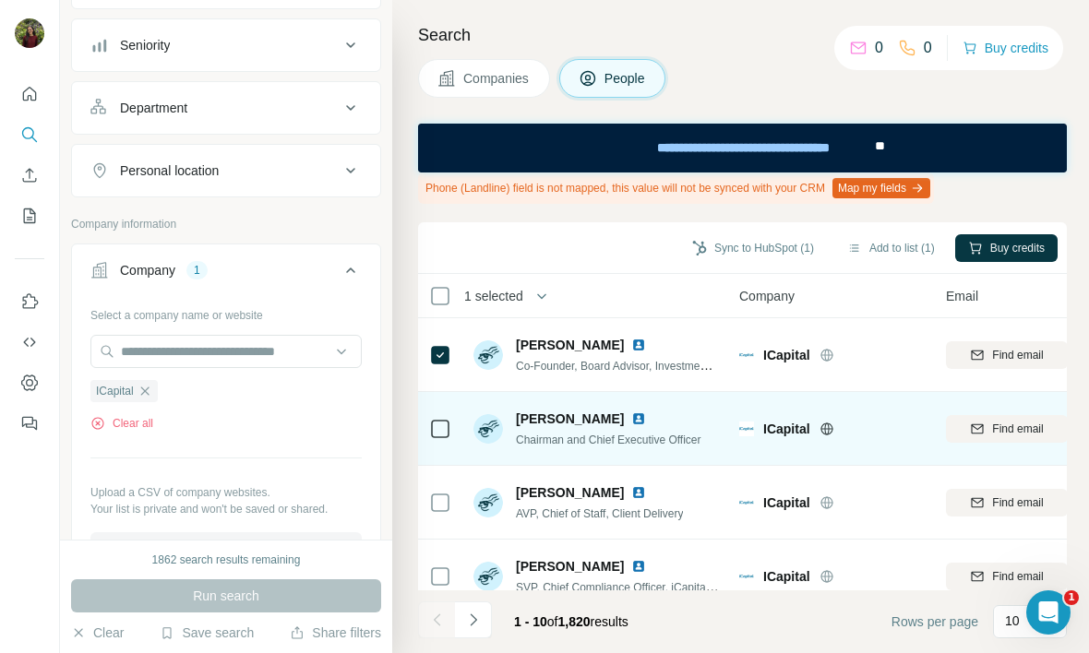
click at [445, 437] on icon at bounding box center [440, 429] width 22 height 22
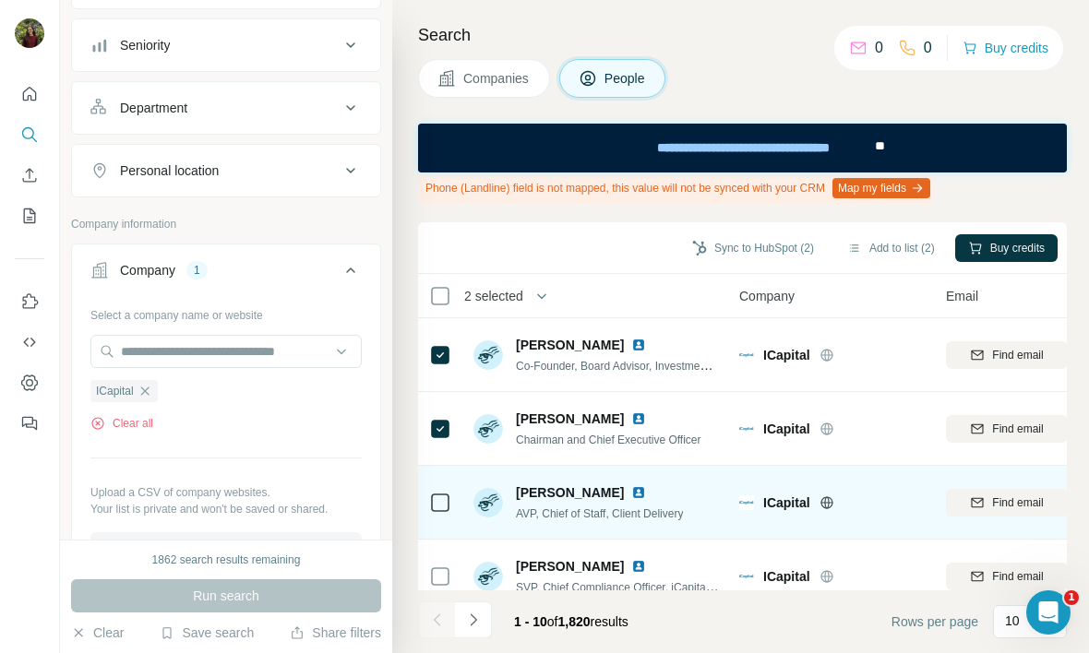
click at [445, 492] on icon at bounding box center [440, 503] width 22 height 22
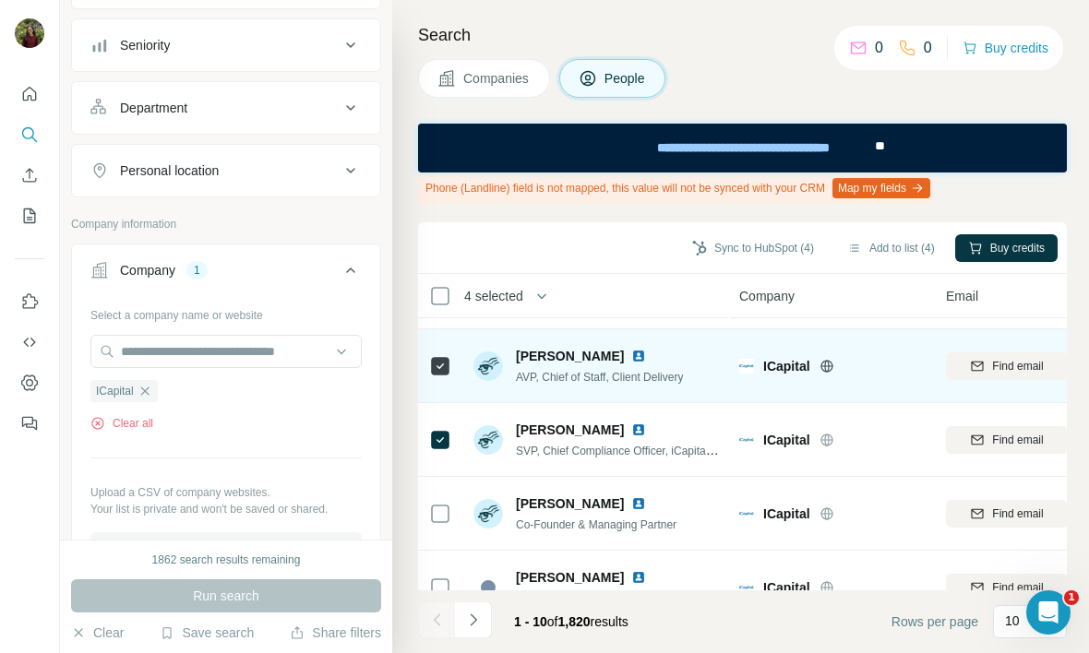
scroll to position [140, 0]
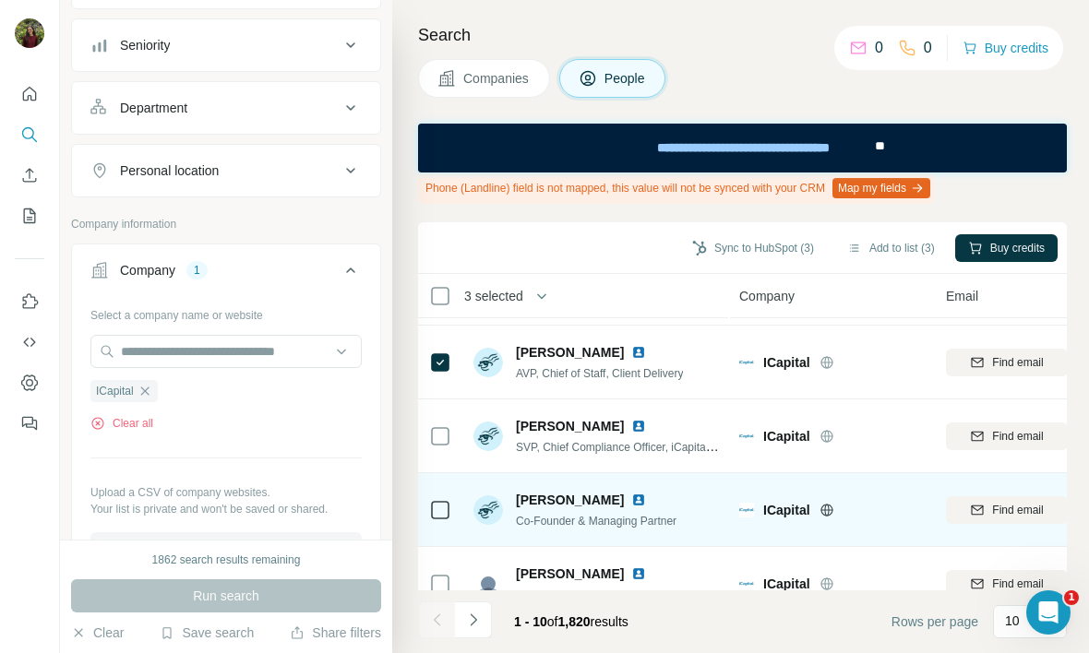
click at [461, 512] on td at bounding box center [440, 510] width 44 height 74
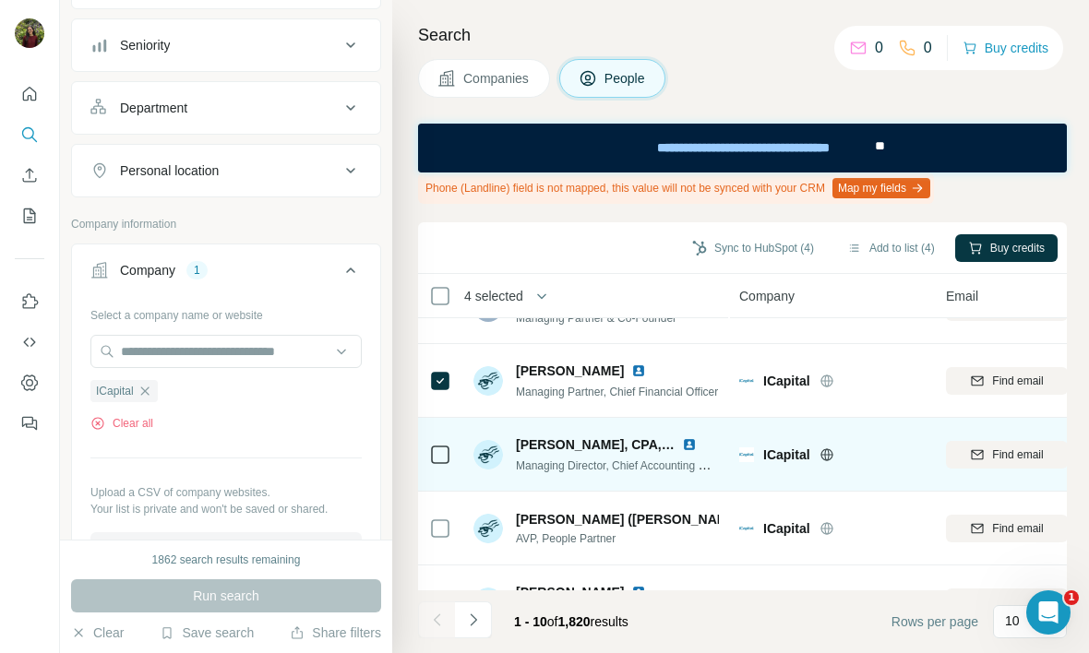
scroll to position [466, 0]
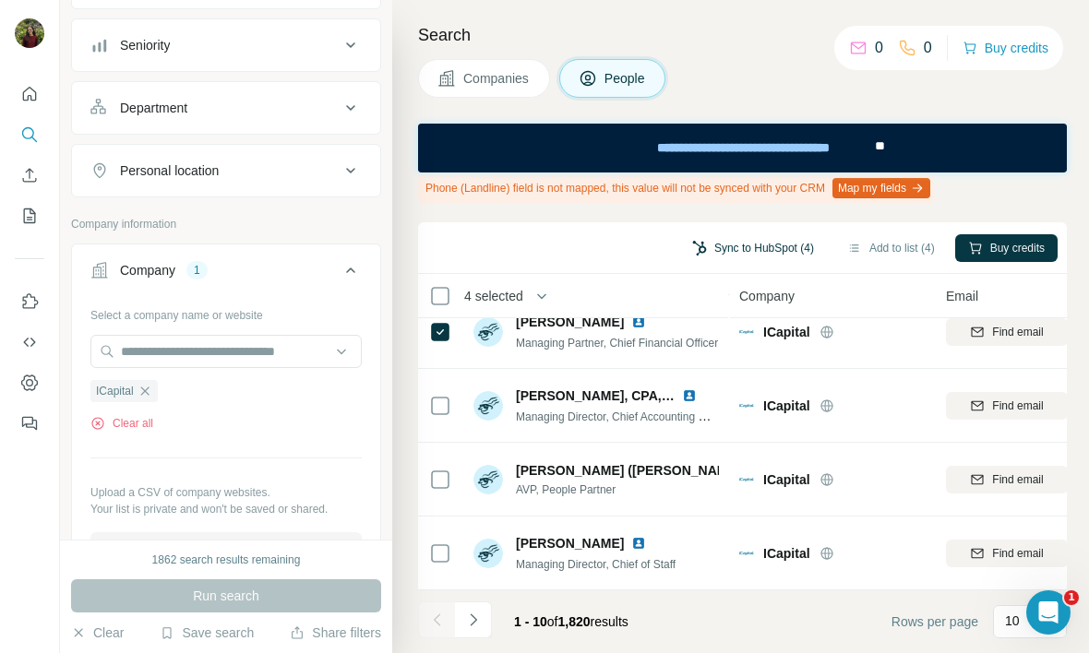
click at [756, 250] on button "Sync to HubSpot (4)" at bounding box center [753, 248] width 148 height 28
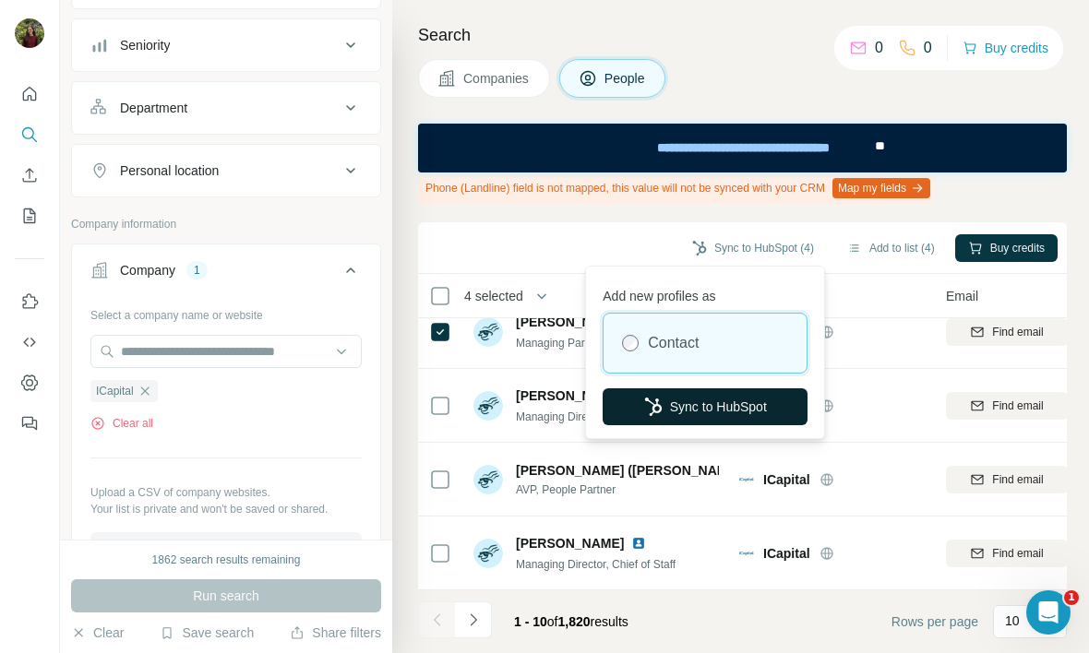
click at [688, 401] on button "Sync to HubSpot" at bounding box center [704, 406] width 205 height 37
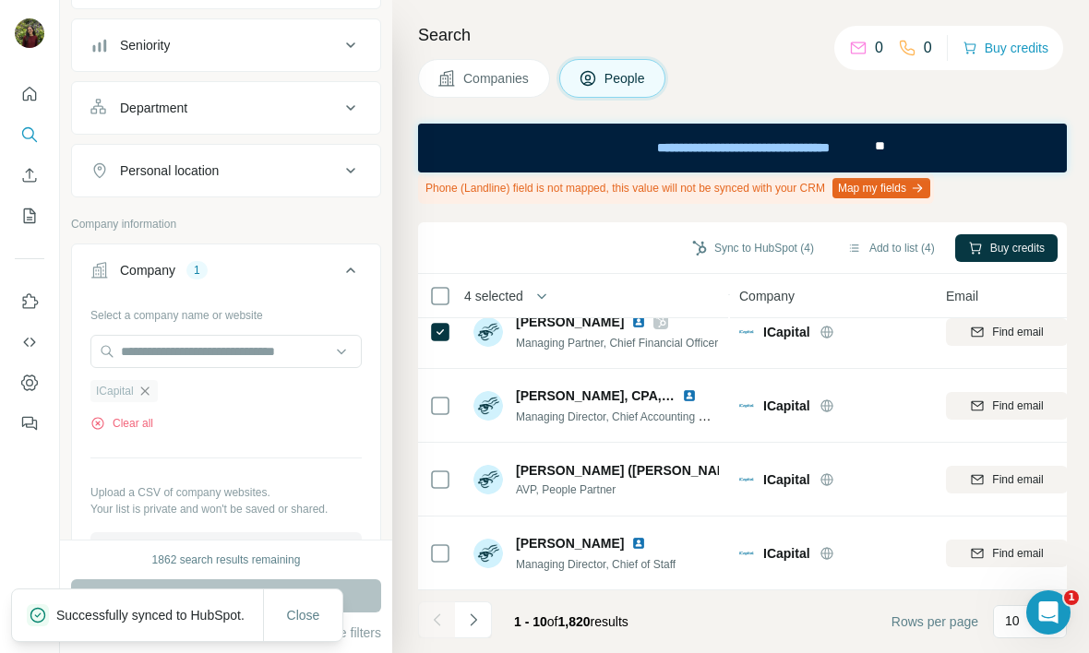
click at [143, 389] on icon "button" at bounding box center [144, 391] width 15 height 15
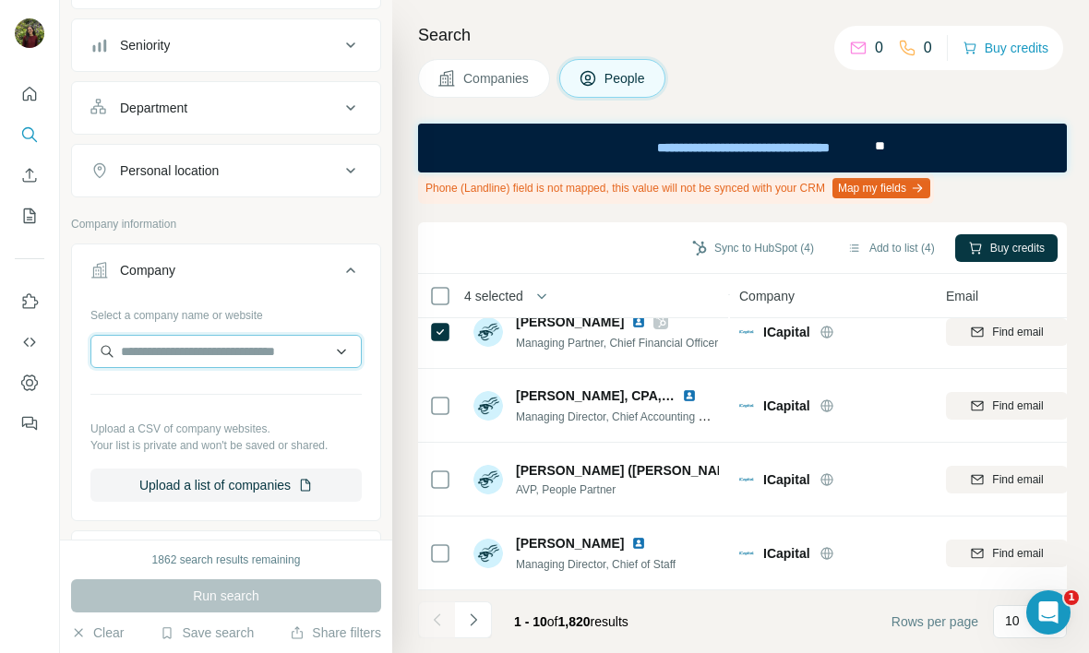
click at [161, 360] on input "text" at bounding box center [225, 351] width 271 height 33
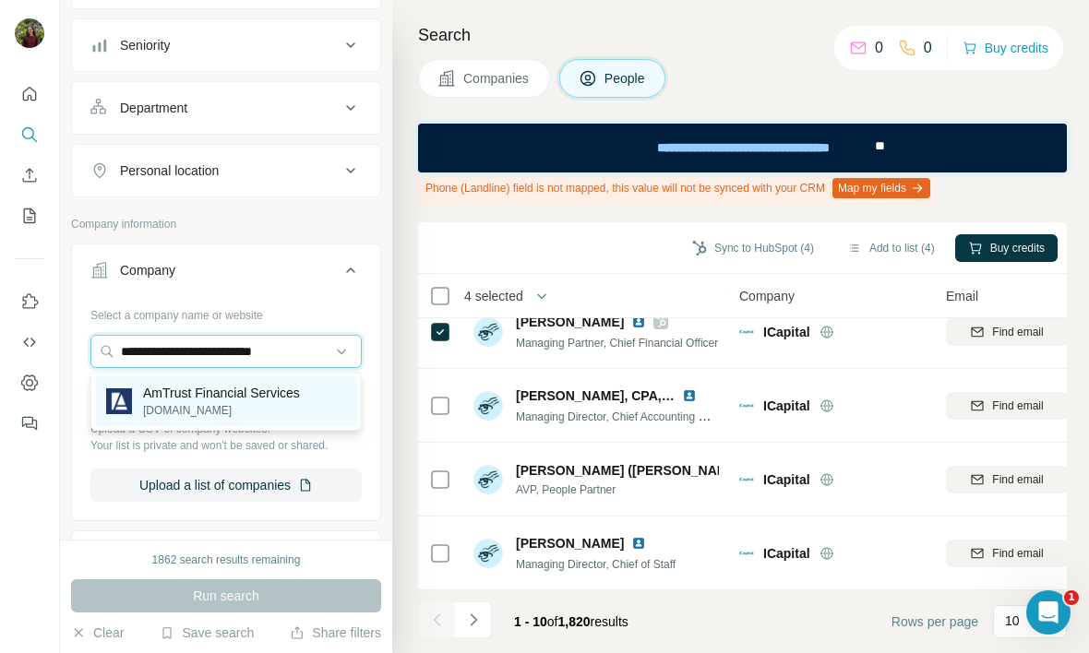
type input "**********"
click at [202, 398] on p "AmTrust Financial Services" at bounding box center [221, 393] width 157 height 18
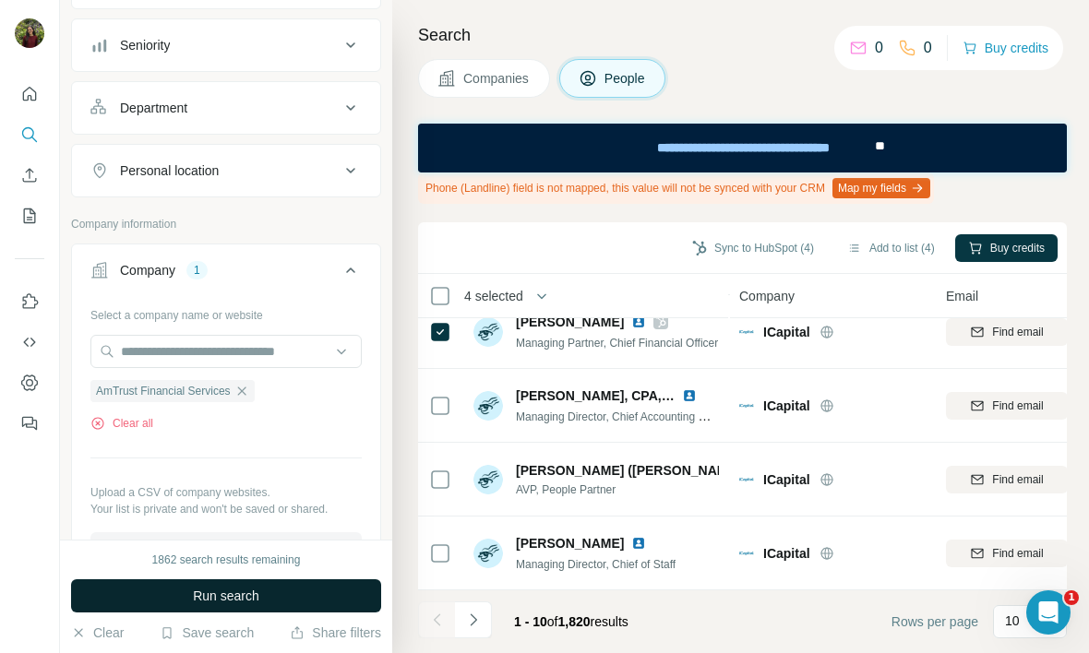
click at [195, 585] on button "Run search" at bounding box center [226, 595] width 310 height 33
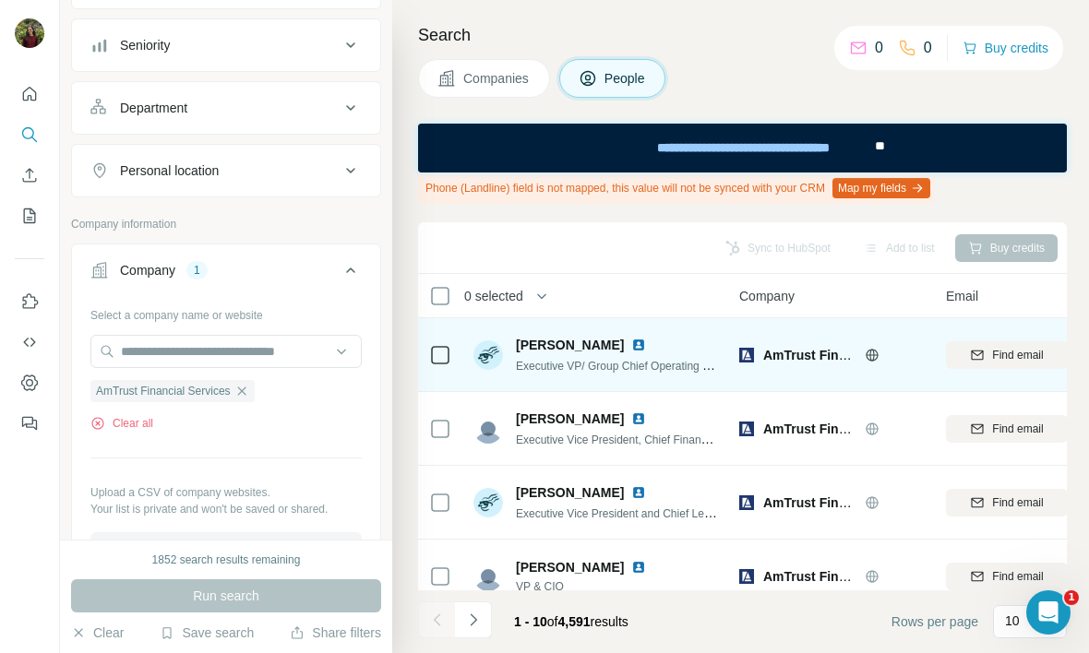
click at [465, 351] on td "Ariel Gorelik Executive VP/ Group Chief Operating Officer" at bounding box center [596, 355] width 268 height 74
click at [456, 339] on td at bounding box center [440, 355] width 44 height 74
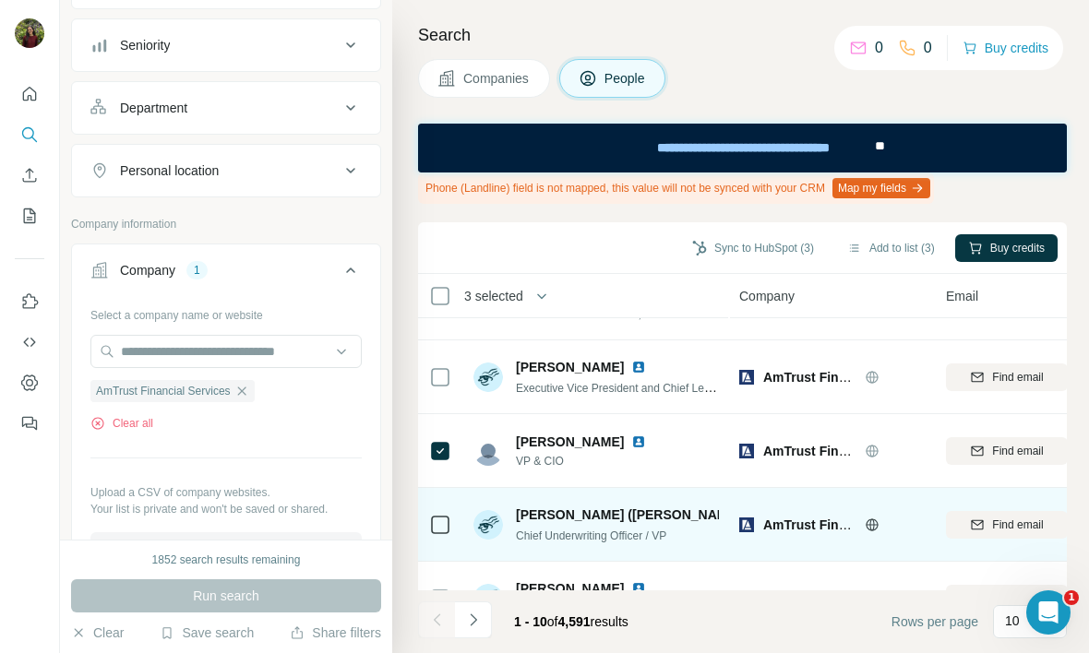
scroll to position [183, 0]
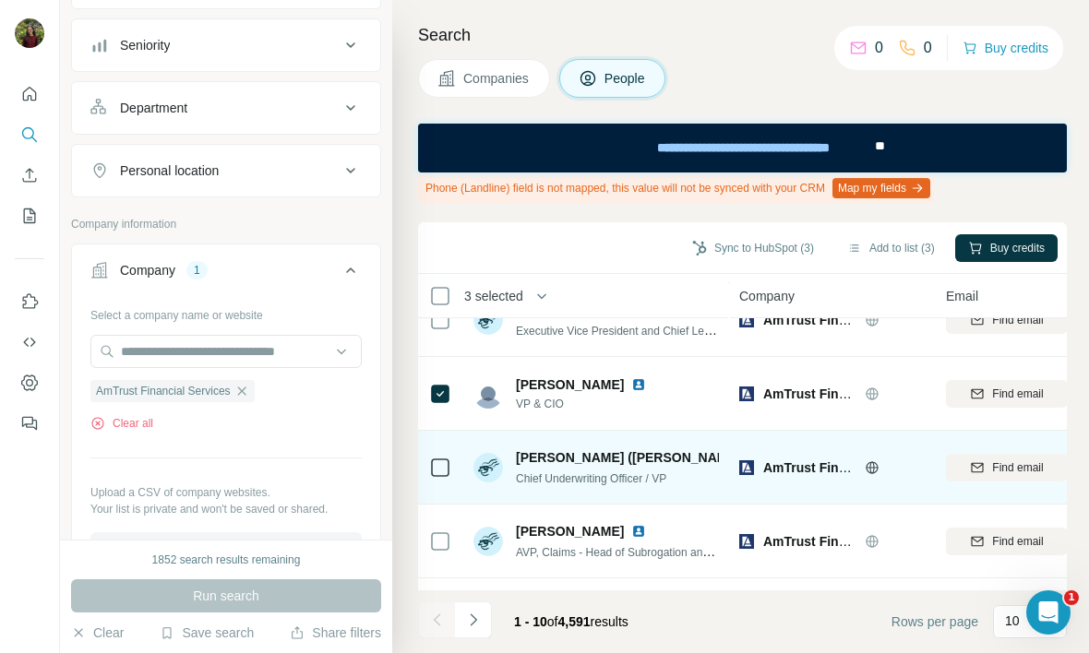
click at [440, 480] on div at bounding box center [440, 467] width 22 height 51
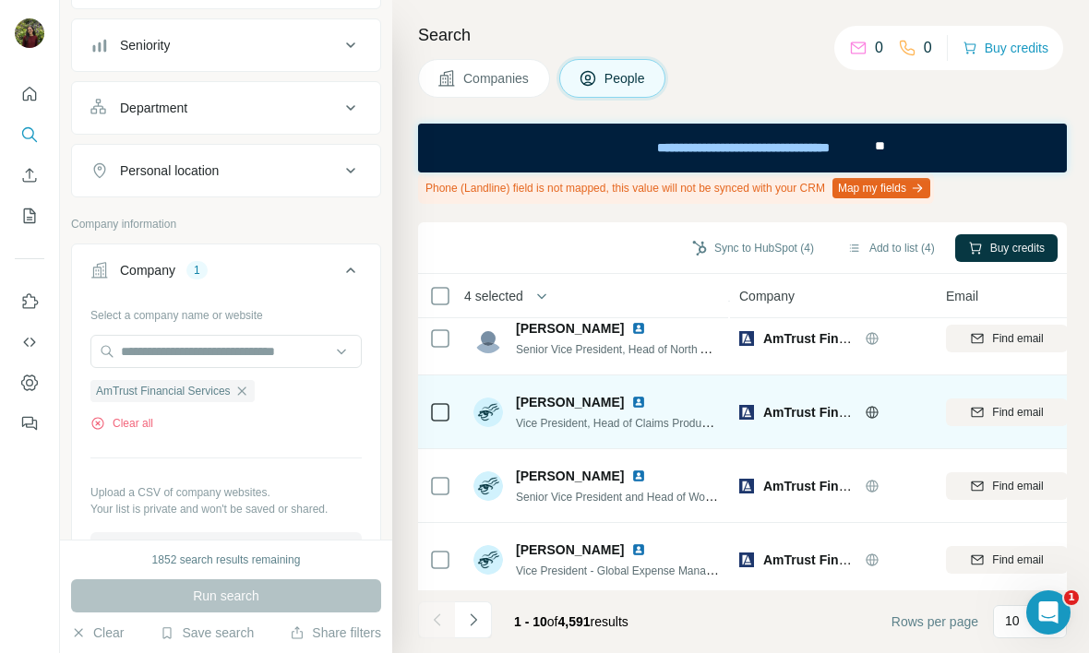
scroll to position [466, 0]
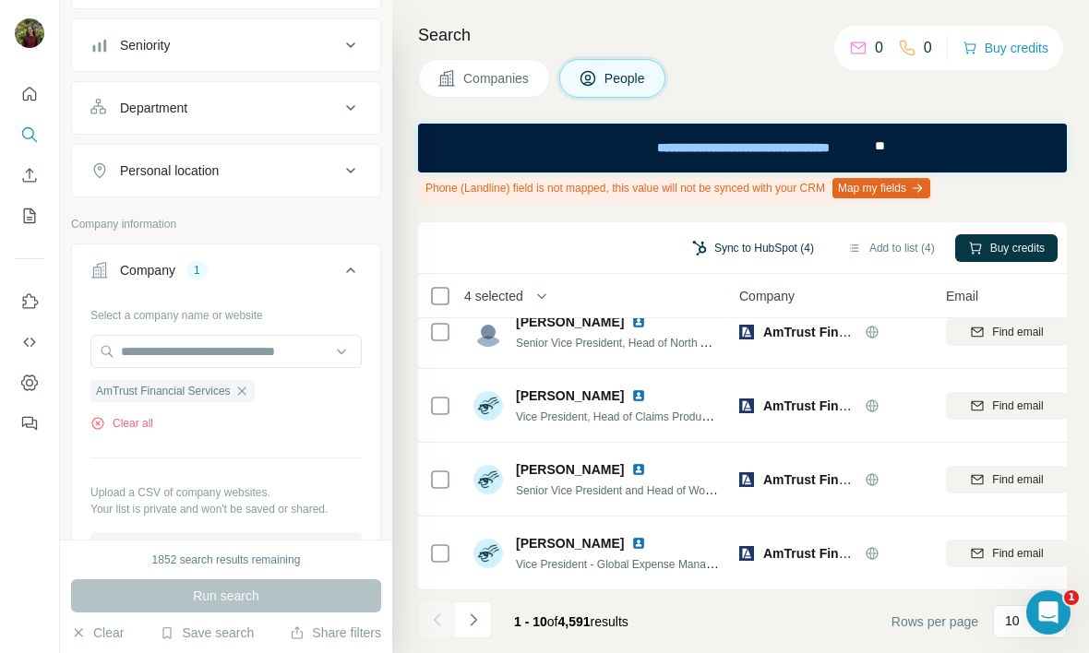
click at [748, 256] on button "Sync to HubSpot (4)" at bounding box center [753, 248] width 148 height 28
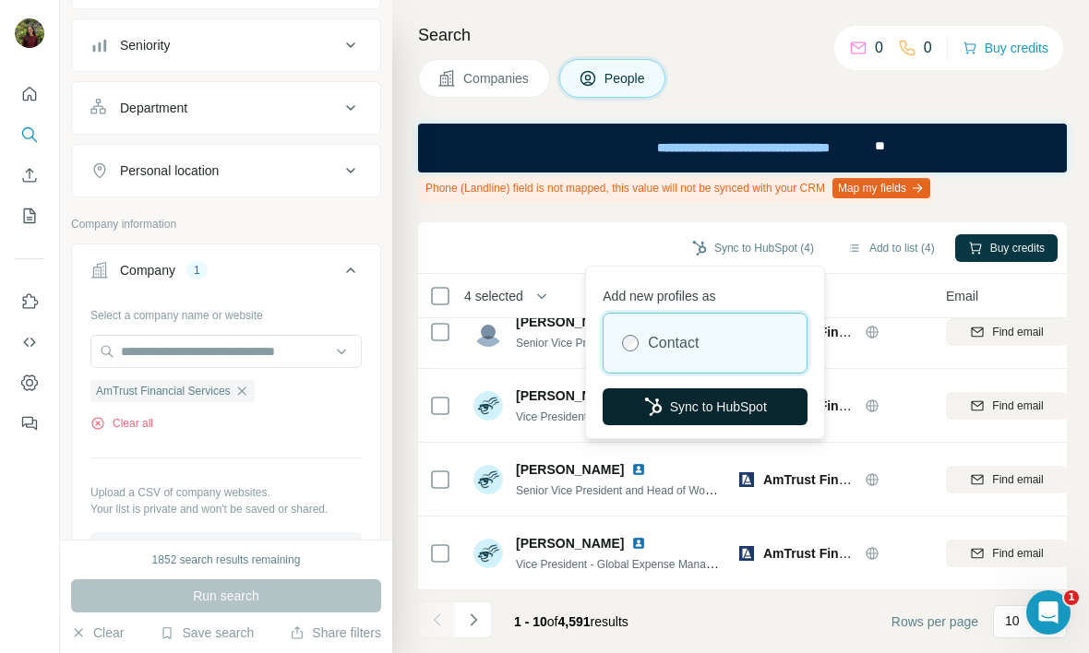
click at [634, 419] on button "Sync to HubSpot" at bounding box center [704, 406] width 205 height 37
